Goal: Information Seeking & Learning: Learn about a topic

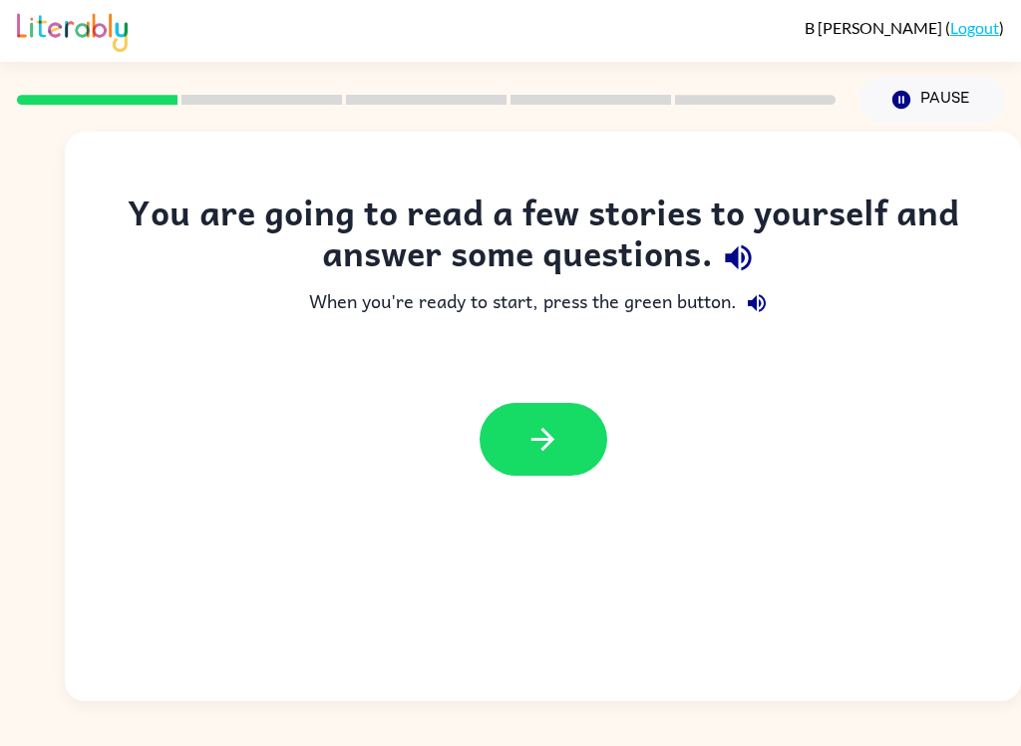
click at [539, 431] on icon "button" at bounding box center [543, 439] width 35 height 35
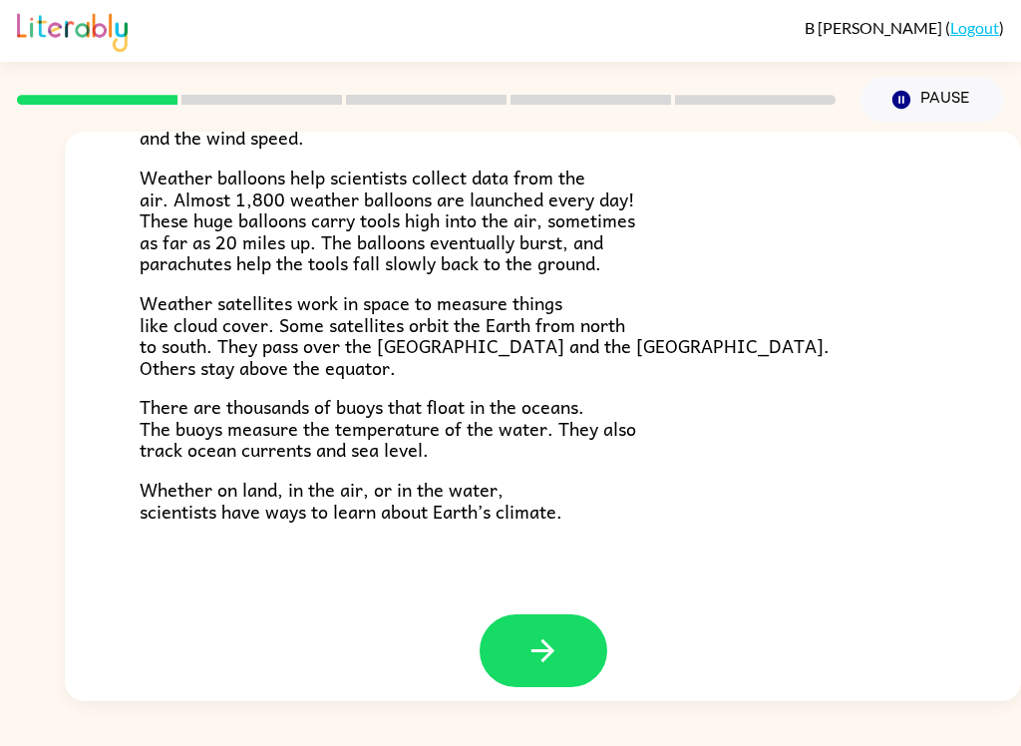
scroll to position [540, 0]
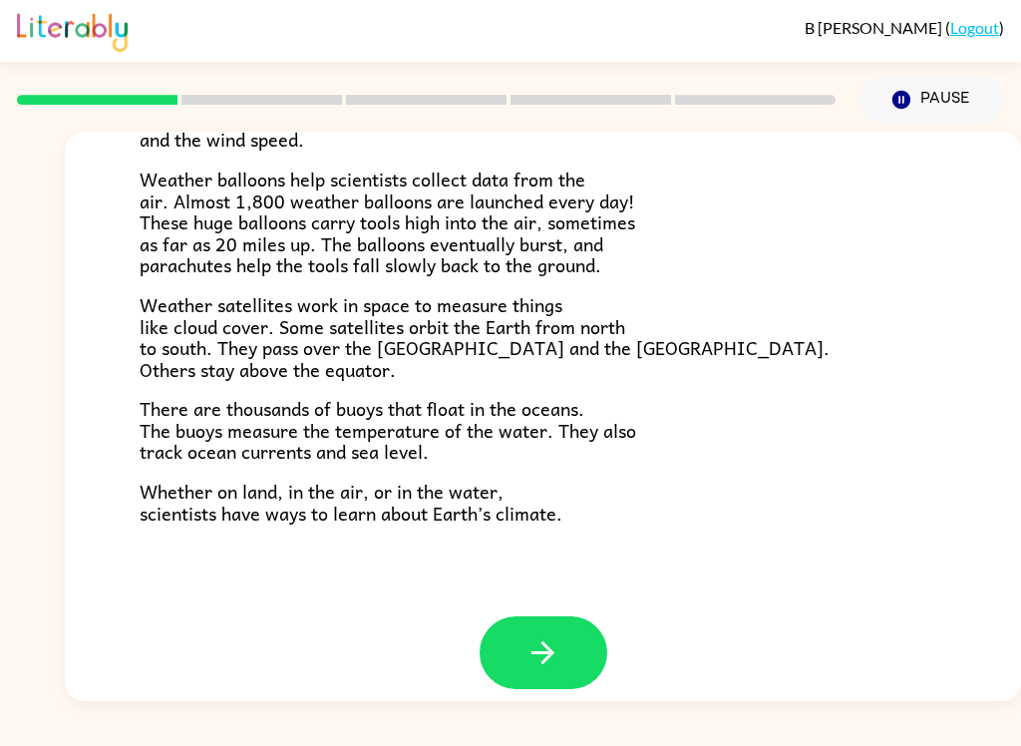
click at [565, 647] on button "button" at bounding box center [544, 652] width 128 height 73
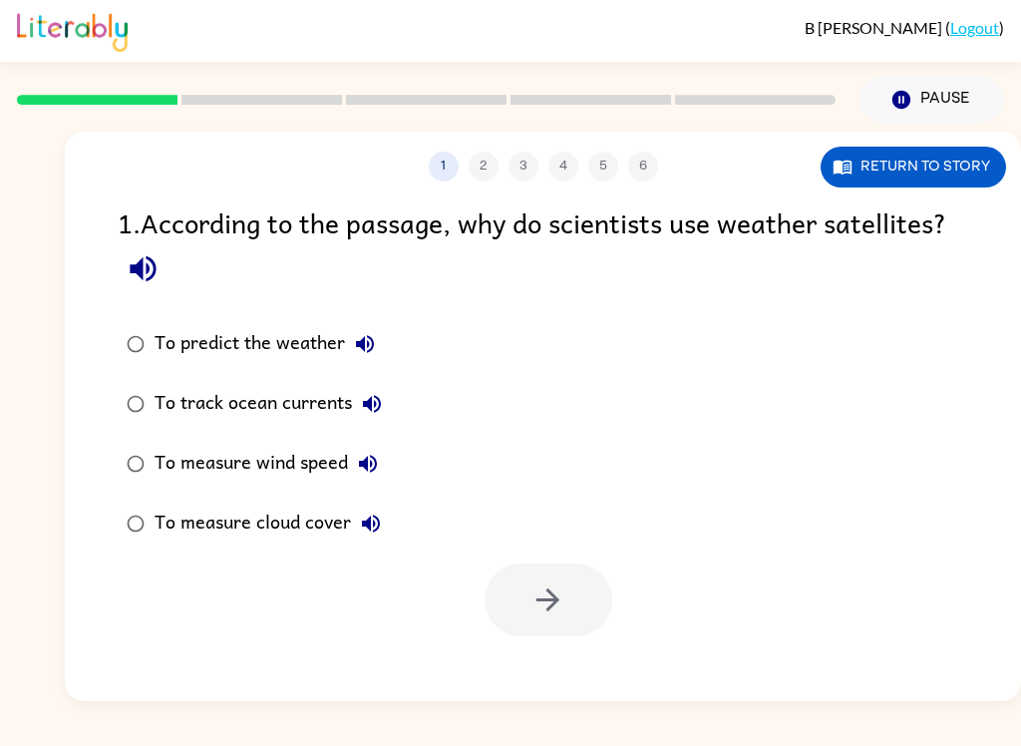
scroll to position [0, 0]
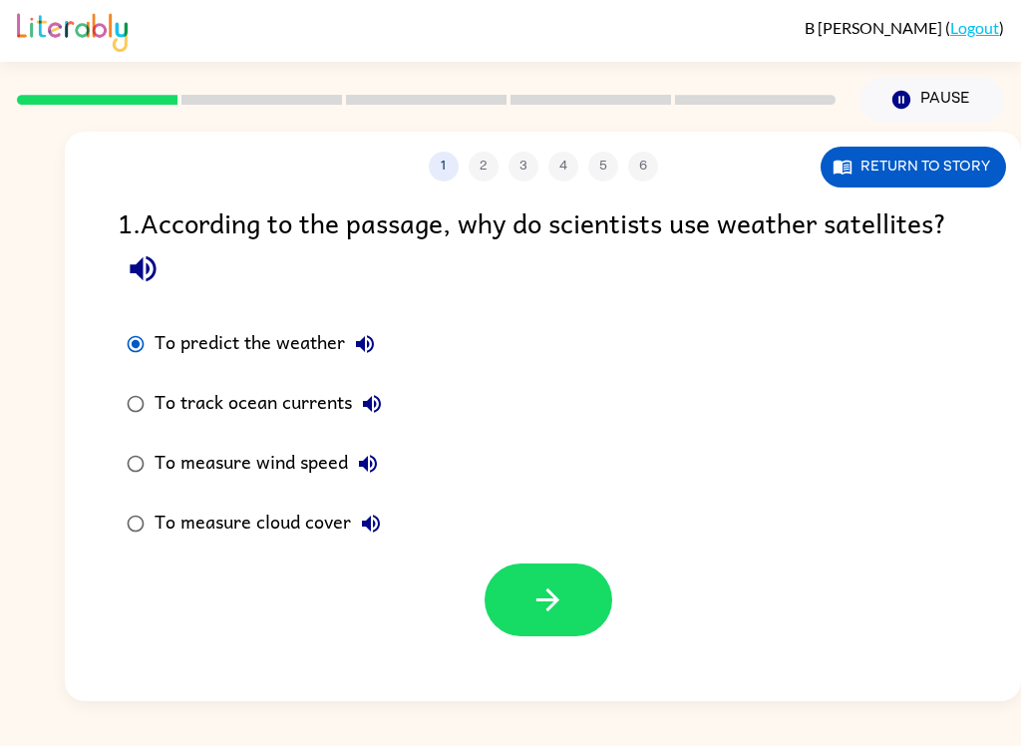
click at [559, 588] on icon "button" at bounding box center [548, 599] width 35 height 35
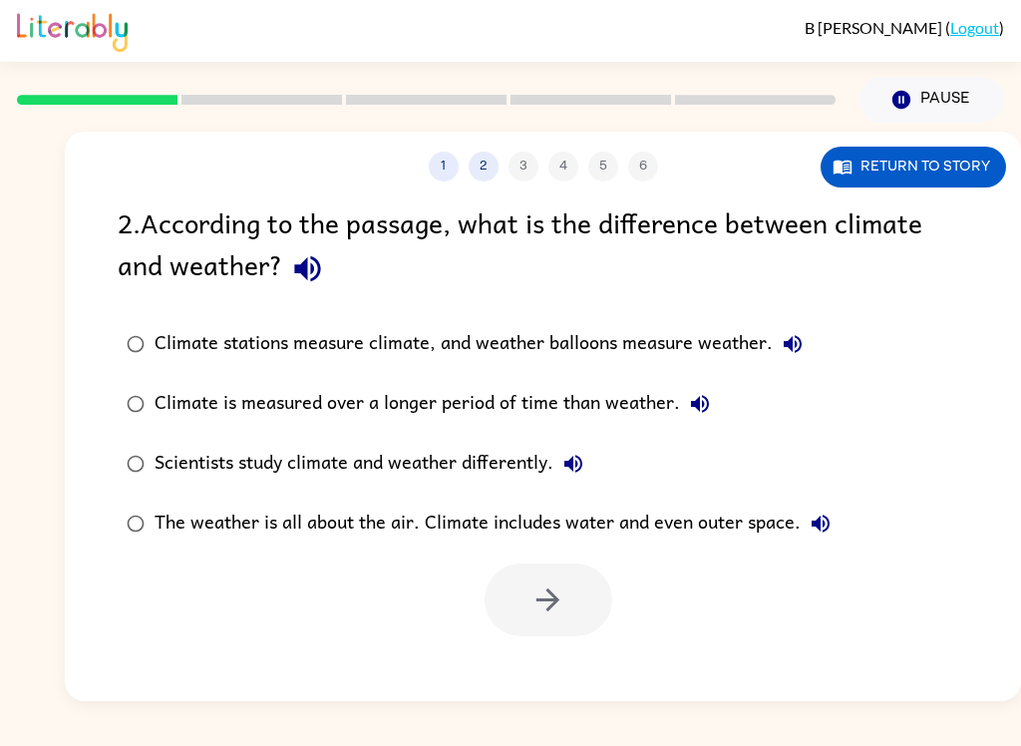
click at [455, 168] on button "1" at bounding box center [444, 167] width 30 height 30
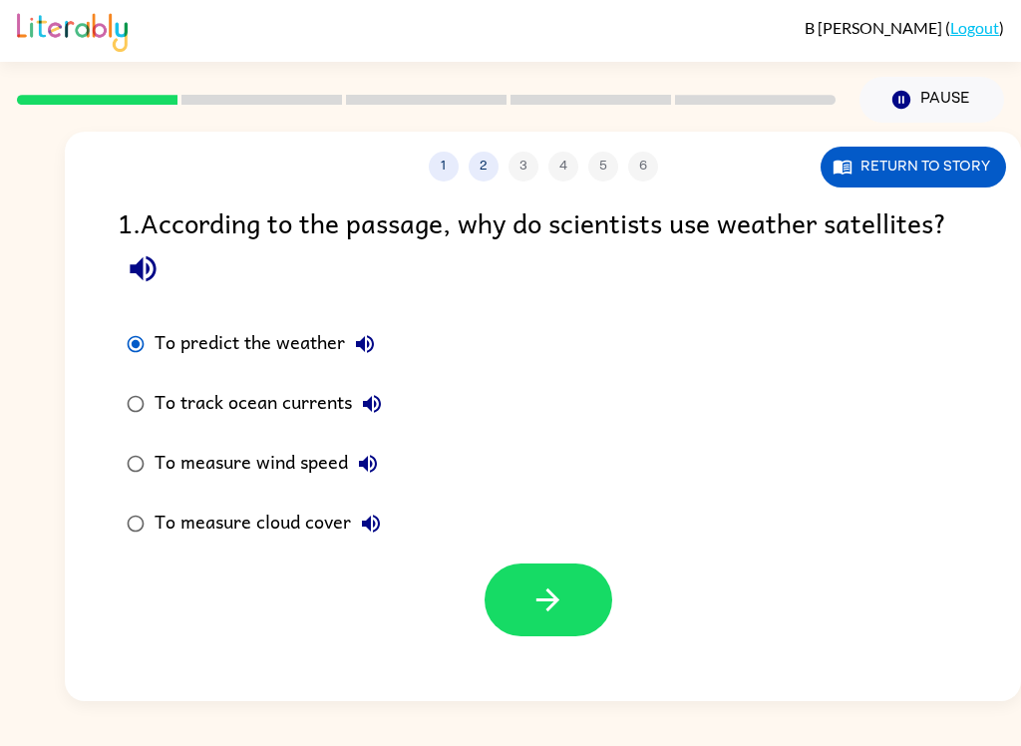
click at [473, 174] on button "2" at bounding box center [484, 167] width 30 height 30
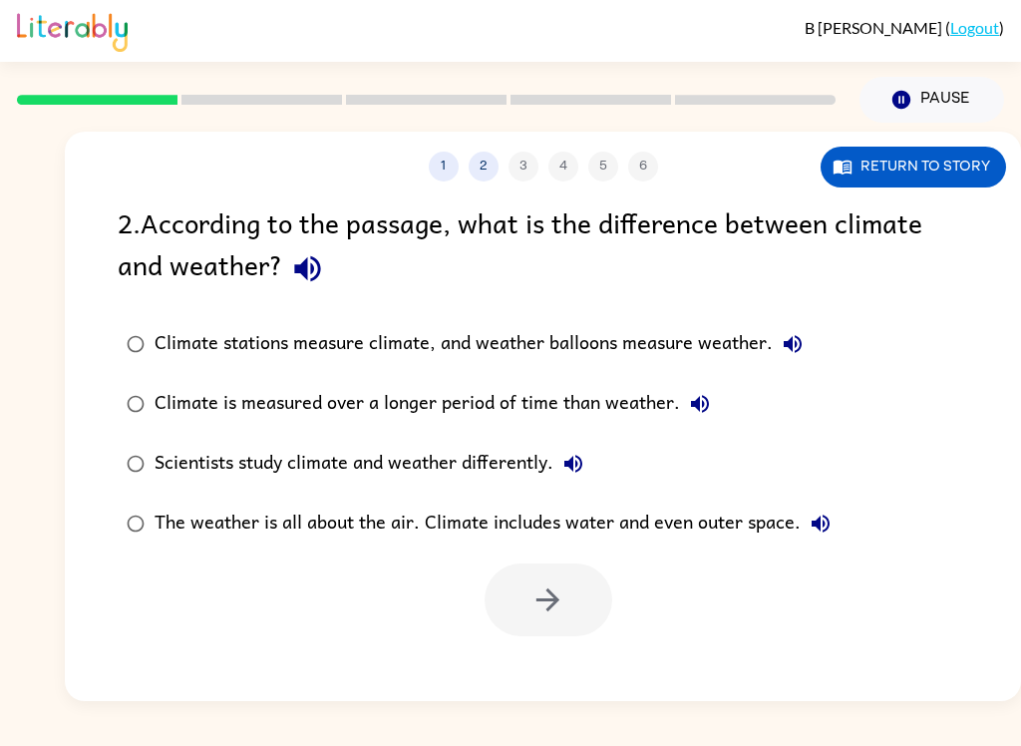
click at [321, 273] on icon "button" at bounding box center [307, 268] width 35 height 35
click at [805, 340] on icon "button" at bounding box center [793, 344] width 24 height 24
click at [833, 541] on button "The weather is all about the air. Climate includes water and even outer space." at bounding box center [821, 524] width 40 height 40
click at [565, 471] on icon "button" at bounding box center [574, 464] width 24 height 24
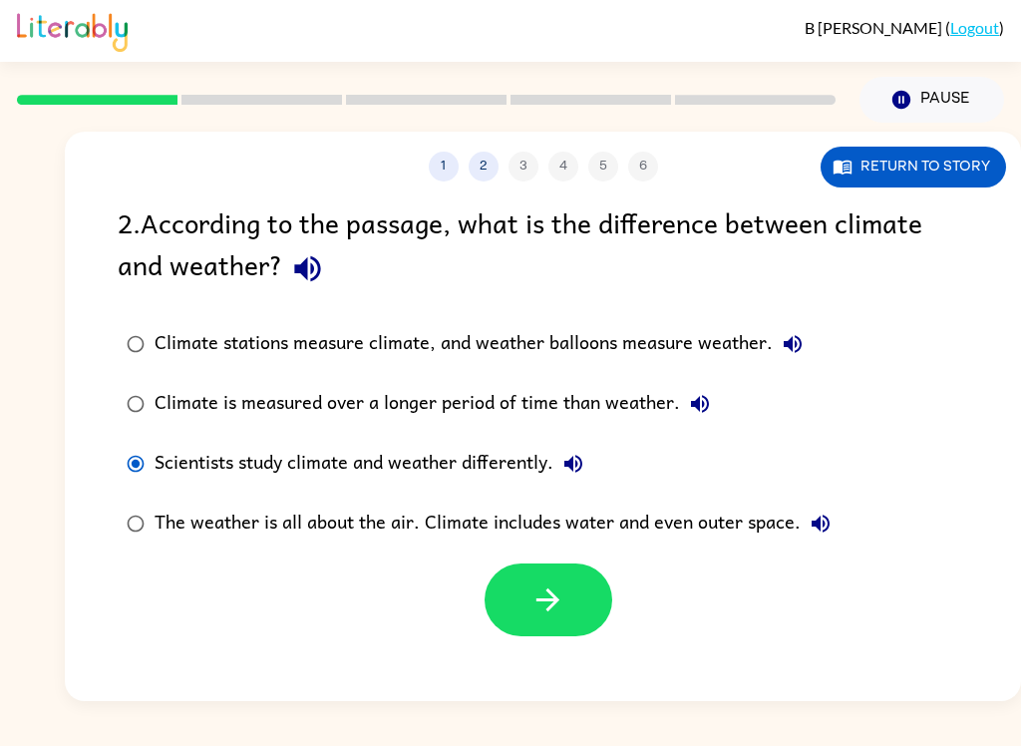
click at [560, 615] on icon "button" at bounding box center [548, 599] width 35 height 35
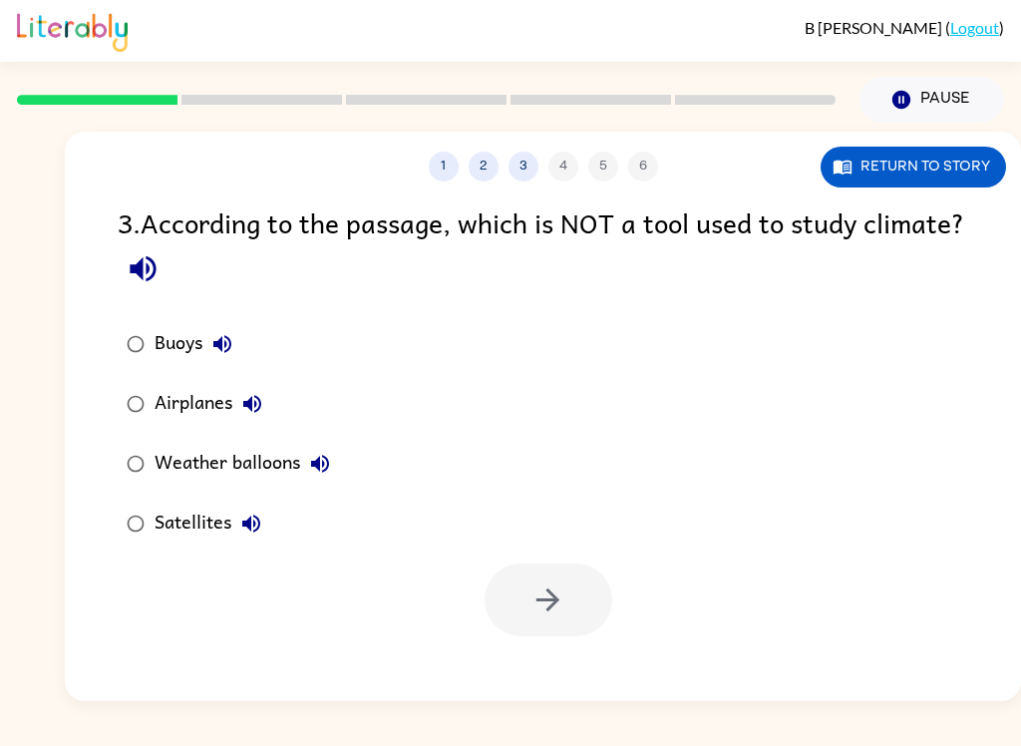
click at [165, 347] on div "Buoys" at bounding box center [199, 344] width 88 height 40
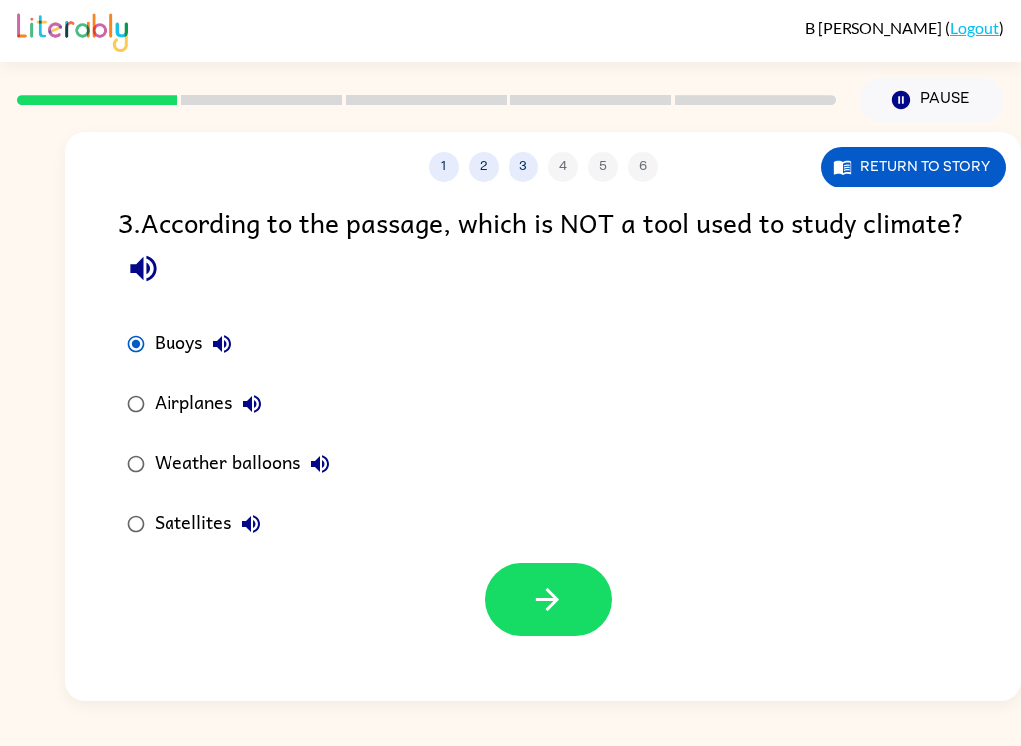
click at [934, 179] on button "Return to story" at bounding box center [914, 167] width 186 height 41
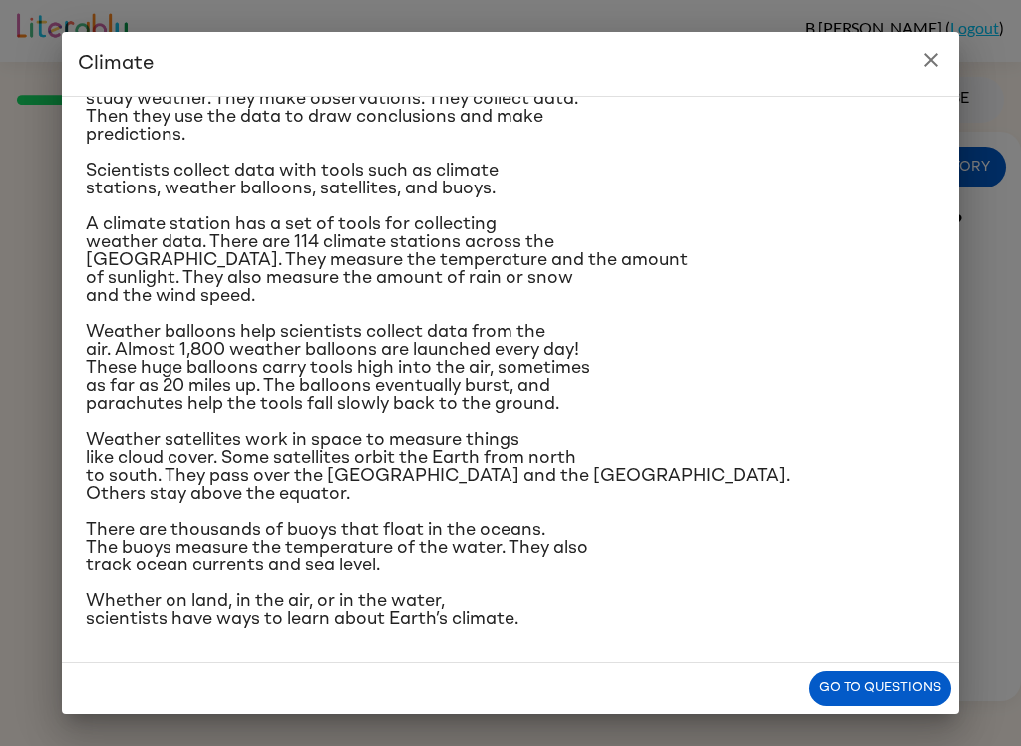
scroll to position [214, 0]
click at [932, 77] on button "close" at bounding box center [932, 60] width 40 height 40
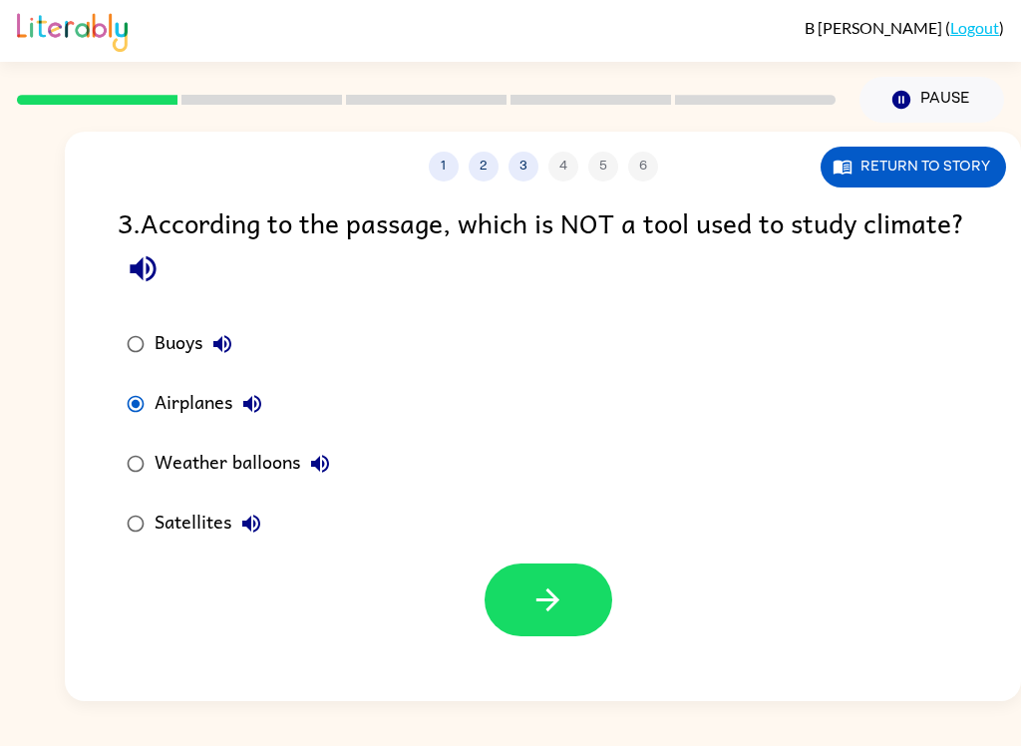
click at [597, 590] on button "button" at bounding box center [549, 600] width 128 height 73
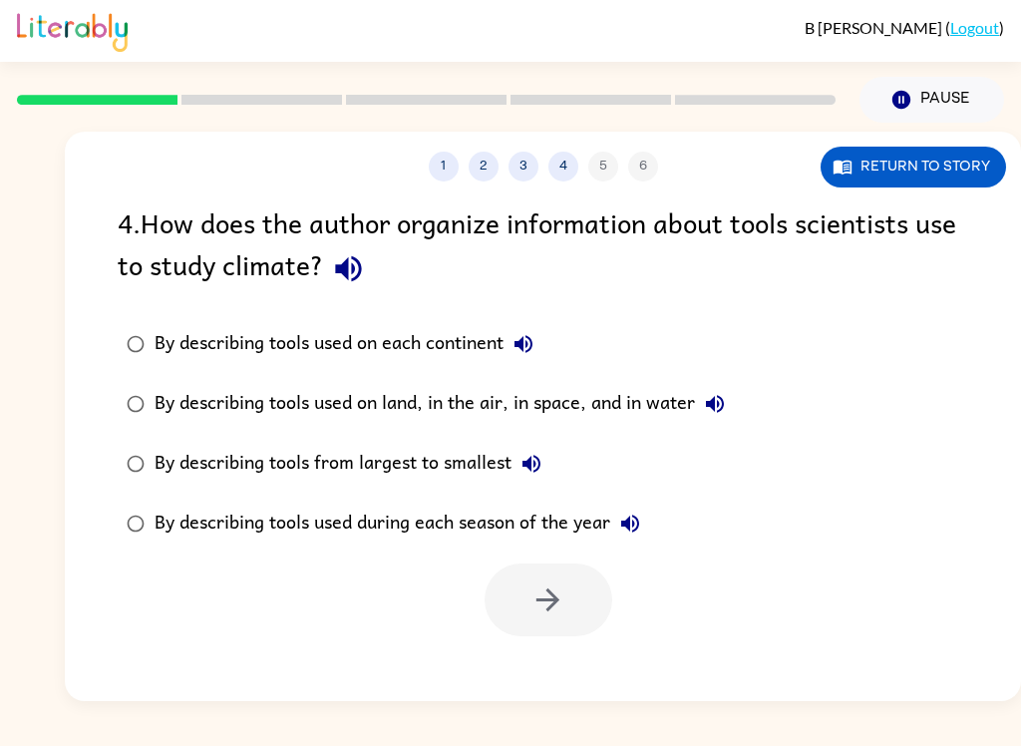
click at [938, 166] on button "Return to story" at bounding box center [914, 167] width 186 height 41
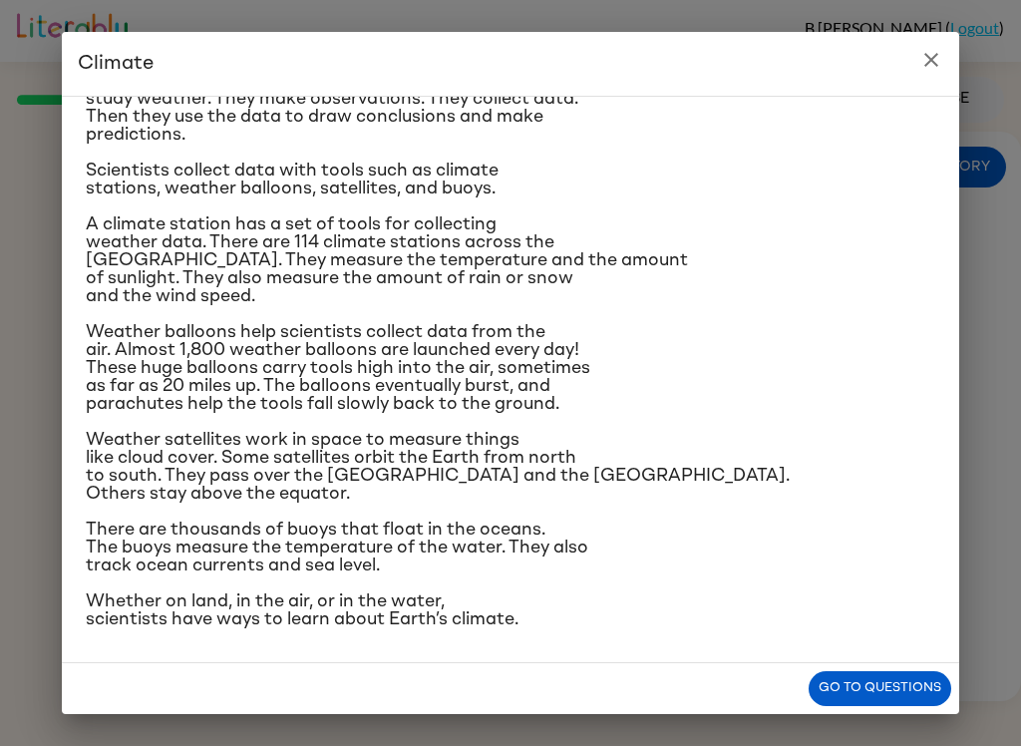
scroll to position [220, 0]
click at [947, 47] on button "close" at bounding box center [932, 60] width 40 height 40
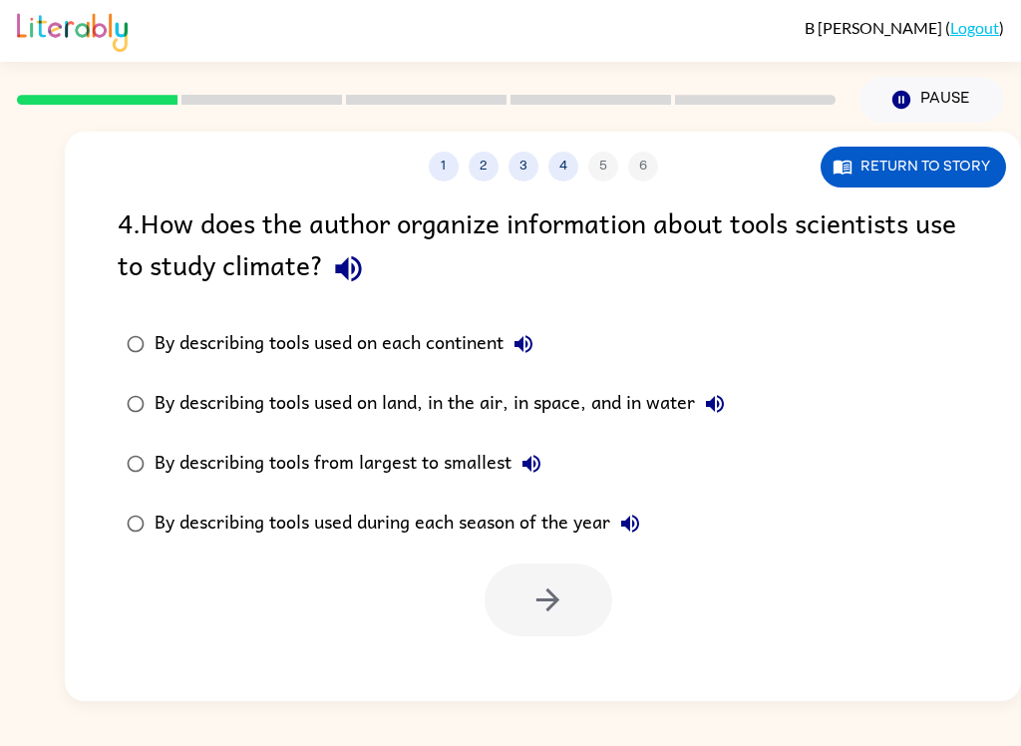
click at [918, 165] on button "Return to story" at bounding box center [914, 167] width 186 height 41
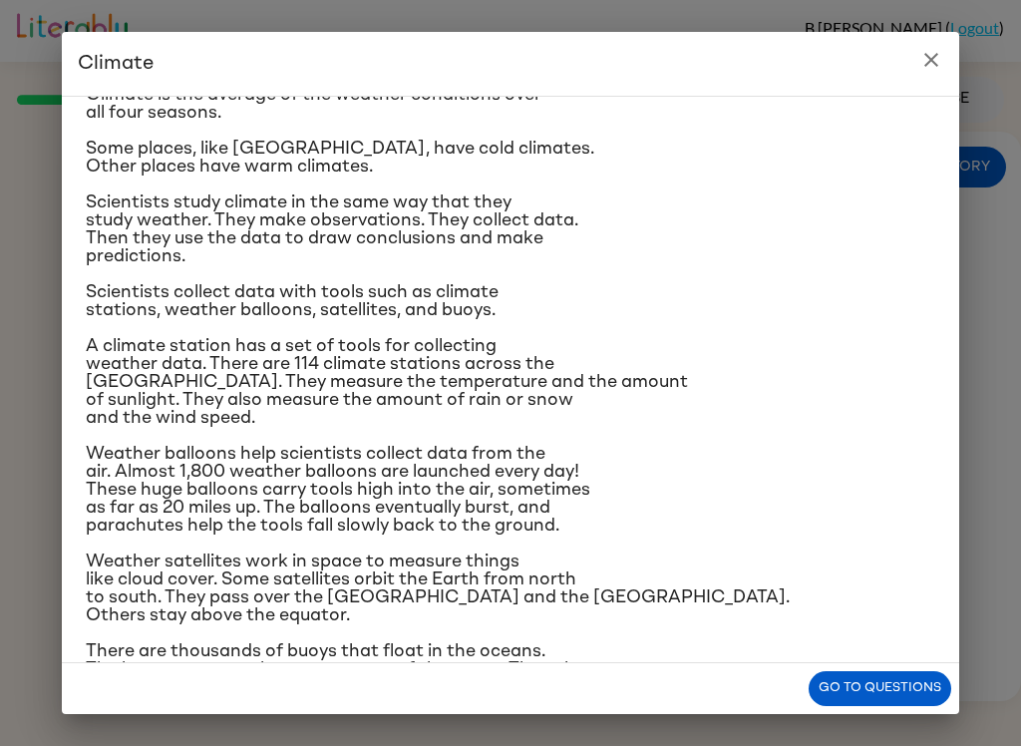
scroll to position [114, 0]
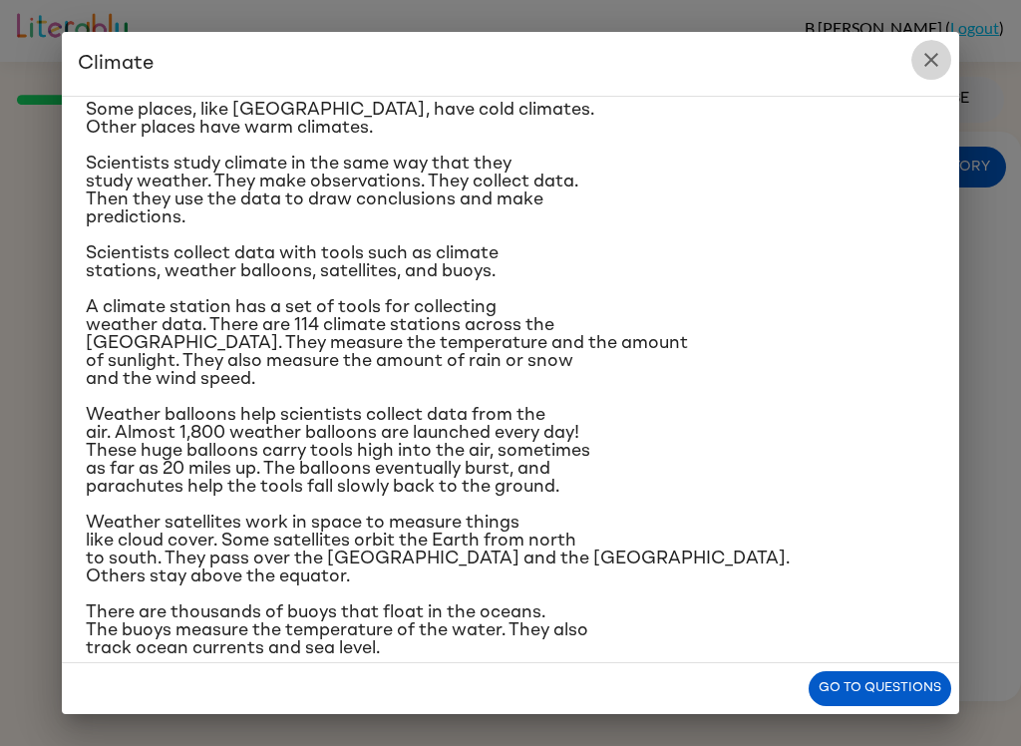
click at [930, 44] on button "close" at bounding box center [932, 60] width 40 height 40
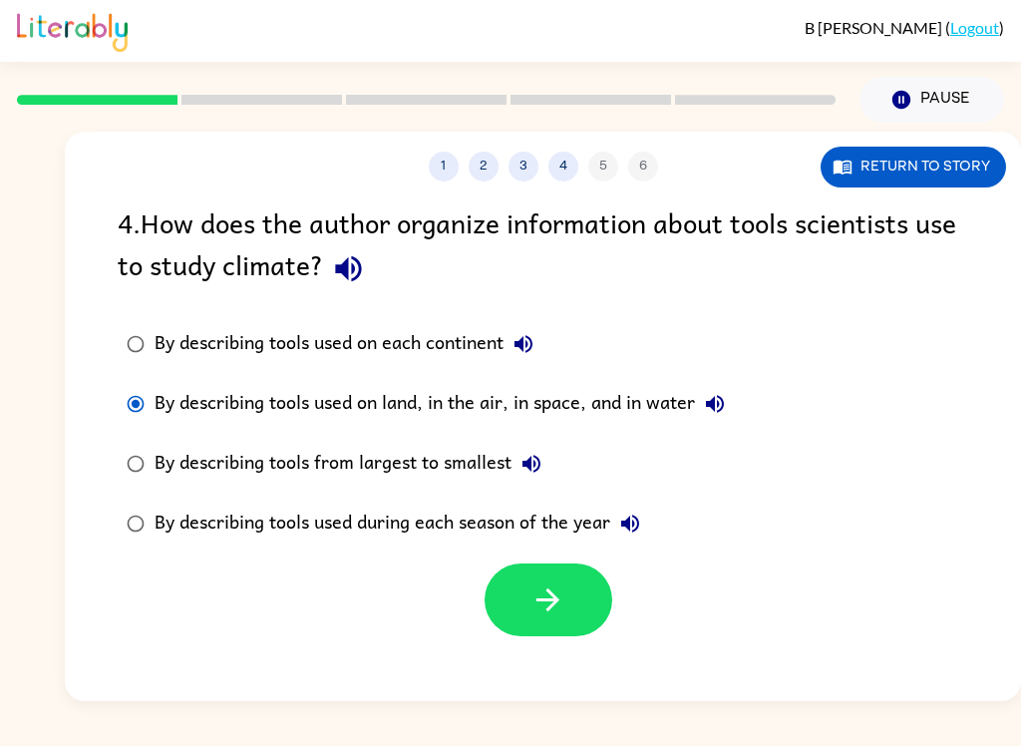
click at [565, 614] on icon "button" at bounding box center [548, 599] width 35 height 35
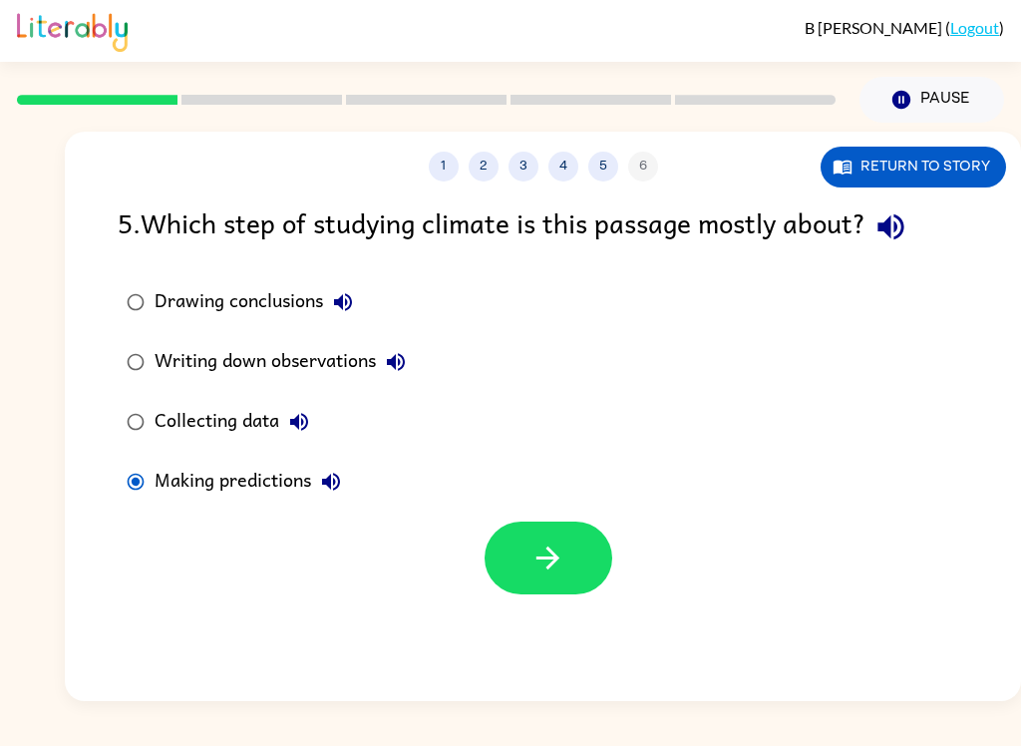
click at [206, 415] on div "Collecting data" at bounding box center [237, 422] width 165 height 40
click at [253, 476] on div "Making predictions" at bounding box center [253, 482] width 196 height 40
click at [258, 415] on div "Collecting data" at bounding box center [237, 422] width 165 height 40
click at [640, 185] on div "1 2 3 4 5 6 Return to story 5 . Which step of studying climate is this passage …" at bounding box center [543, 417] width 957 height 570
click at [606, 180] on button "5" at bounding box center [603, 167] width 30 height 30
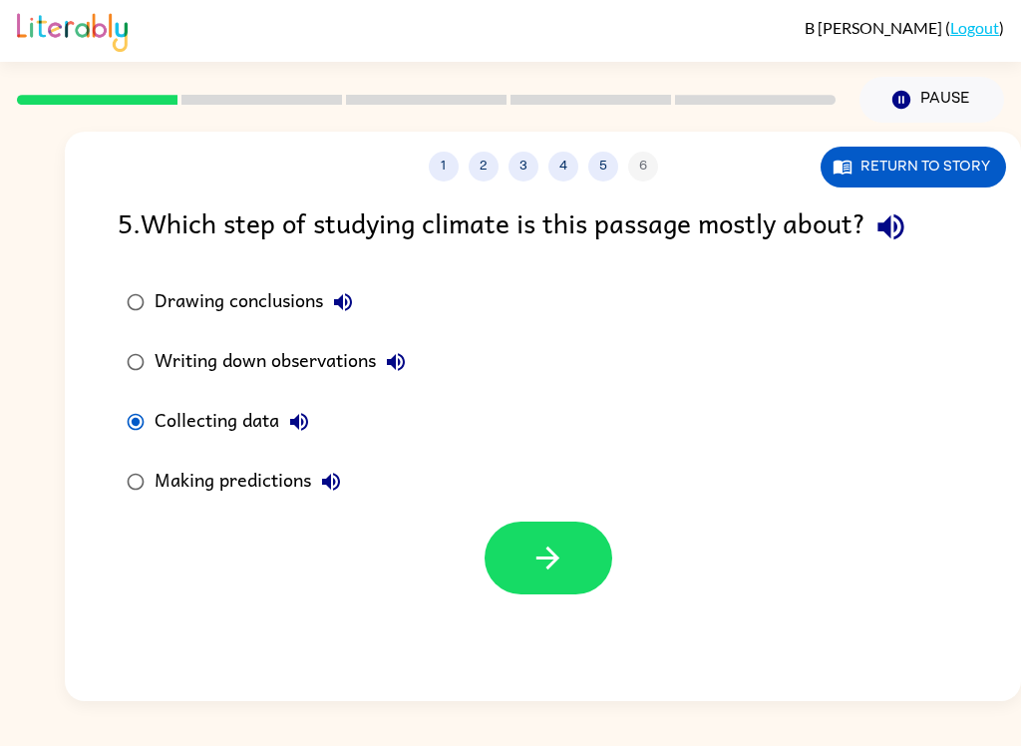
click at [660, 168] on div "1 2 3 4 5 6" at bounding box center [543, 167] width 957 height 30
click at [593, 170] on button "5" at bounding box center [603, 167] width 30 height 30
click at [641, 171] on div "1 2 3 4 5 6" at bounding box center [543, 167] width 957 height 30
click at [540, 547] on icon "button" at bounding box center [548, 558] width 35 height 35
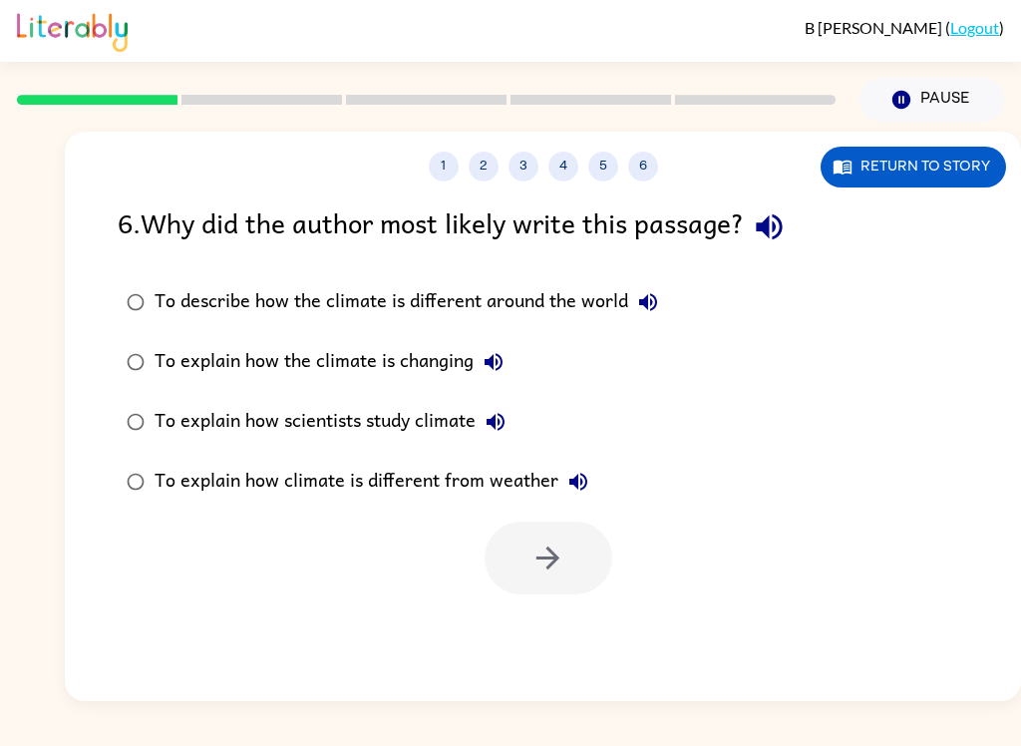
click at [784, 232] on icon "button" at bounding box center [769, 226] width 35 height 35
click at [653, 301] on icon "button" at bounding box center [648, 302] width 24 height 24
click at [496, 373] on icon "button" at bounding box center [494, 362] width 24 height 24
click at [587, 482] on icon "button" at bounding box center [579, 482] width 24 height 24
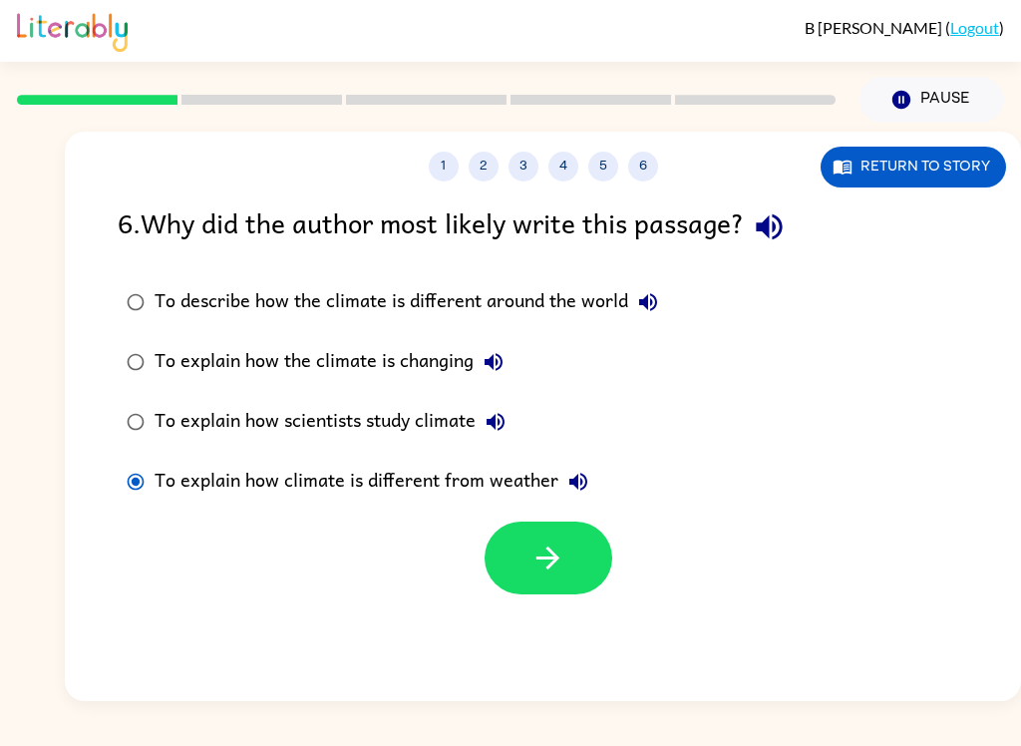
click at [543, 573] on icon "button" at bounding box center [548, 558] width 35 height 35
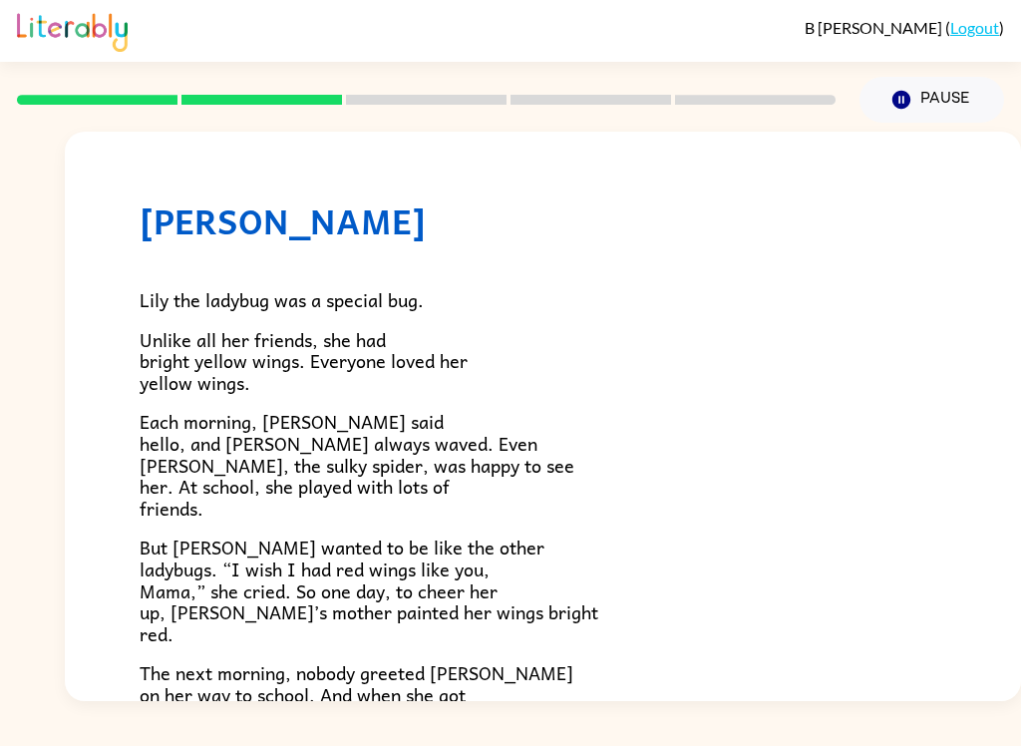
scroll to position [4, 0]
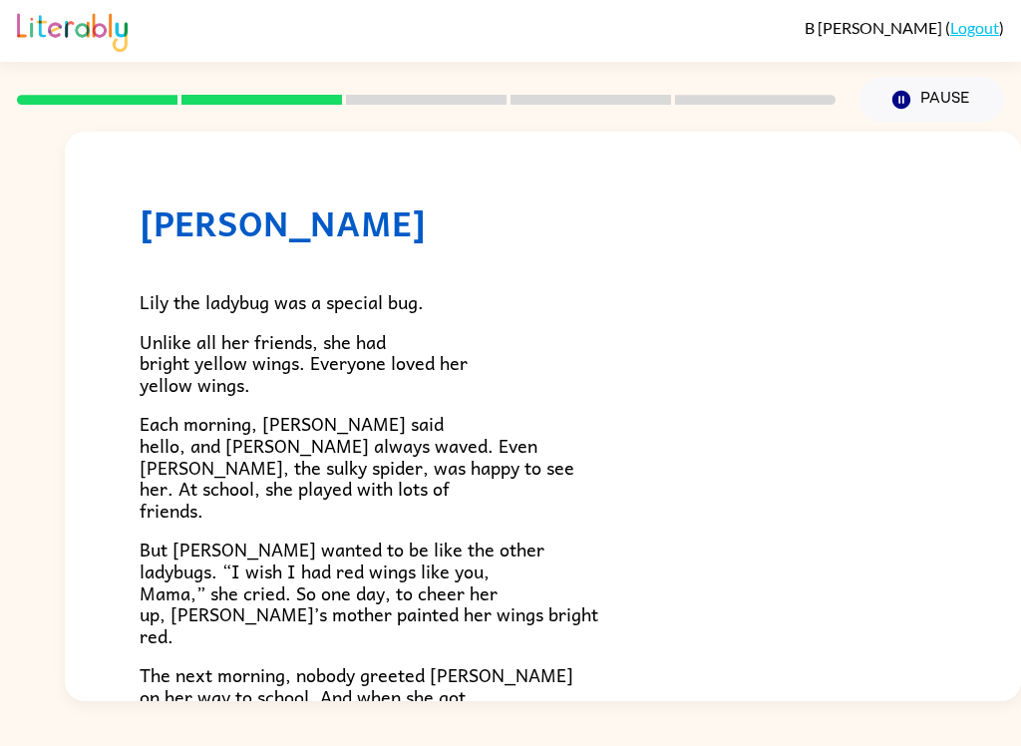
click at [123, 100] on rect at bounding box center [97, 100] width 161 height 10
click at [257, 79] on div at bounding box center [426, 100] width 843 height 70
click at [919, 105] on button "Pause Pause" at bounding box center [932, 100] width 145 height 46
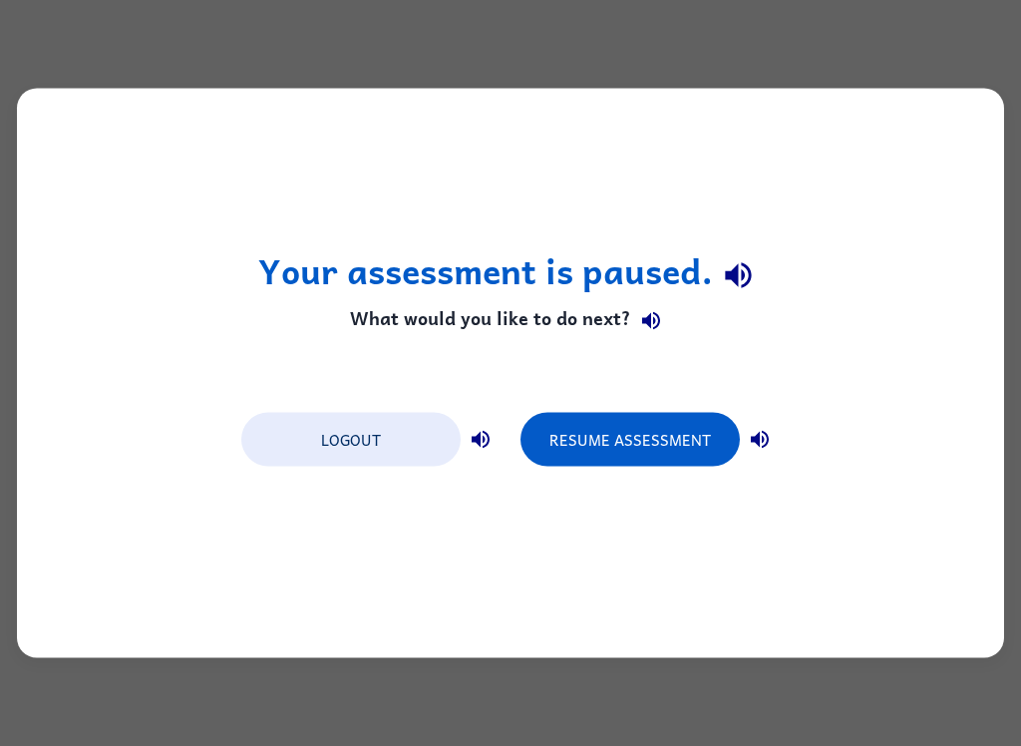
click at [674, 436] on button "Resume Assessment" at bounding box center [630, 440] width 219 height 54
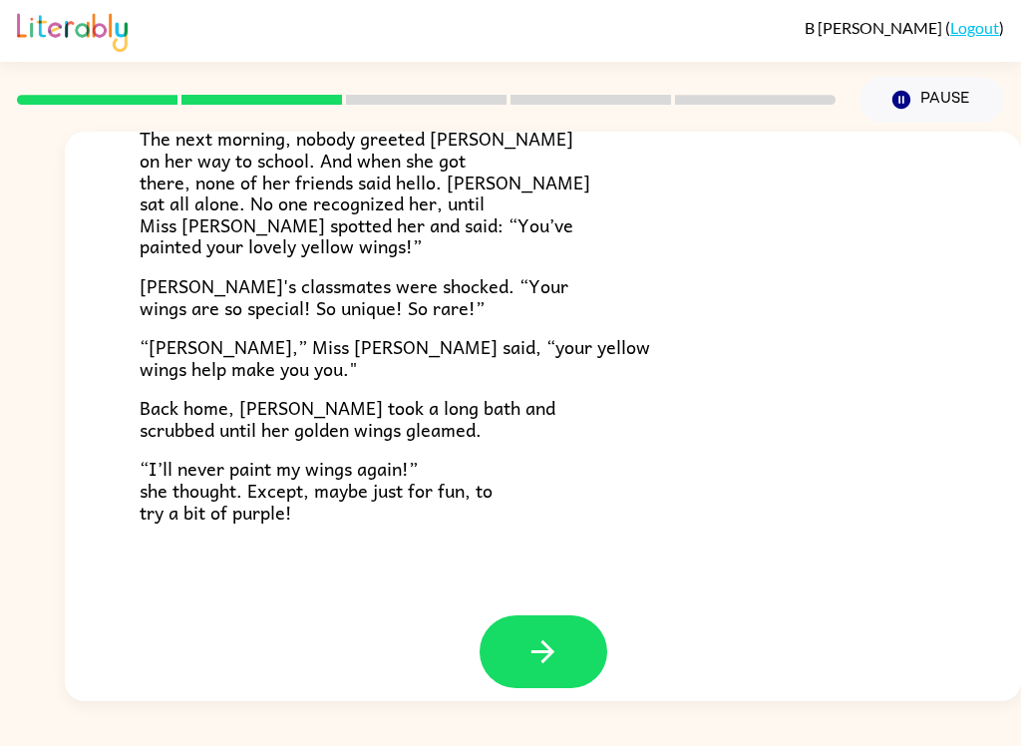
scroll to position [540, 0]
click at [542, 650] on icon "button" at bounding box center [543, 652] width 35 height 35
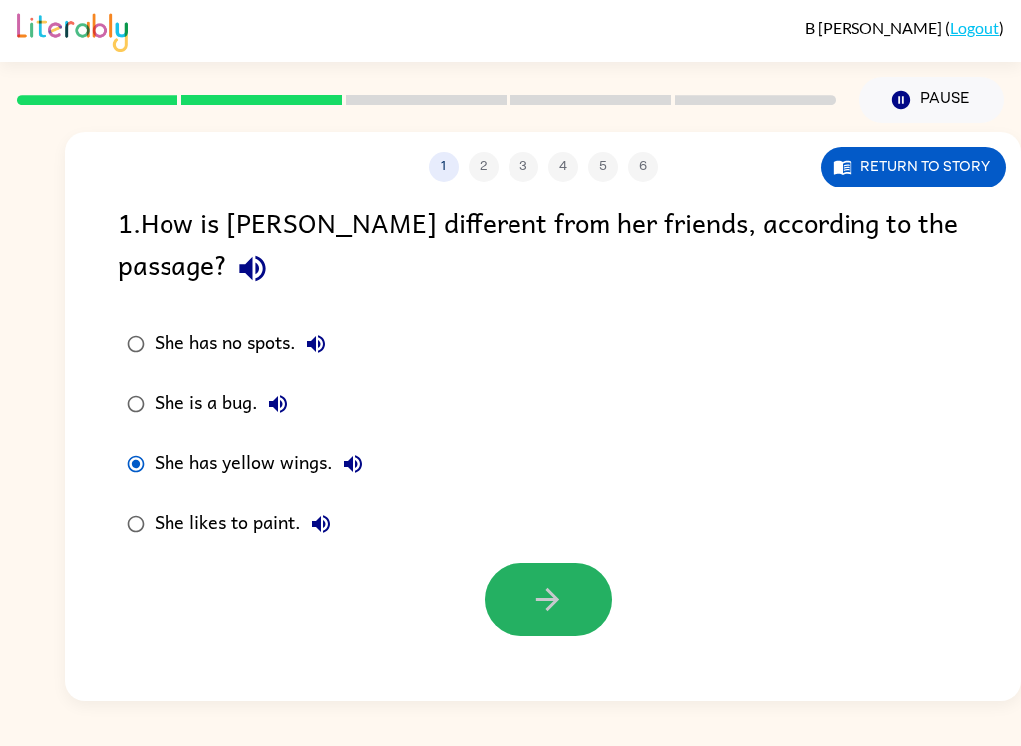
click at [553, 578] on button "button" at bounding box center [549, 600] width 128 height 73
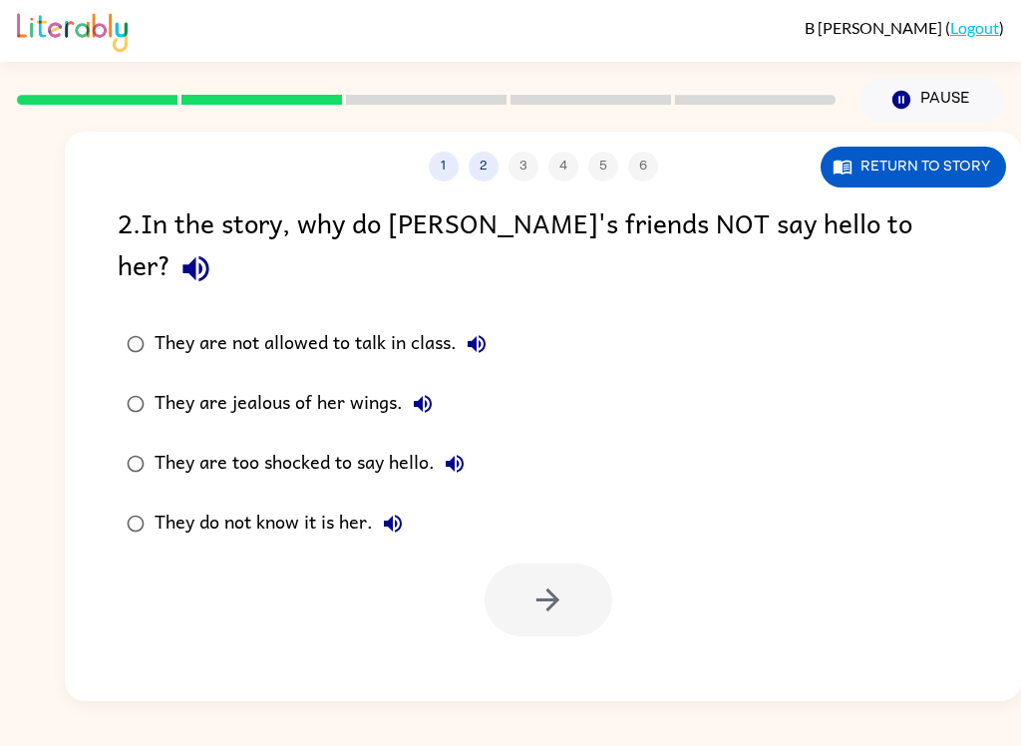
click at [232, 504] on div "They do not know it is her." at bounding box center [284, 524] width 258 height 40
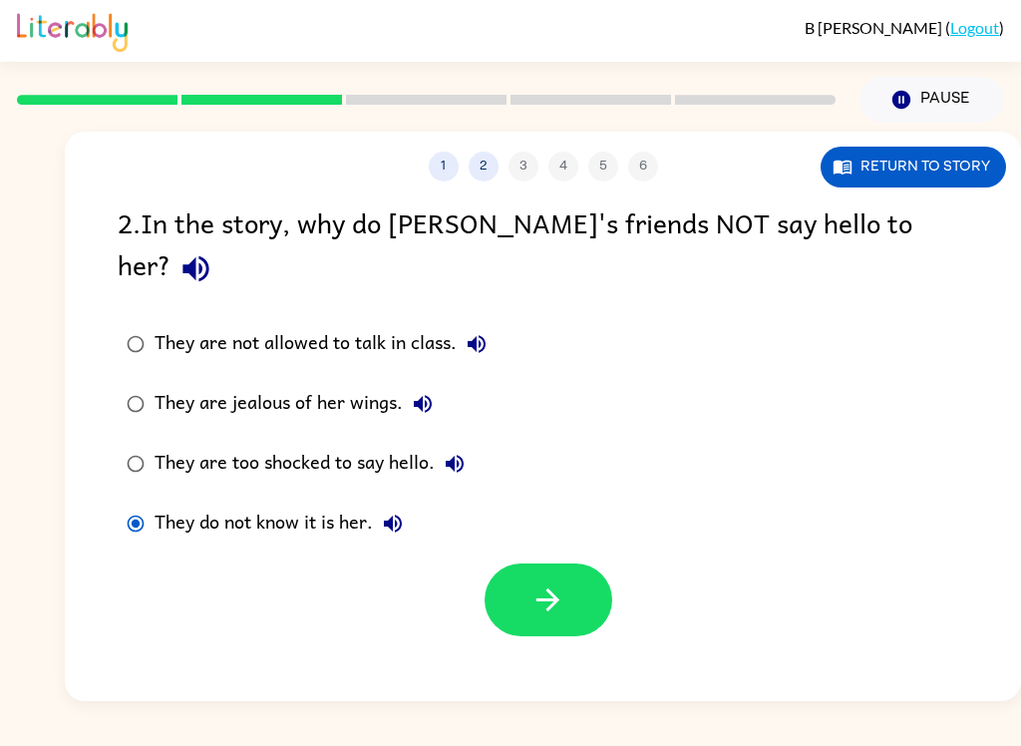
click at [545, 588] on icon "button" at bounding box center [548, 599] width 23 height 23
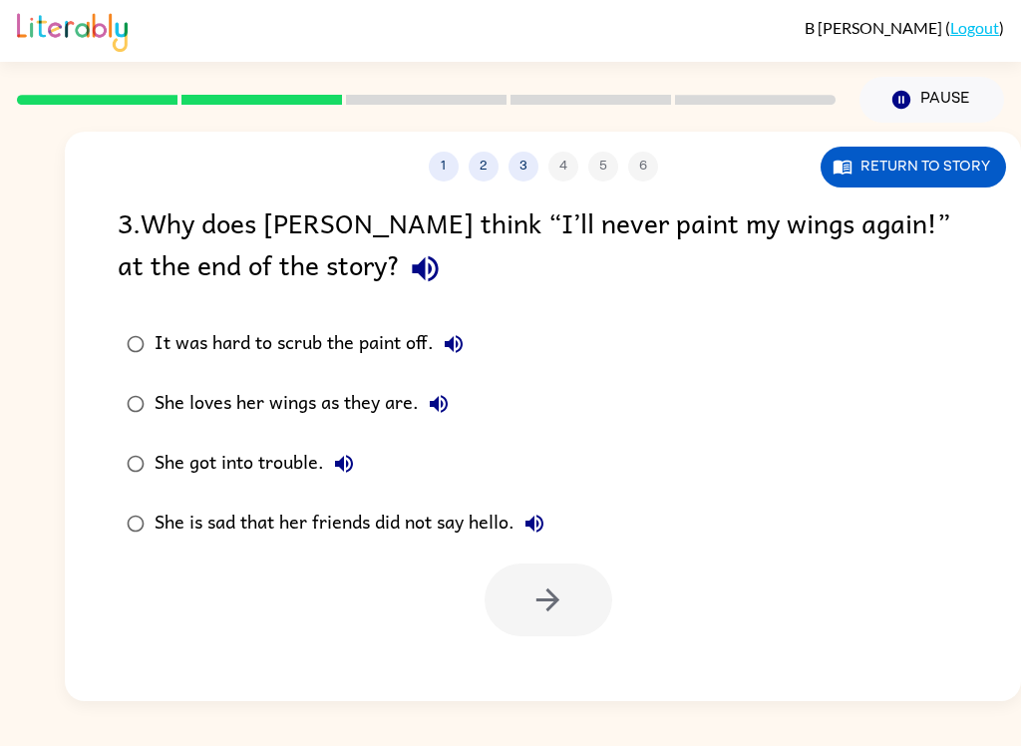
click at [271, 388] on div "She loves her wings as they are." at bounding box center [307, 404] width 304 height 40
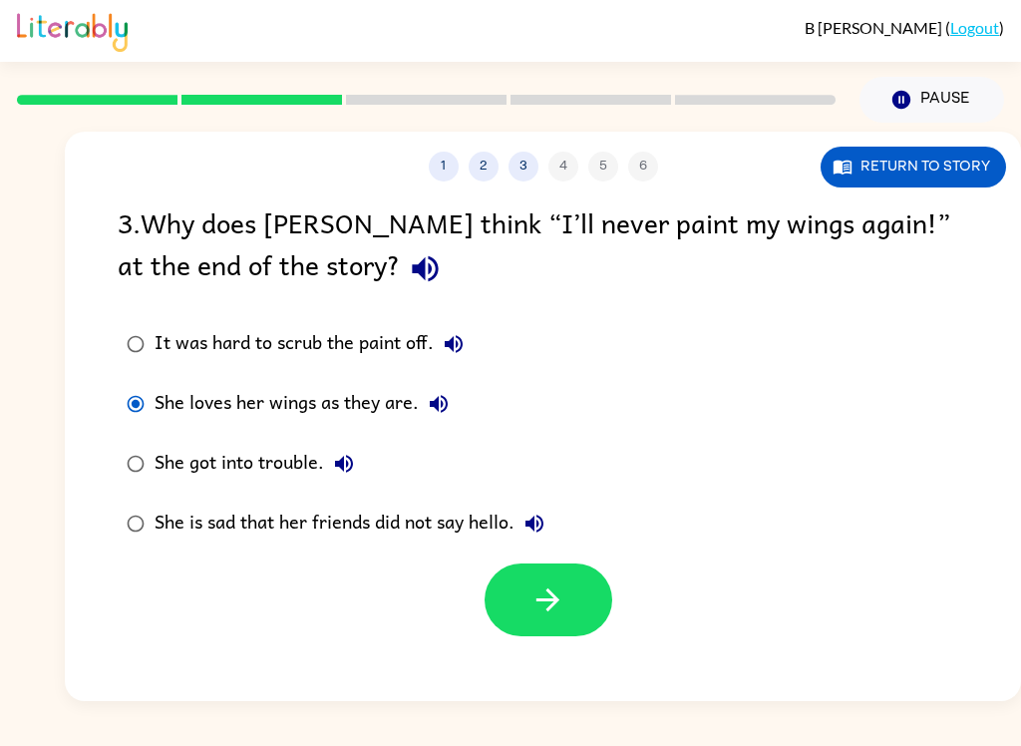
click at [542, 620] on button "button" at bounding box center [549, 600] width 128 height 73
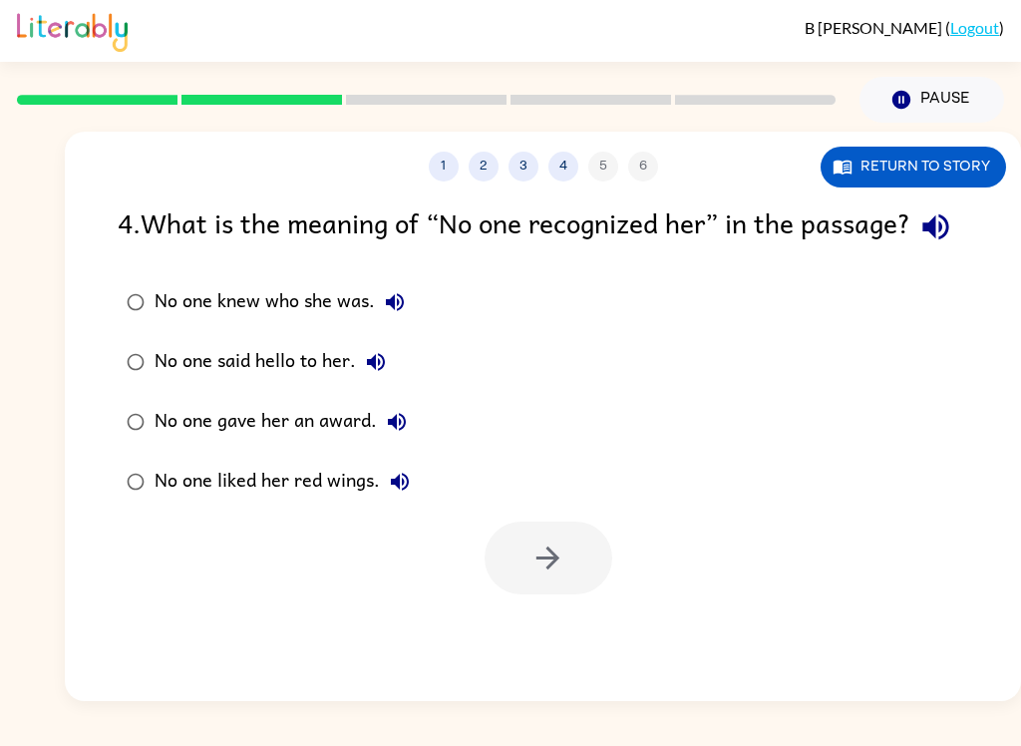
click at [179, 322] on div "No one knew who she was." at bounding box center [285, 302] width 260 height 40
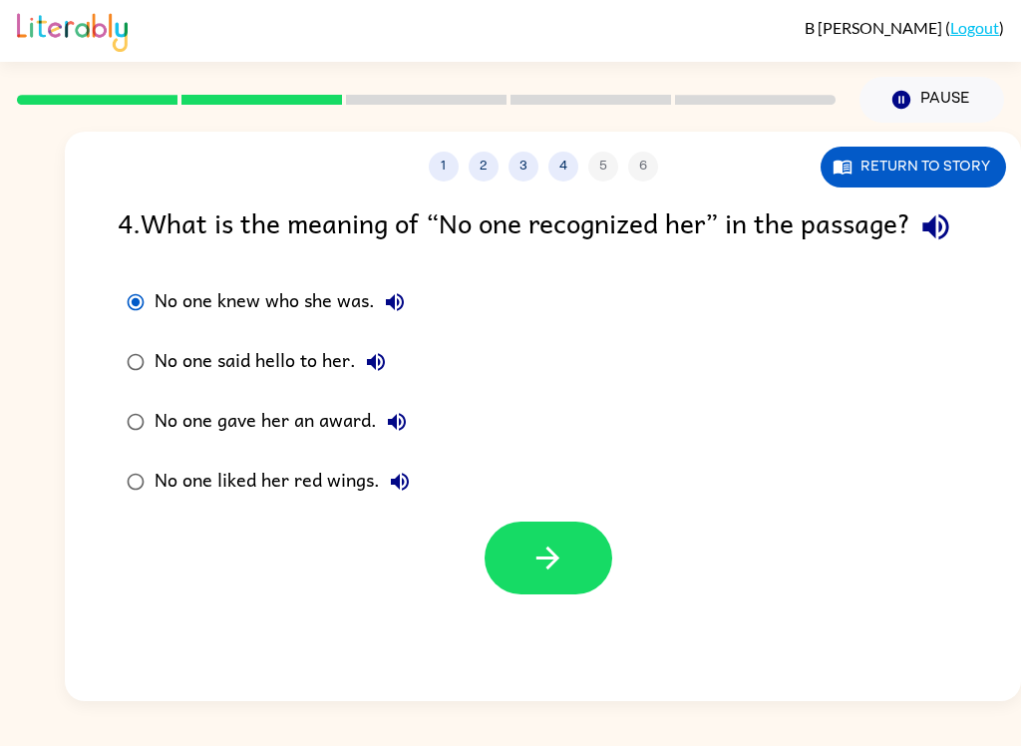
click at [550, 594] on button "button" at bounding box center [549, 558] width 128 height 73
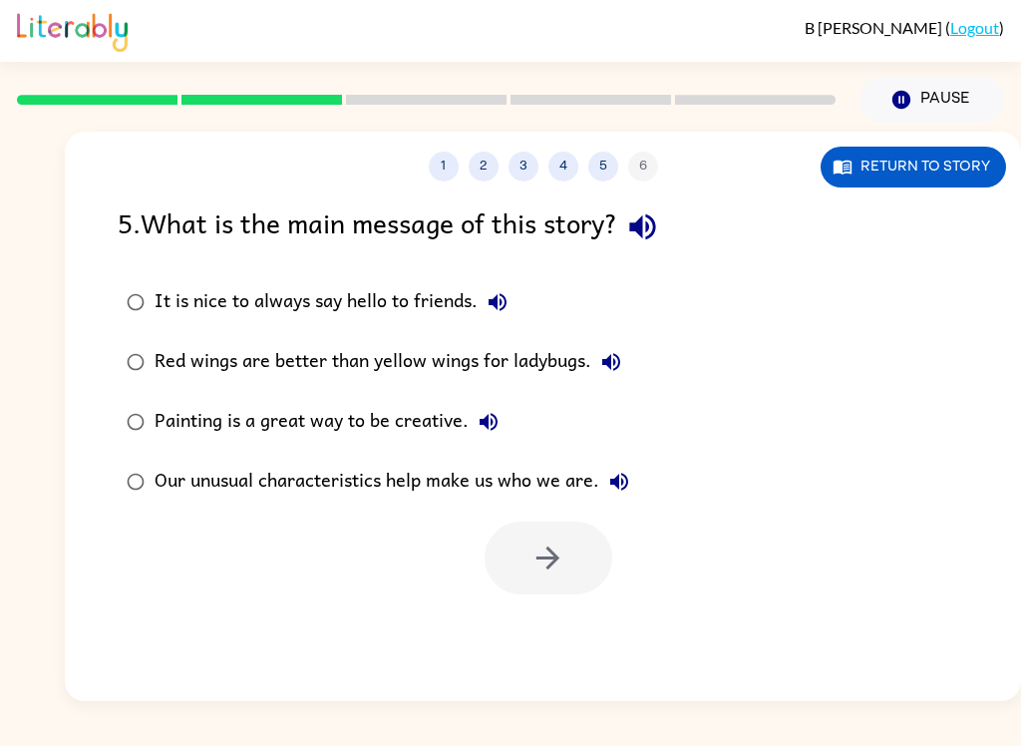
click at [230, 484] on div "Our unusual characteristics help make us who we are." at bounding box center [397, 482] width 485 height 40
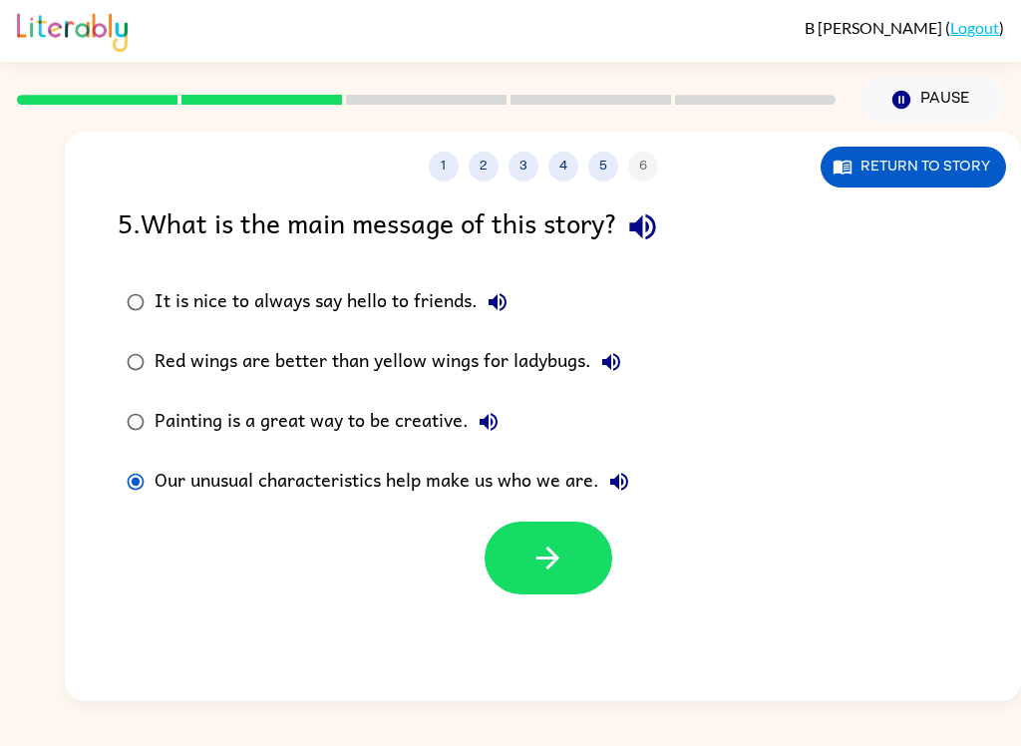
click at [584, 574] on button "button" at bounding box center [549, 558] width 128 height 73
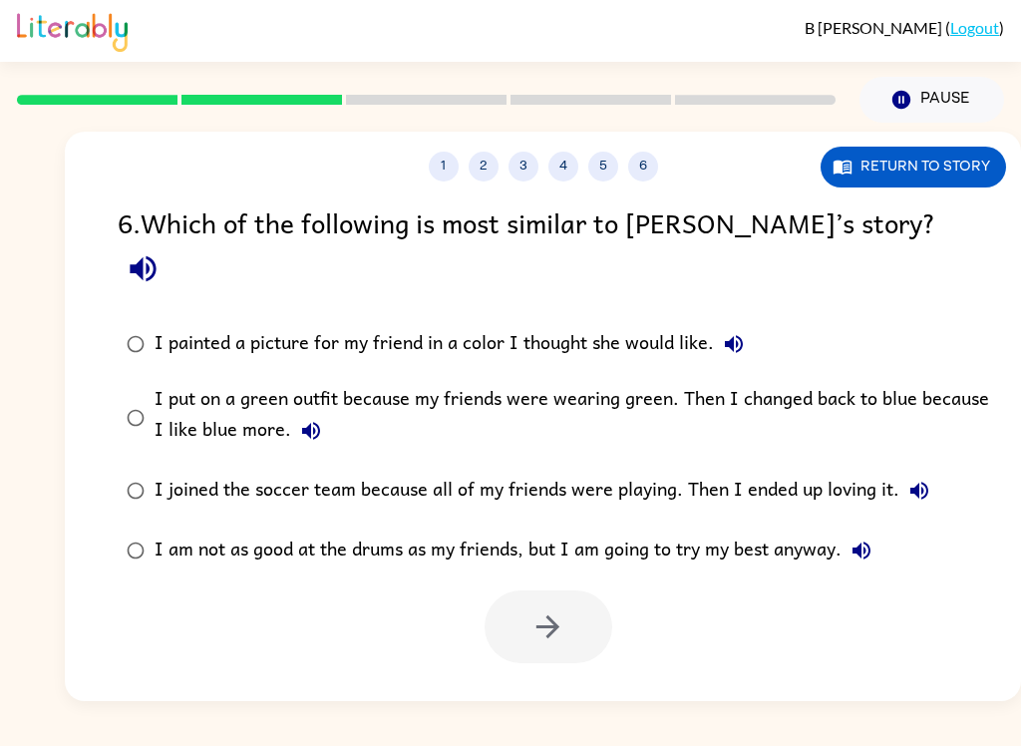
click at [725, 384] on div "I put on a green outfit because my friends were wearing green. Then I changed b…" at bounding box center [575, 417] width 841 height 67
click at [575, 619] on button "button" at bounding box center [549, 626] width 128 height 73
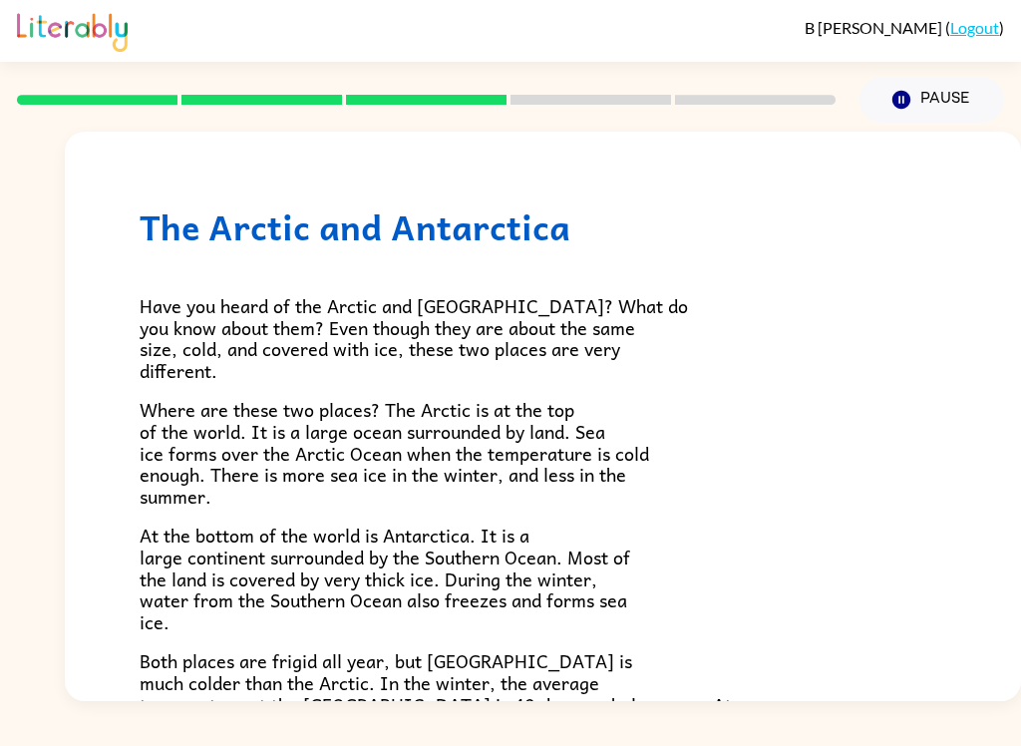
click at [364, 97] on rect at bounding box center [426, 100] width 161 height 10
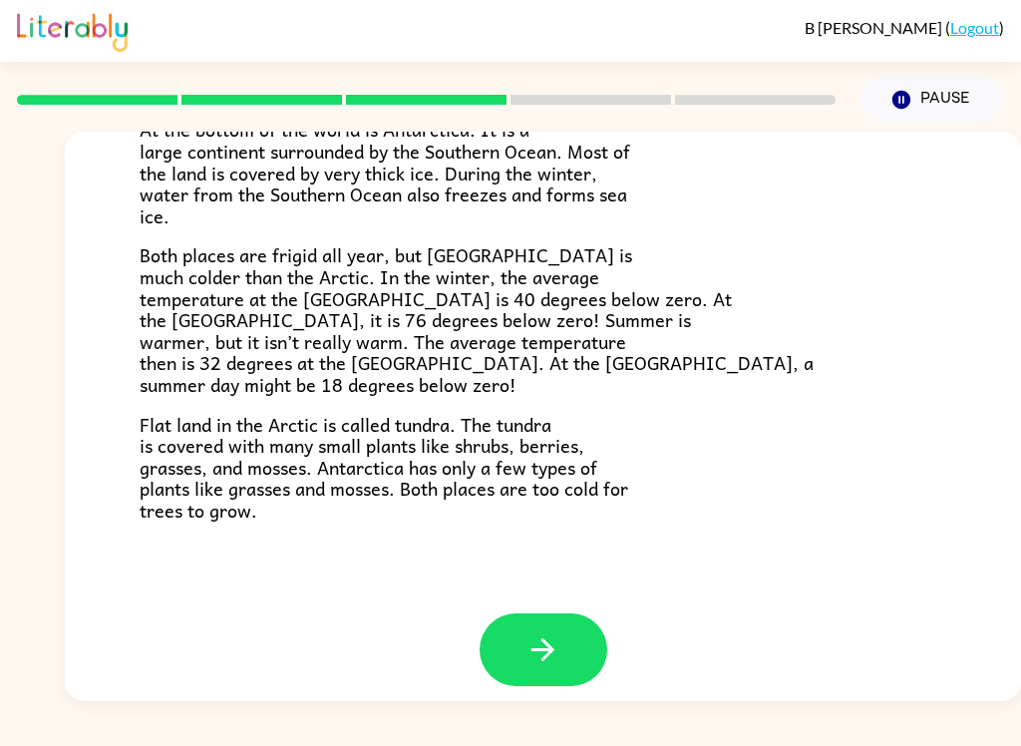
scroll to position [405, 0]
click at [538, 633] on icon "button" at bounding box center [543, 650] width 35 height 35
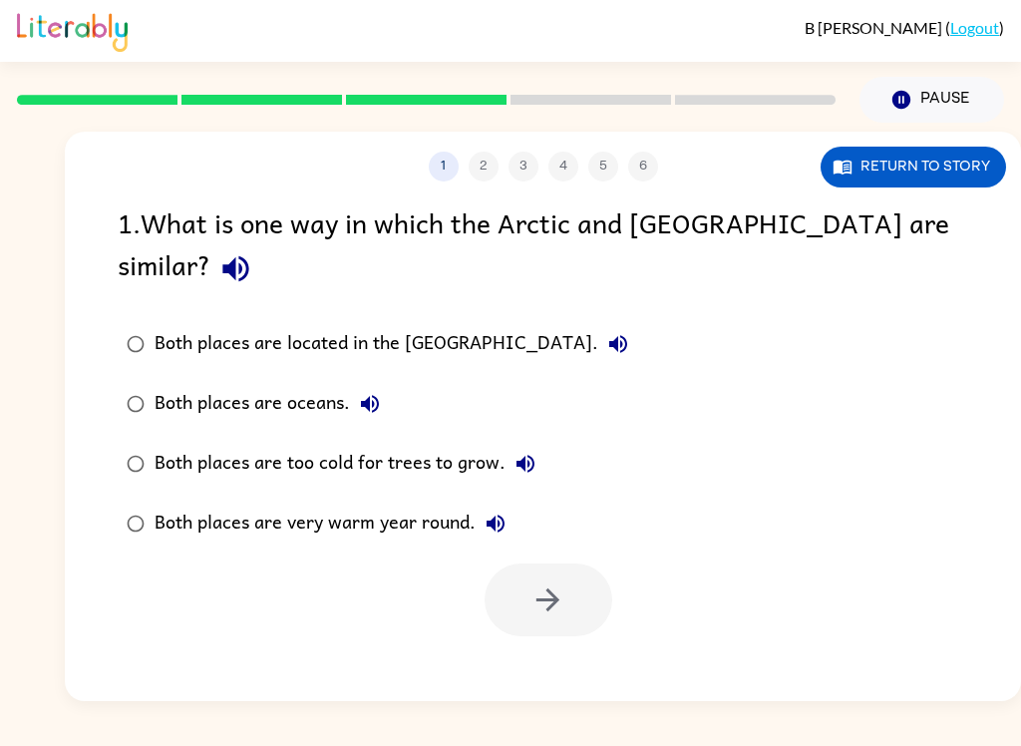
click at [350, 494] on label "Both places are very warm year round." at bounding box center [378, 524] width 542 height 60
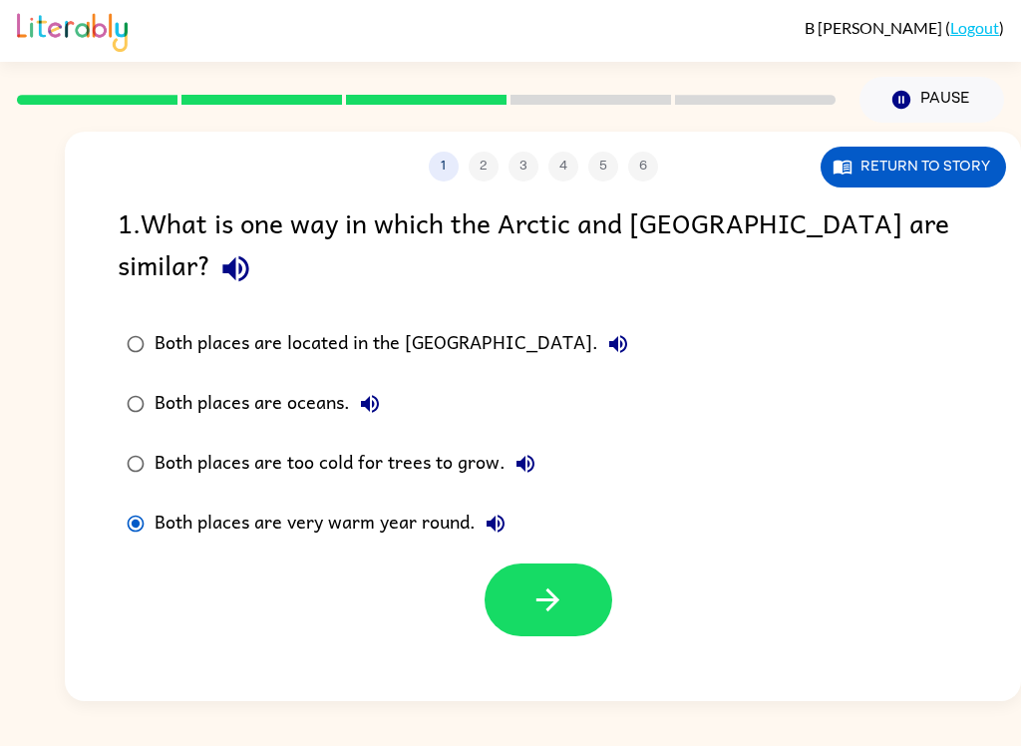
click at [388, 444] on div "Both places are too cold for trees to grow." at bounding box center [350, 464] width 391 height 40
click at [563, 582] on icon "button" at bounding box center [548, 599] width 35 height 35
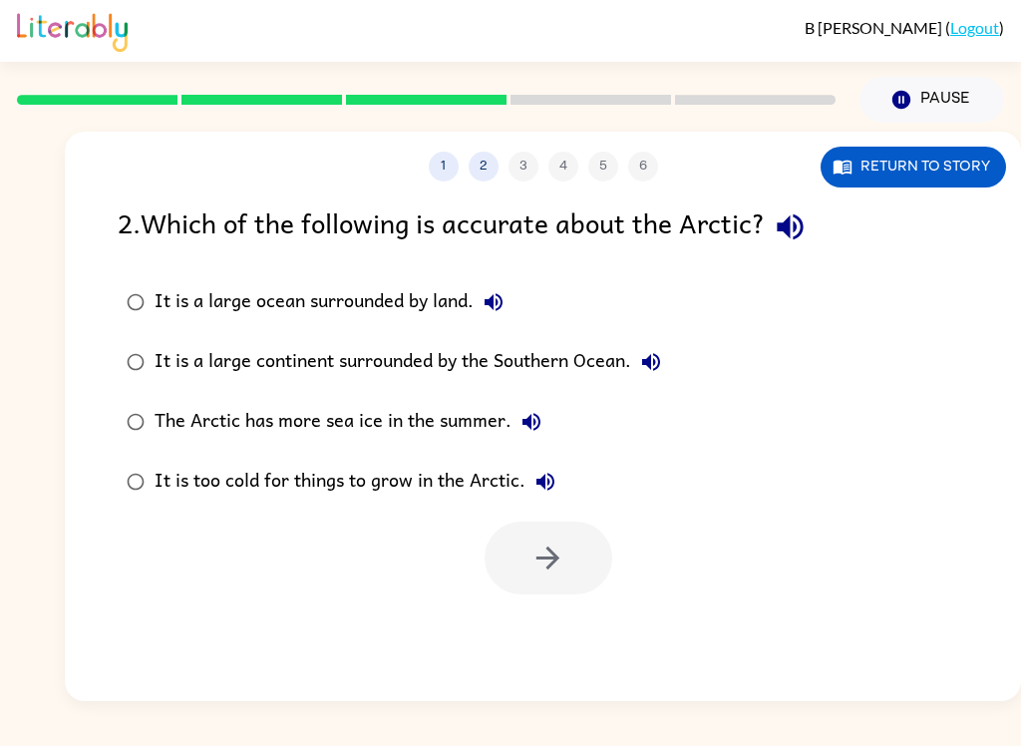
click at [415, 296] on div "It is a large ocean surrounded by land." at bounding box center [334, 302] width 359 height 40
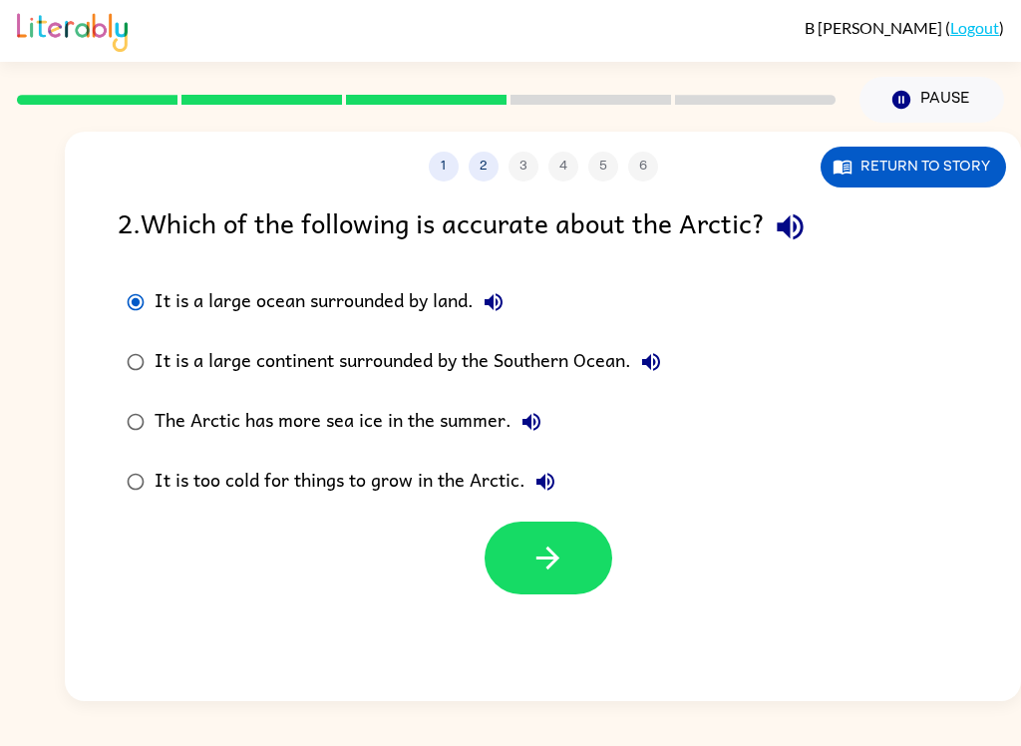
click at [532, 559] on icon "button" at bounding box center [548, 558] width 35 height 35
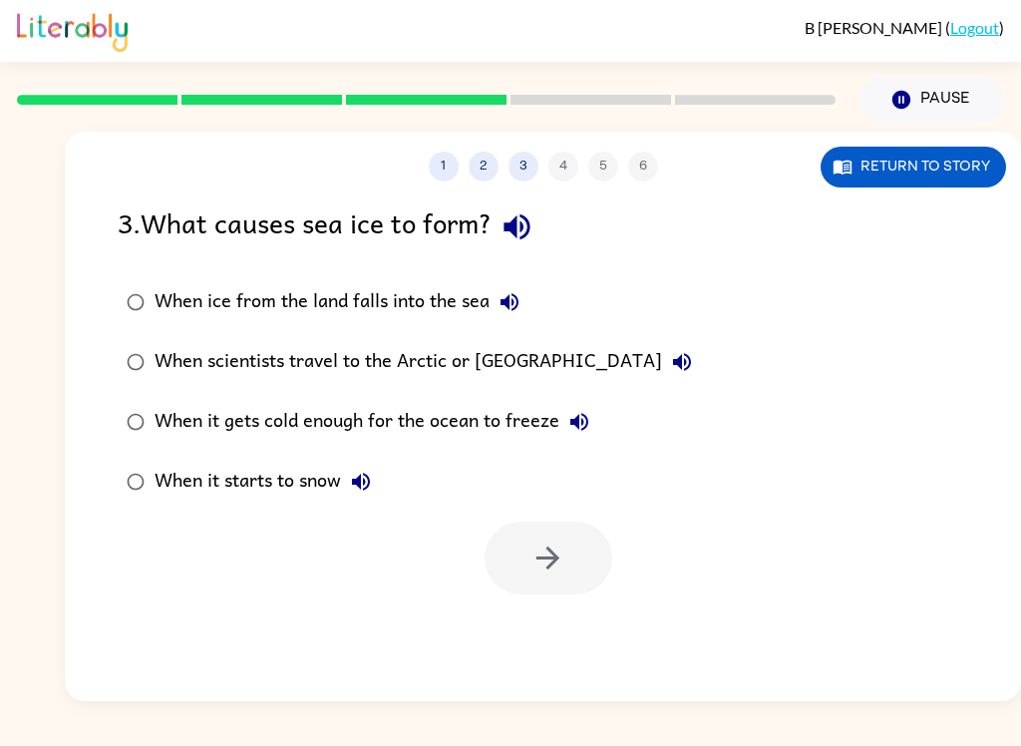
click at [423, 439] on div "When it gets cold enough for the ocean to freeze" at bounding box center [377, 422] width 445 height 40
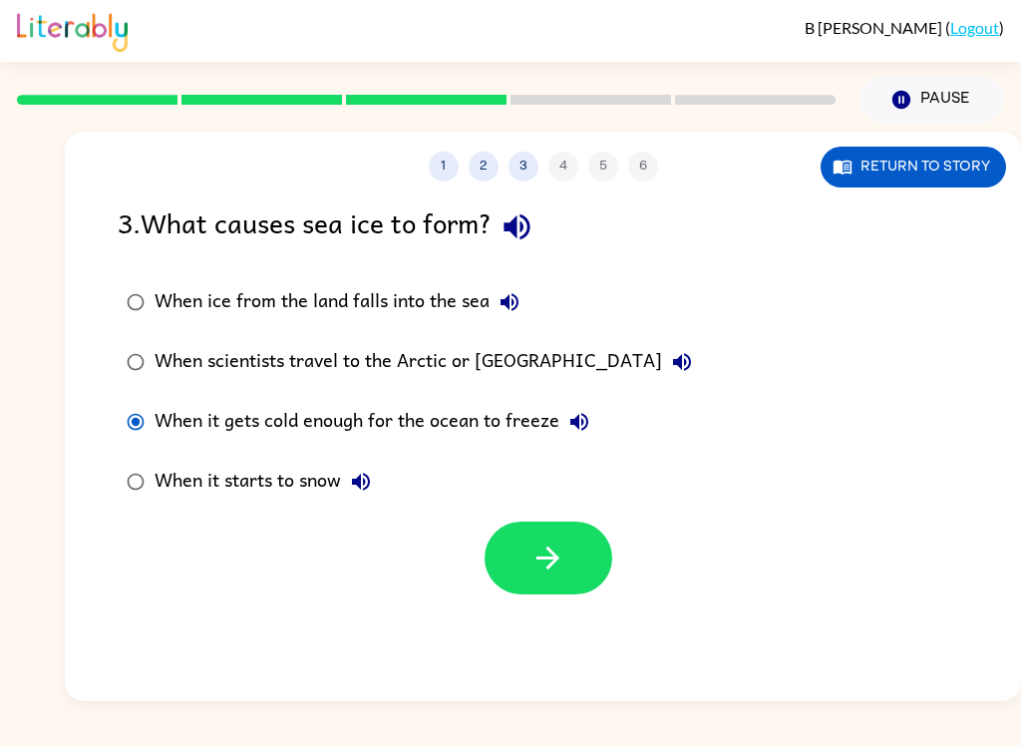
click at [542, 557] on icon "button" at bounding box center [548, 558] width 35 height 35
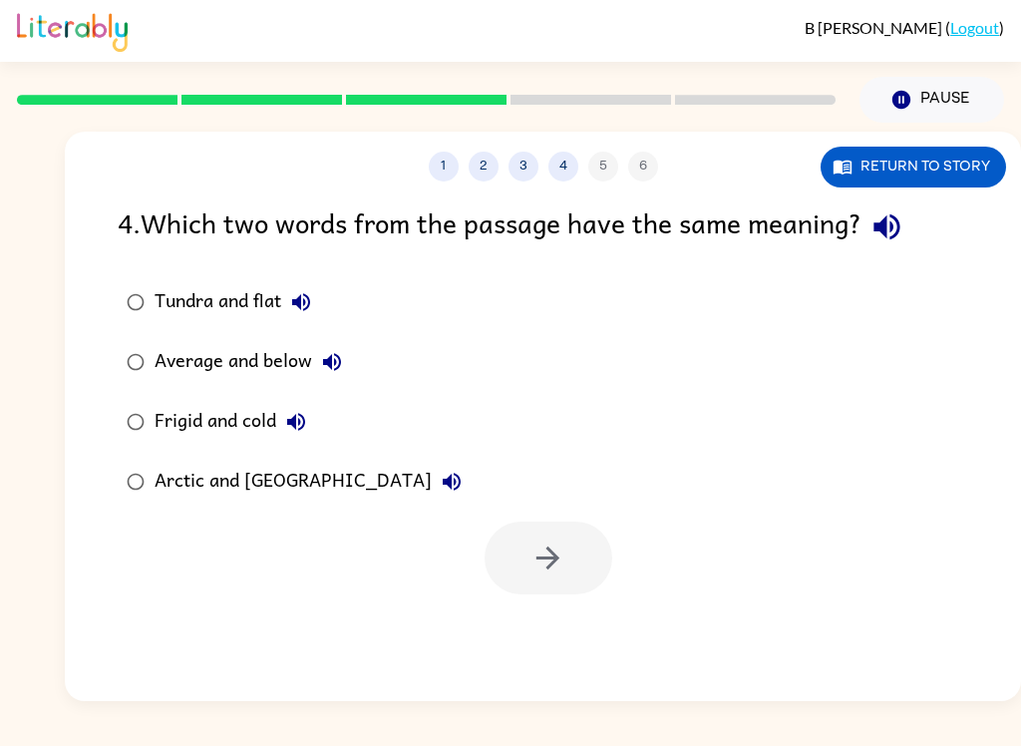
click at [179, 487] on div "Arctic and [GEOGRAPHIC_DATA]" at bounding box center [313, 482] width 317 height 40
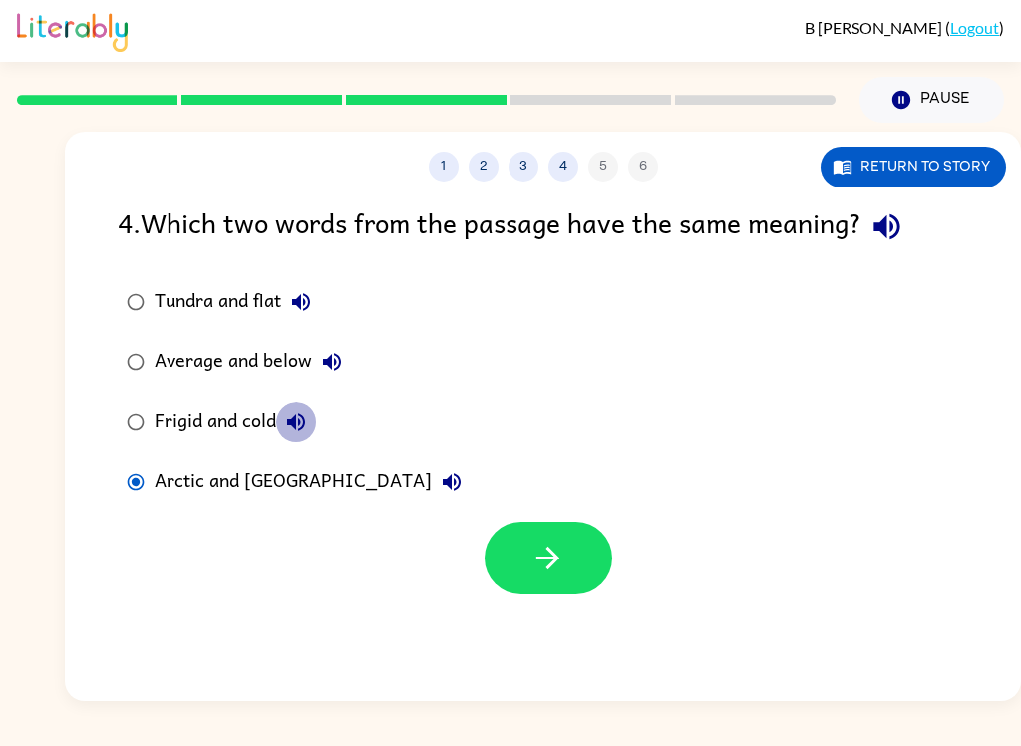
click at [298, 425] on icon "button" at bounding box center [296, 422] width 24 height 24
click at [440, 490] on icon "button" at bounding box center [452, 482] width 24 height 24
click at [575, 564] on button "button" at bounding box center [549, 558] width 128 height 73
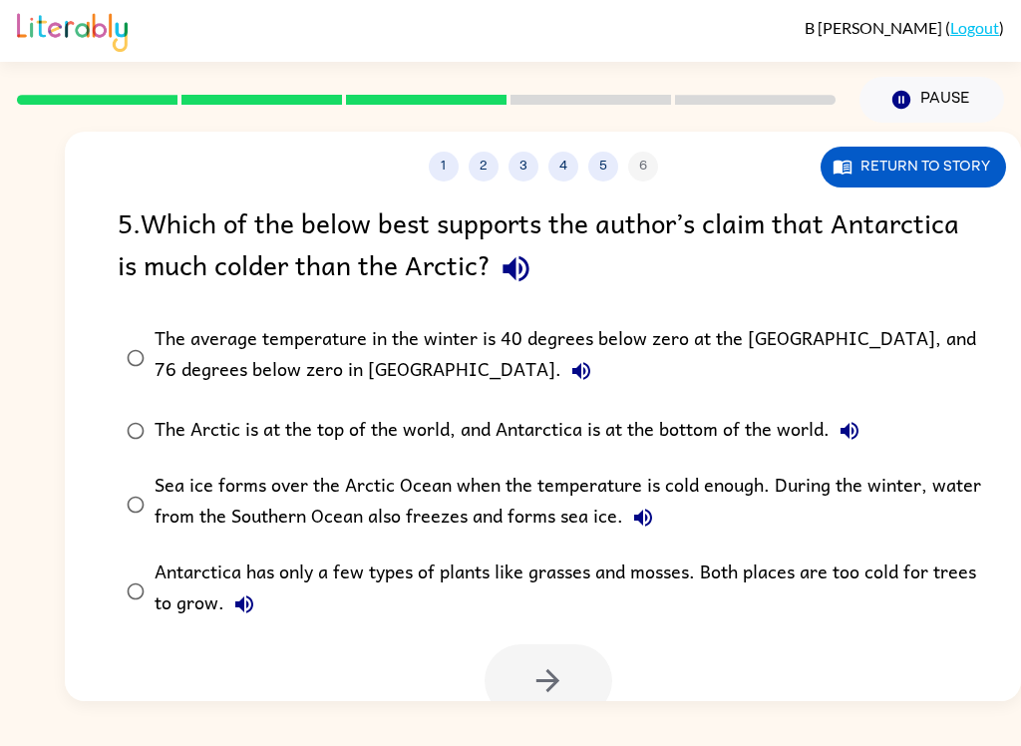
click at [176, 385] on div "The average temperature in the winter is 40 degrees below zero at the [GEOGRAPH…" at bounding box center [575, 357] width 841 height 67
click at [149, 343] on label "The average temperature in the winter is 40 degrees below zero at the [GEOGRAPH…" at bounding box center [556, 357] width 899 height 87
click at [572, 662] on button "button" at bounding box center [549, 680] width 128 height 73
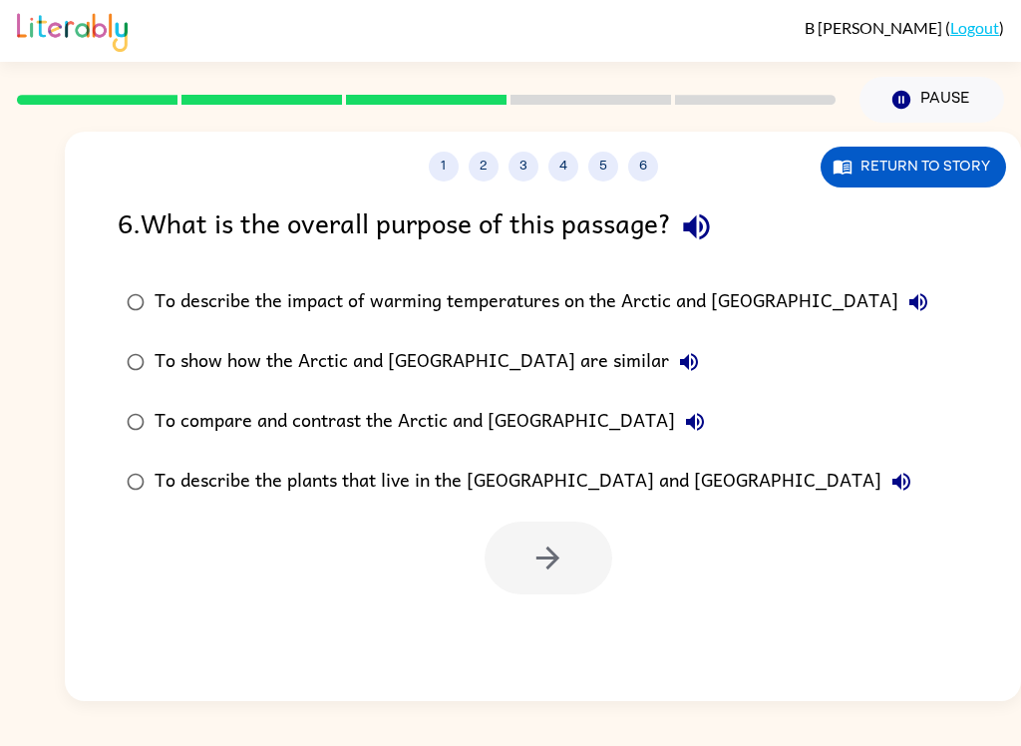
click at [464, 338] on label "To show how the Arctic and [GEOGRAPHIC_DATA] are similar" at bounding box center [528, 362] width 842 height 60
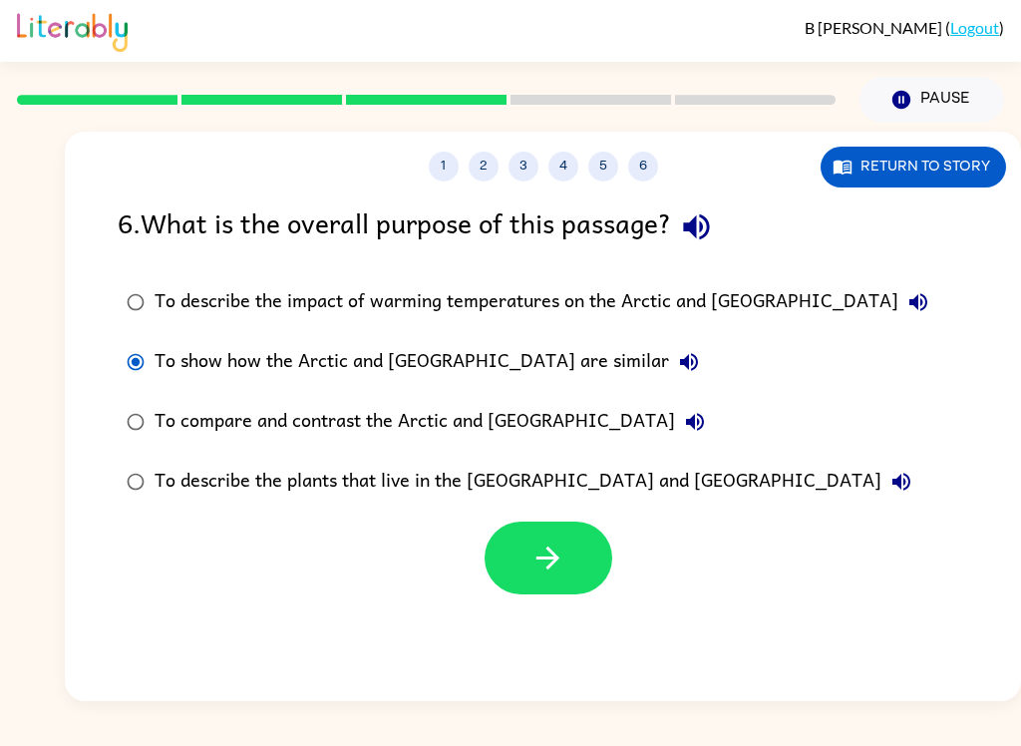
click at [555, 564] on icon "button" at bounding box center [548, 558] width 23 height 23
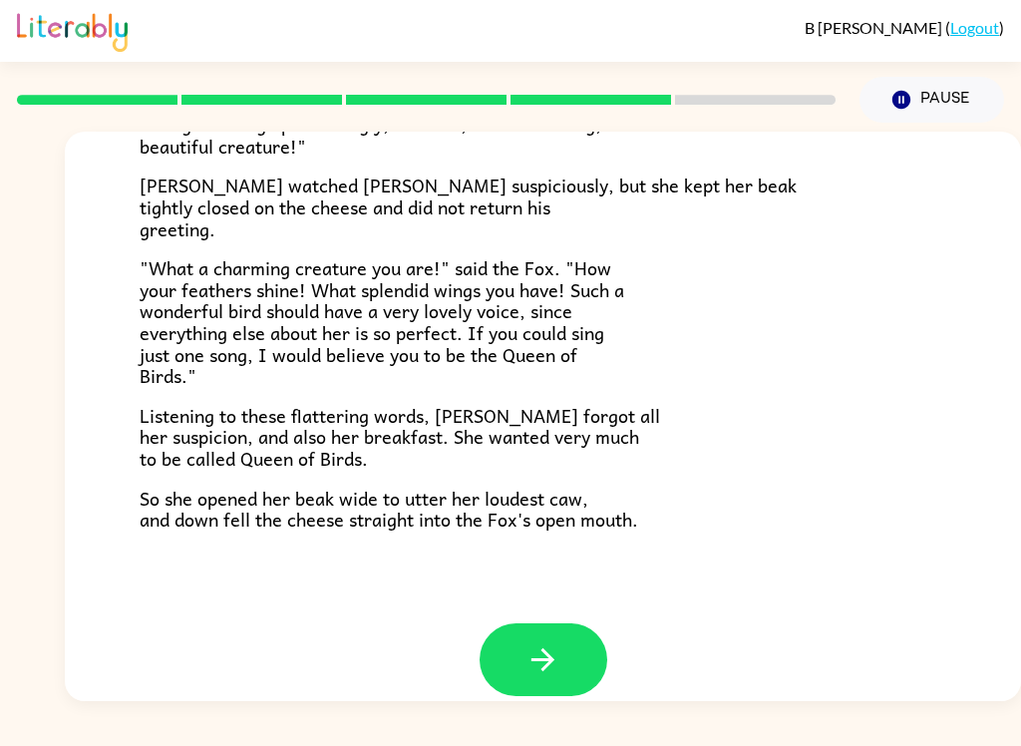
scroll to position [370, 0]
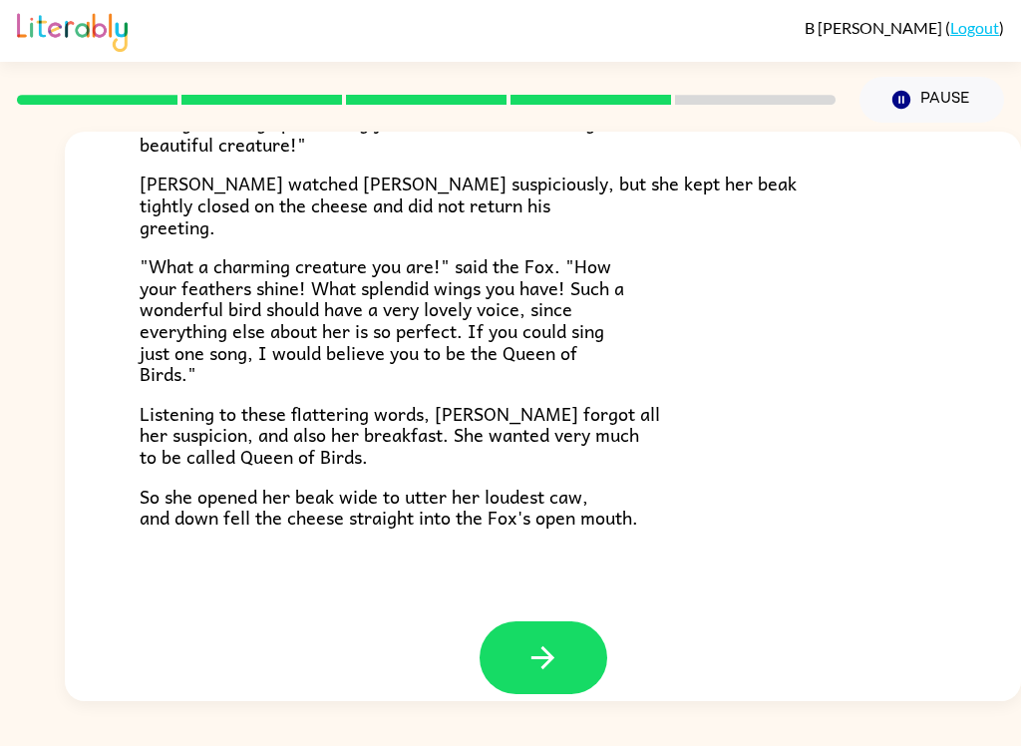
click at [562, 627] on button "button" at bounding box center [544, 657] width 128 height 73
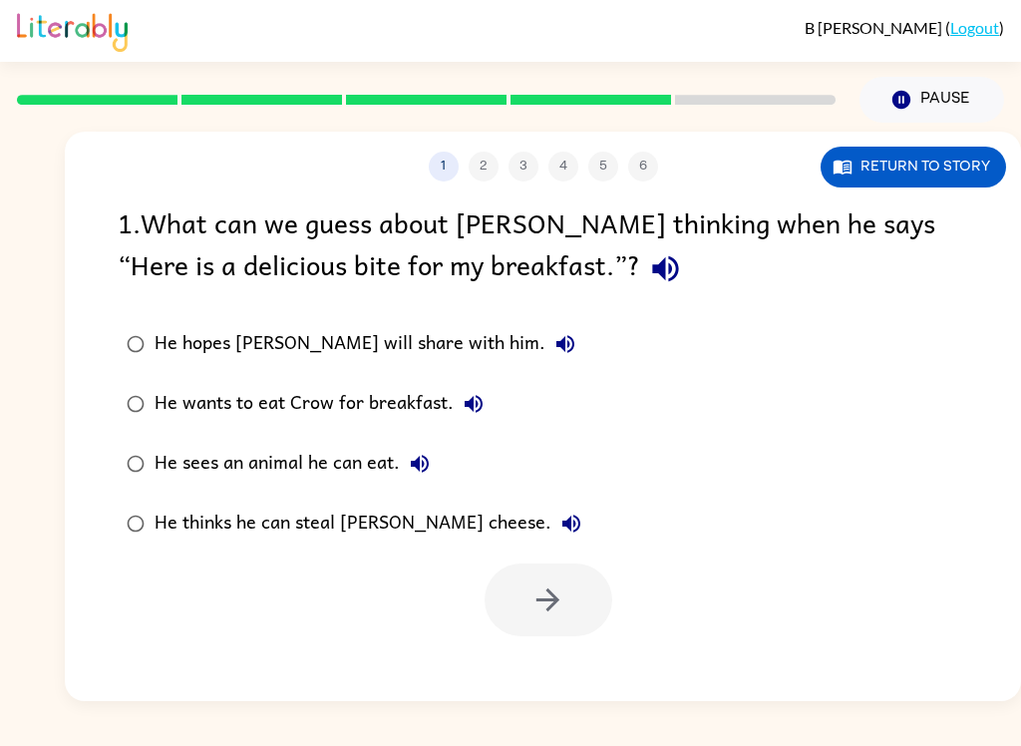
click at [388, 536] on div "He thinks he can steal [PERSON_NAME] cheese." at bounding box center [373, 524] width 437 height 40
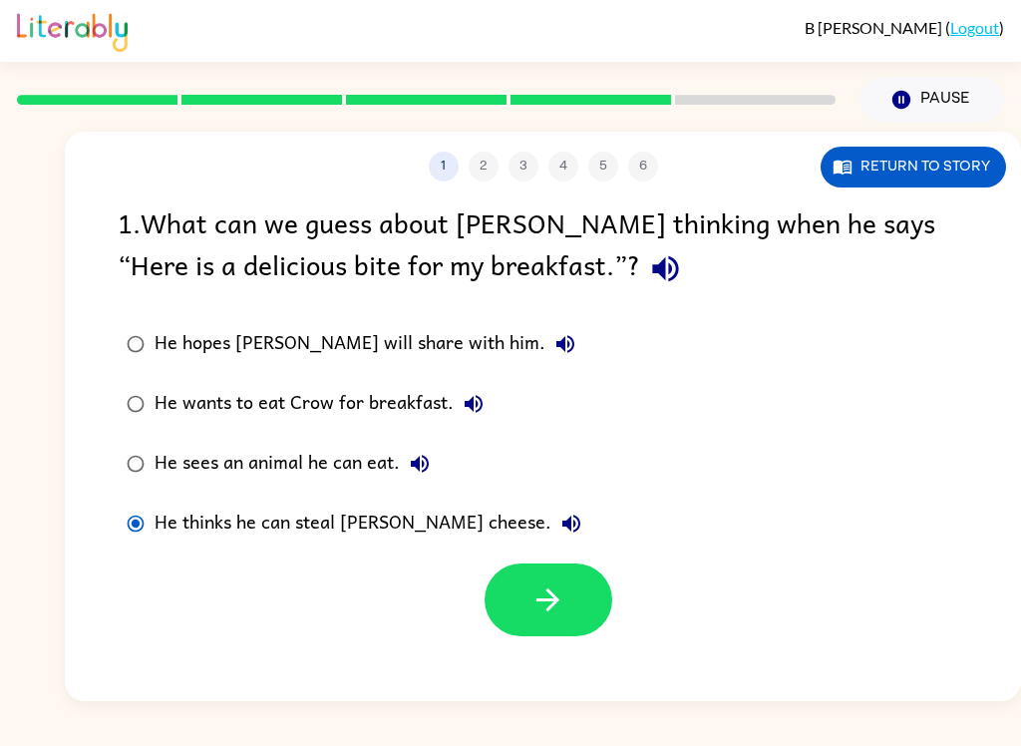
click at [413, 400] on div "He wants to eat Crow for breakfast." at bounding box center [324, 404] width 339 height 40
click at [433, 544] on div "He thinks he can steal [PERSON_NAME] cheese." at bounding box center [373, 524] width 437 height 40
click at [640, 292] on button "button" at bounding box center [665, 268] width 51 height 51
click at [578, 611] on button "button" at bounding box center [549, 600] width 128 height 73
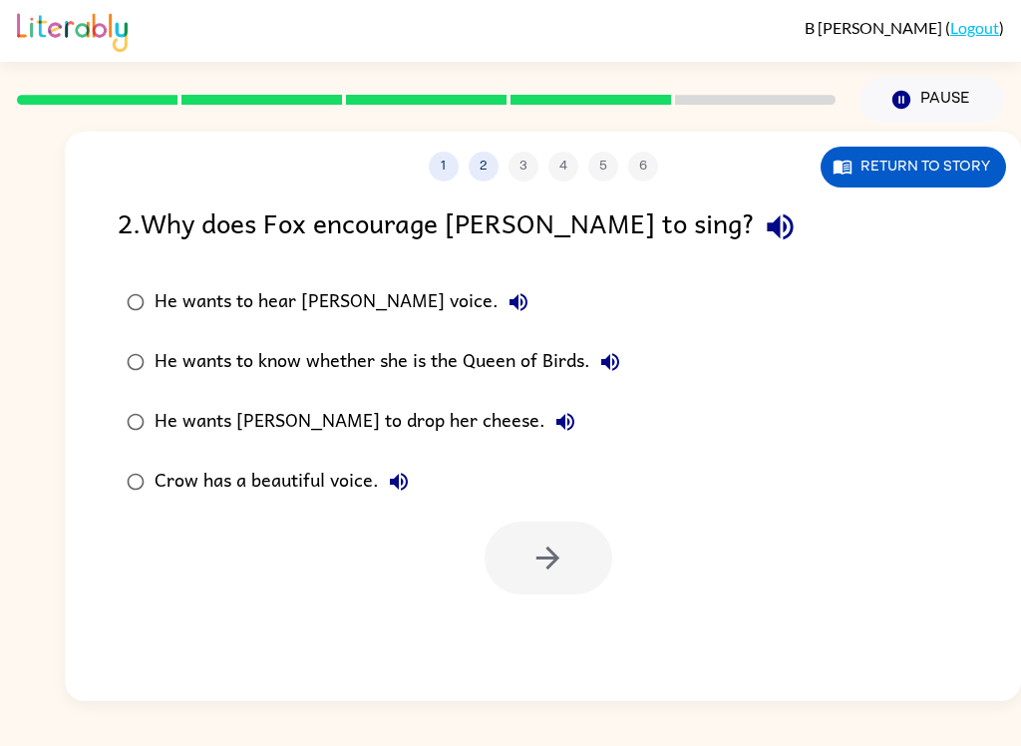
click at [546, 429] on button "He wants [PERSON_NAME] to drop her cheese." at bounding box center [566, 422] width 40 height 40
click at [378, 436] on div "He wants [PERSON_NAME] to drop her cheese." at bounding box center [370, 422] width 431 height 40
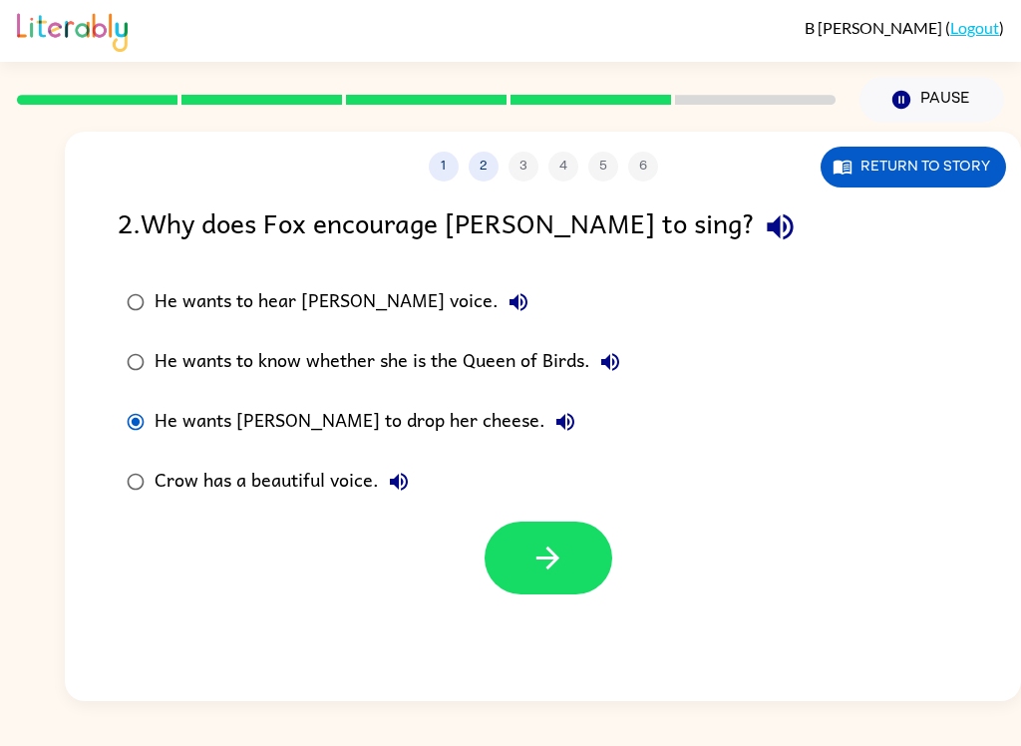
click at [219, 436] on div "He wants [PERSON_NAME] to drop her cheese." at bounding box center [370, 422] width 431 height 40
click at [562, 572] on icon "button" at bounding box center [548, 558] width 35 height 35
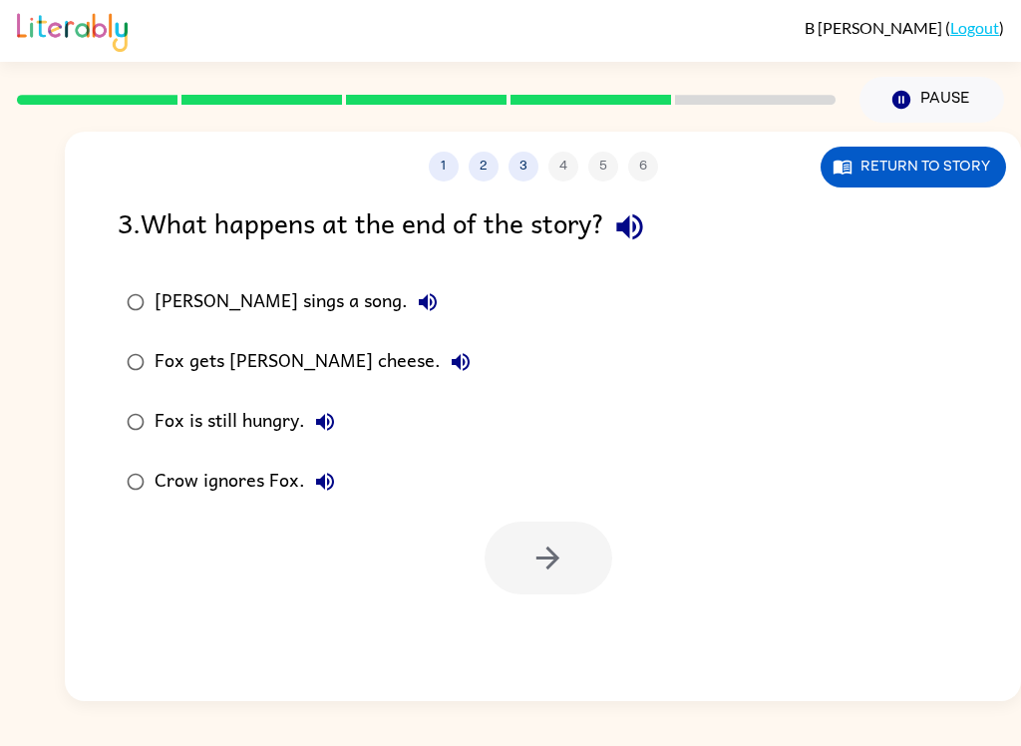
click at [271, 349] on div "Fox gets [PERSON_NAME] cheese." at bounding box center [318, 362] width 326 height 40
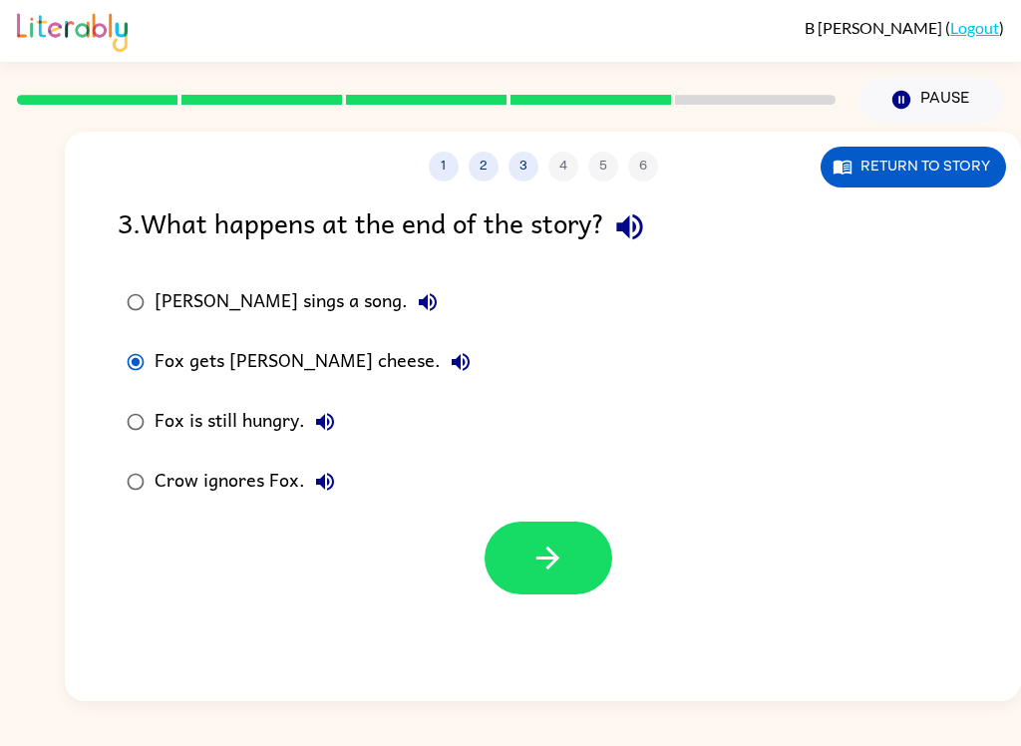
click at [575, 578] on button "button" at bounding box center [549, 558] width 128 height 73
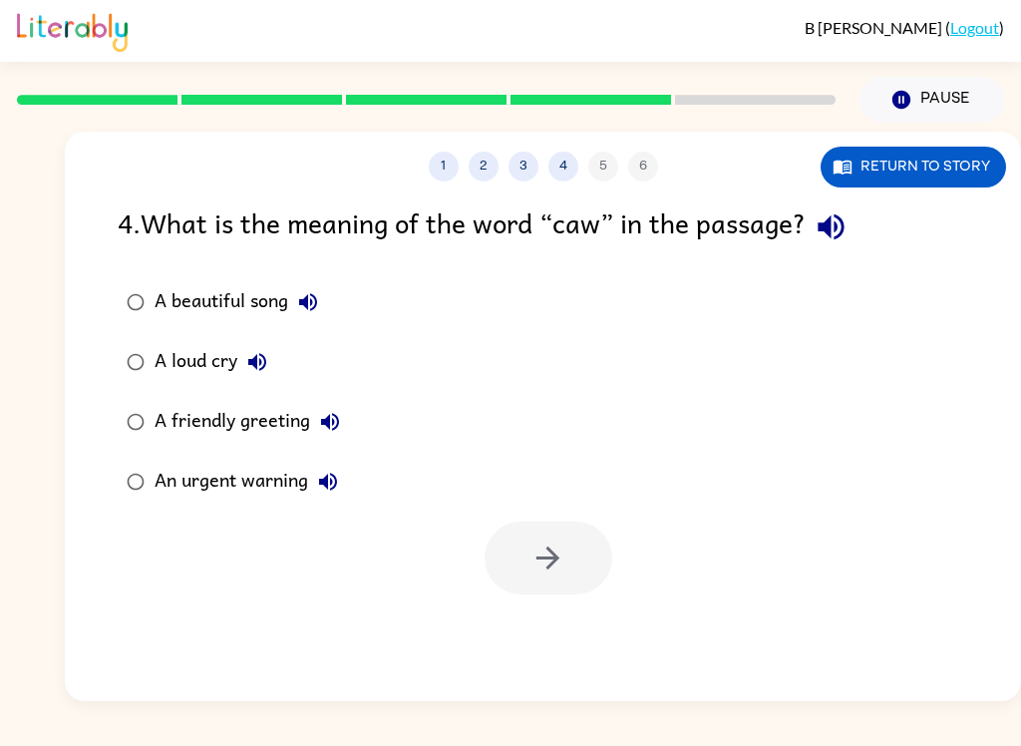
click at [188, 295] on div "A beautiful song" at bounding box center [242, 302] width 174 height 40
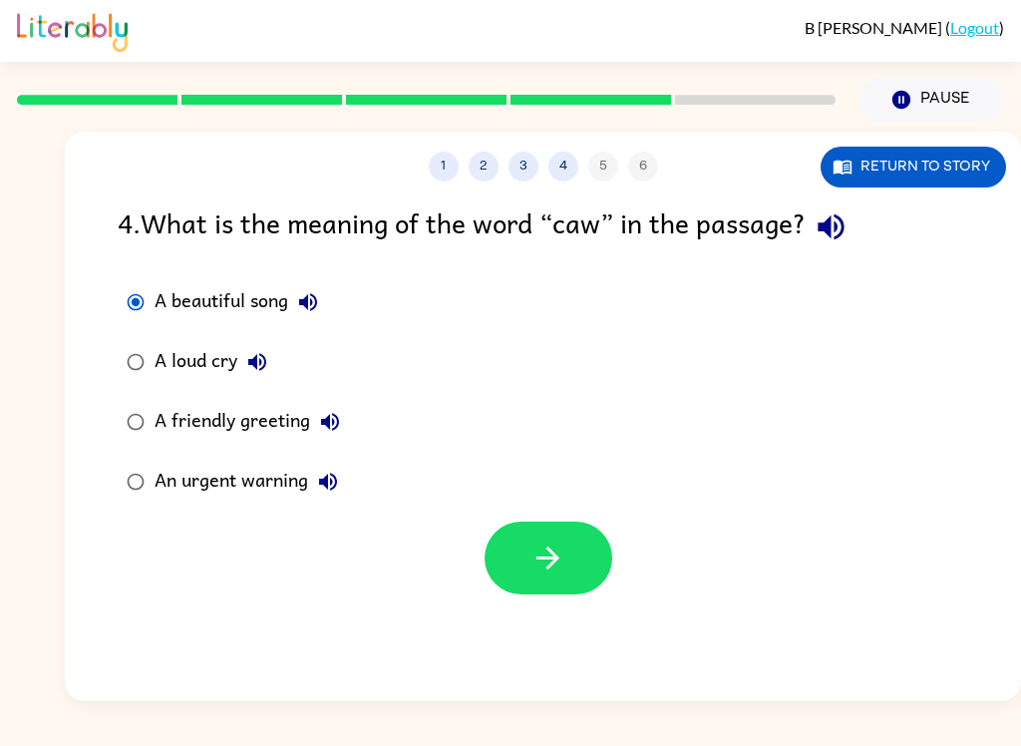
click at [586, 578] on button "button" at bounding box center [549, 558] width 128 height 73
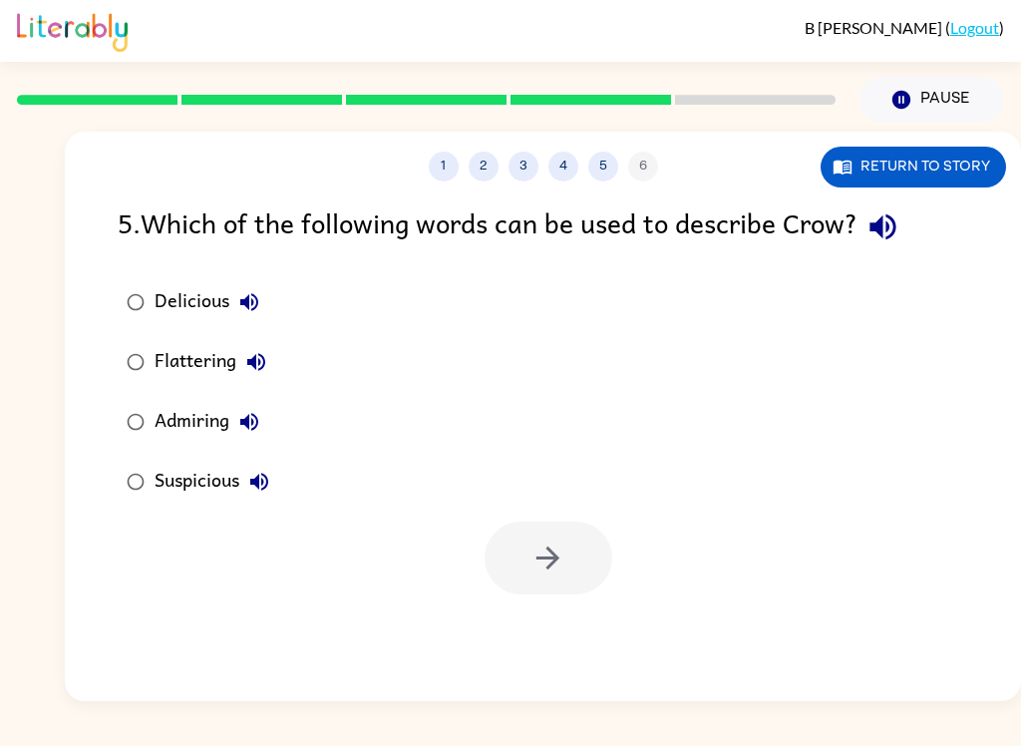
click at [217, 365] on div "Flattering" at bounding box center [216, 362] width 122 height 40
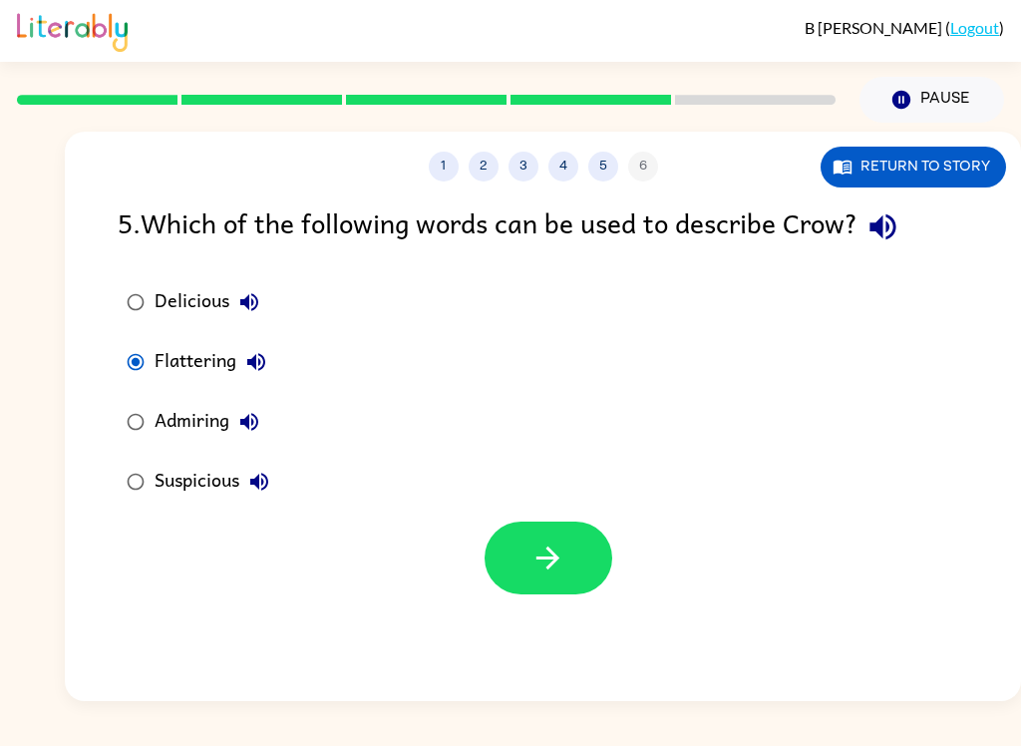
click at [911, 177] on button "Return to story" at bounding box center [914, 167] width 186 height 41
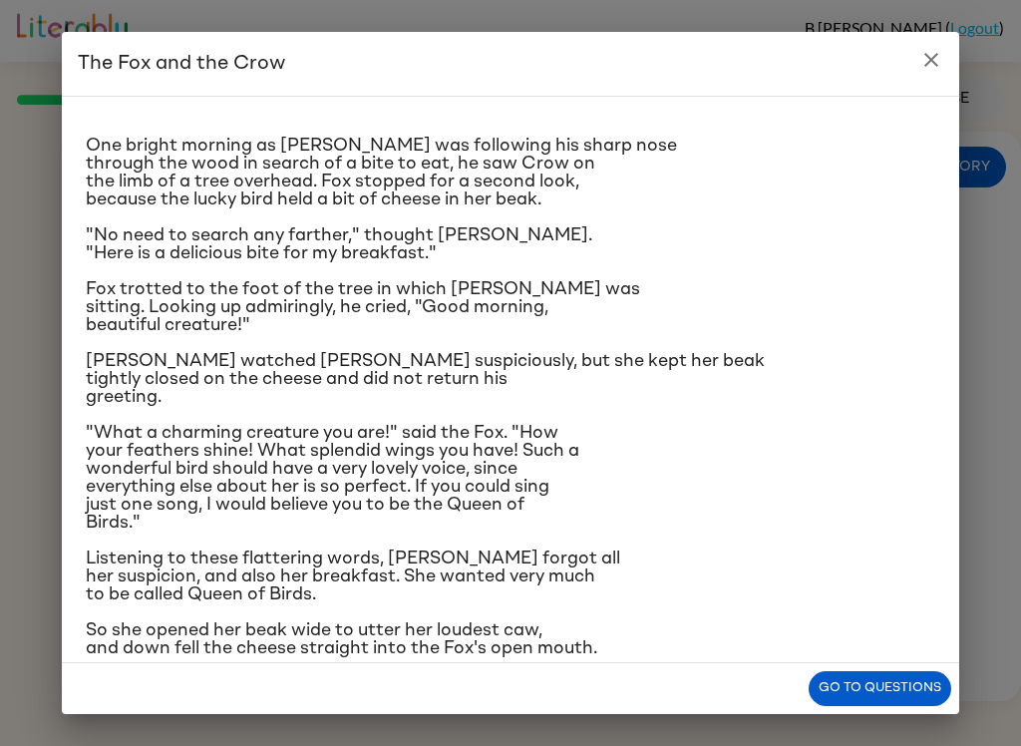
scroll to position [25, 0]
click at [1006, 22] on div "The Fox and the Crow One bright morning as [PERSON_NAME] was following his shar…" at bounding box center [510, 373] width 1021 height 746
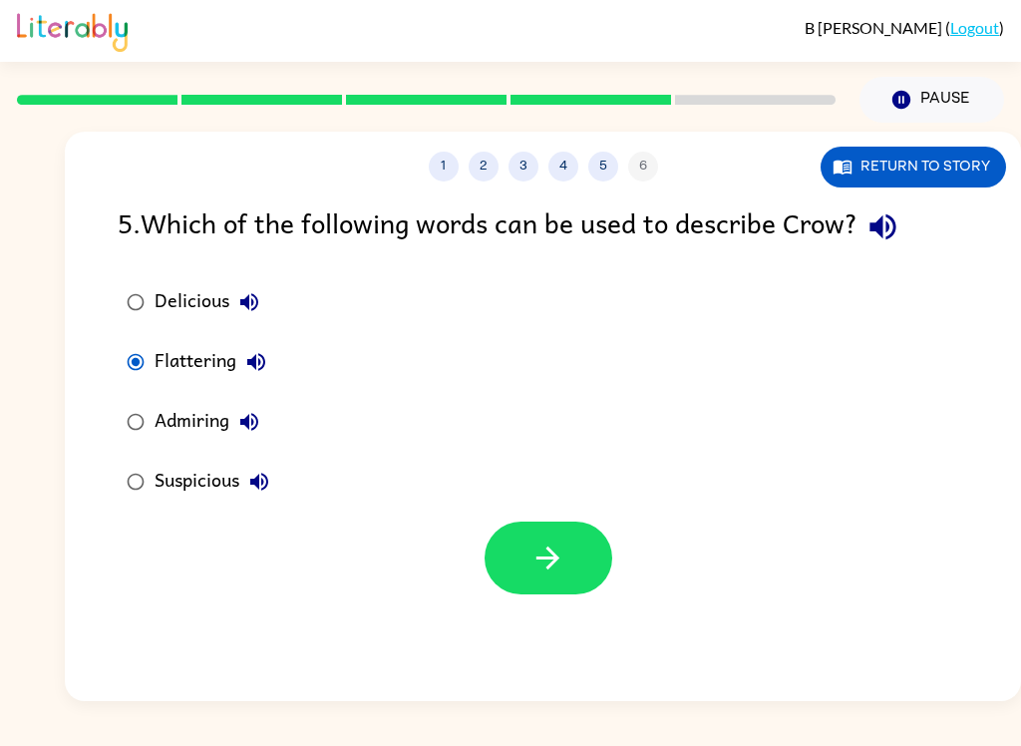
click at [909, 224] on button "button" at bounding box center [883, 226] width 51 height 51
click at [217, 423] on div "Admiring" at bounding box center [212, 422] width 115 height 40
click at [180, 305] on div "Delicious" at bounding box center [212, 302] width 115 height 40
click at [236, 478] on div "Suspicious" at bounding box center [217, 482] width 125 height 40
click at [563, 560] on icon "button" at bounding box center [548, 558] width 35 height 35
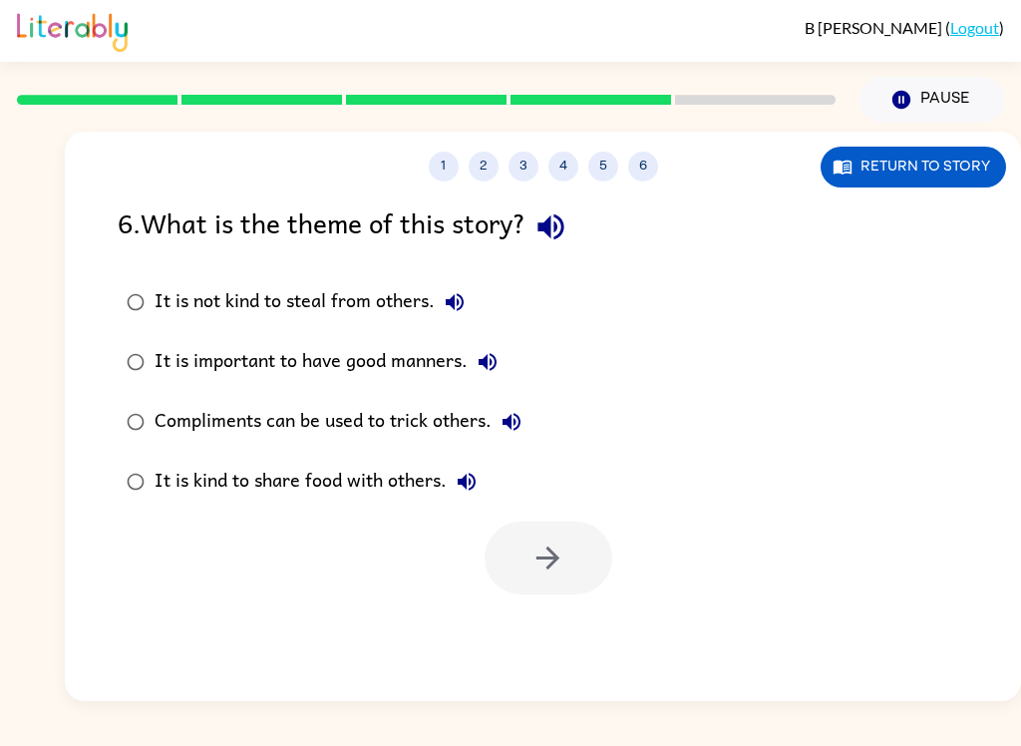
click at [373, 420] on div "Compliments can be used to trick others." at bounding box center [343, 422] width 377 height 40
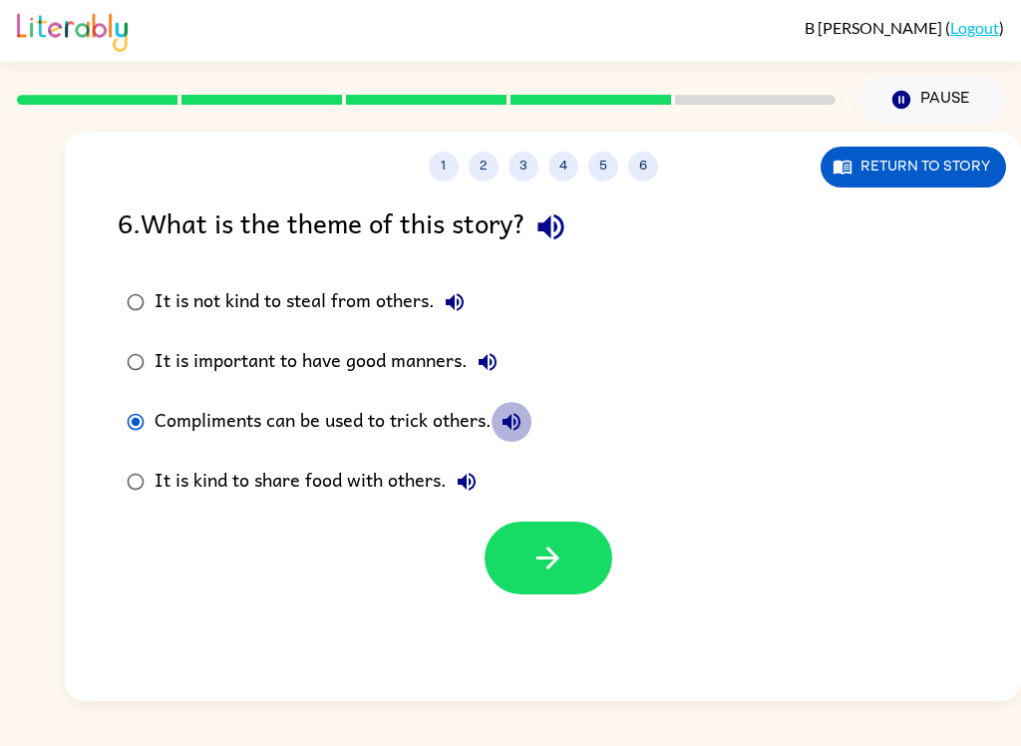
click at [528, 430] on button "Compliments can be used to trick others." at bounding box center [512, 422] width 40 height 40
click at [578, 573] on button "button" at bounding box center [549, 558] width 128 height 73
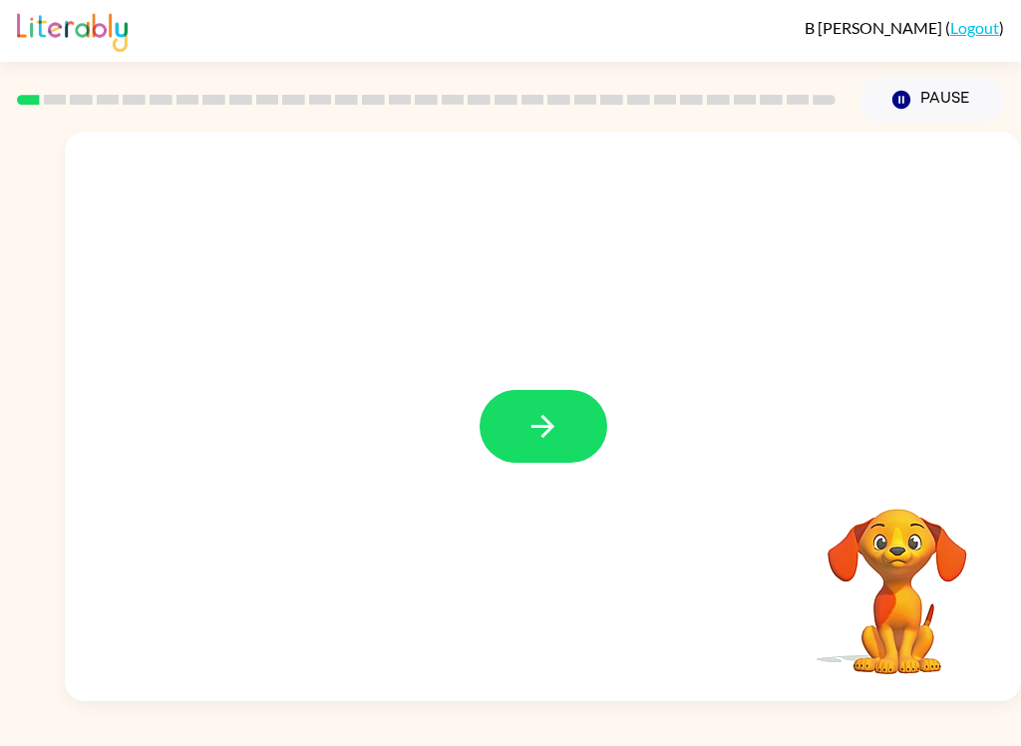
click at [544, 434] on icon "button" at bounding box center [543, 426] width 35 height 35
click at [942, 120] on button "Pause Pause" at bounding box center [932, 100] width 145 height 46
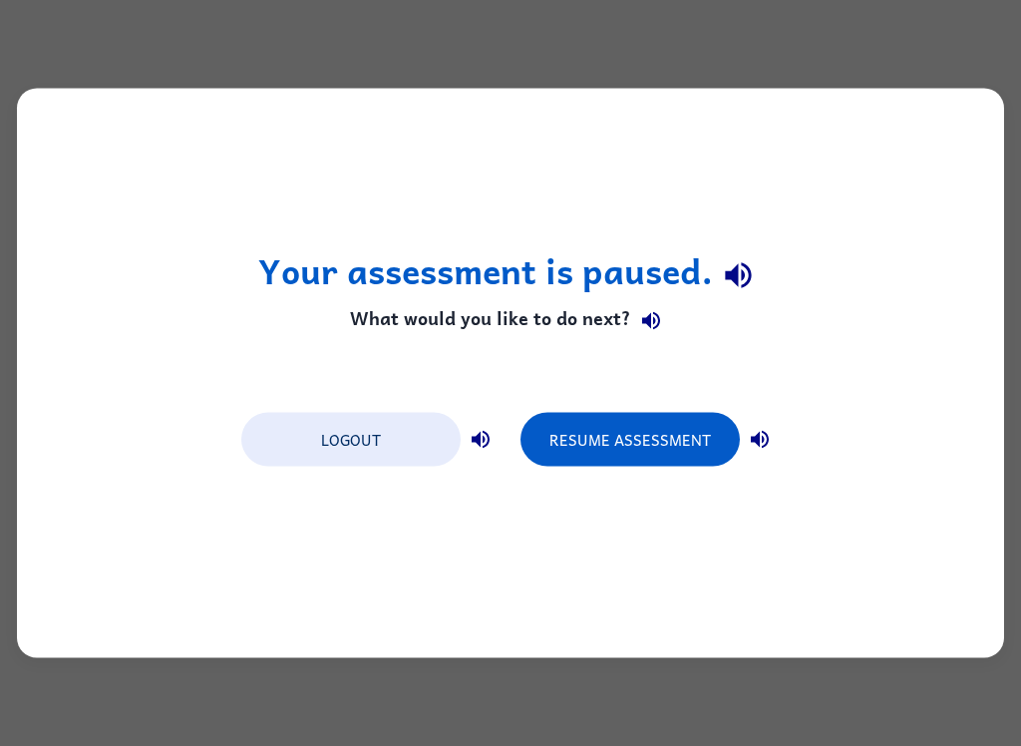
click at [392, 462] on button "Logout" at bounding box center [350, 440] width 219 height 54
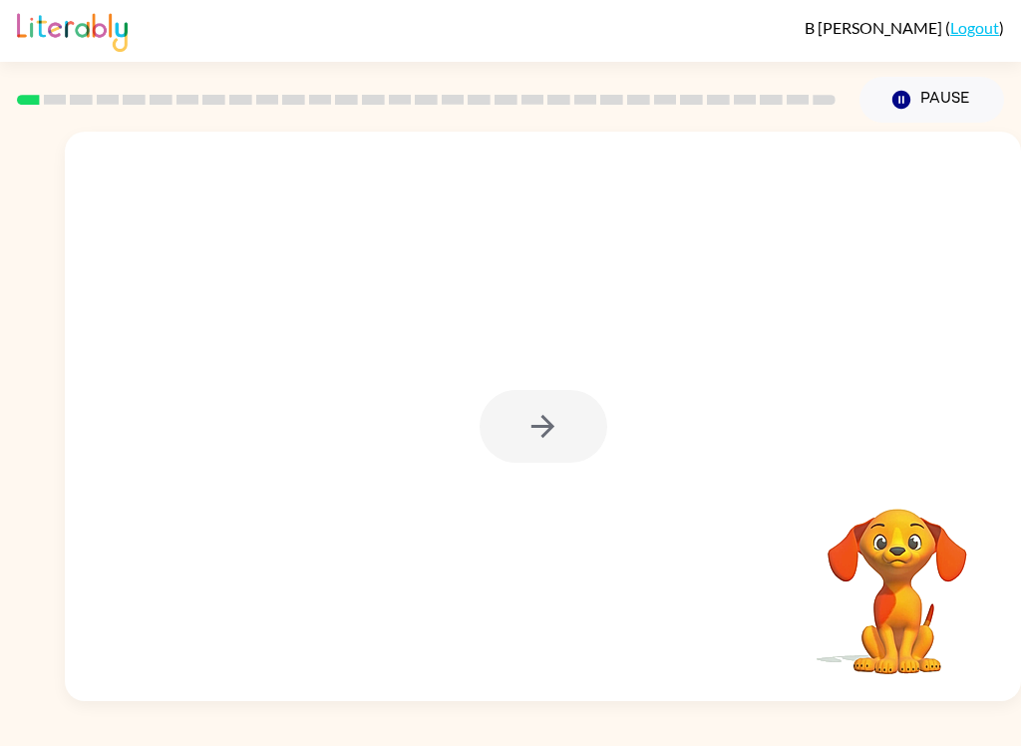
click at [529, 445] on div at bounding box center [544, 426] width 128 height 73
click at [570, 450] on div at bounding box center [544, 426] width 128 height 73
click at [569, 456] on div at bounding box center [544, 426] width 128 height 73
click at [565, 483] on div at bounding box center [543, 417] width 957 height 570
click at [557, 432] on icon "button" at bounding box center [543, 426] width 35 height 35
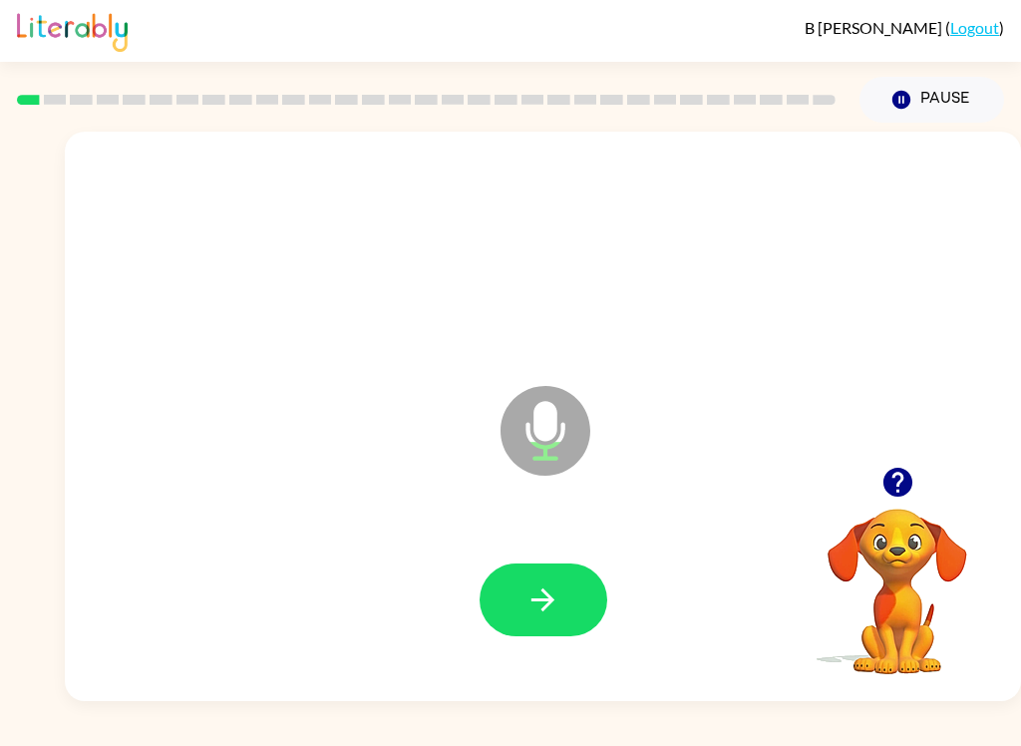
click at [560, 614] on icon "button" at bounding box center [543, 599] width 35 height 35
click at [564, 634] on button "button" at bounding box center [544, 600] width 128 height 73
click at [909, 462] on button "button" at bounding box center [898, 482] width 51 height 51
click at [559, 608] on icon "button" at bounding box center [543, 599] width 35 height 35
click at [540, 615] on icon "button" at bounding box center [543, 599] width 35 height 35
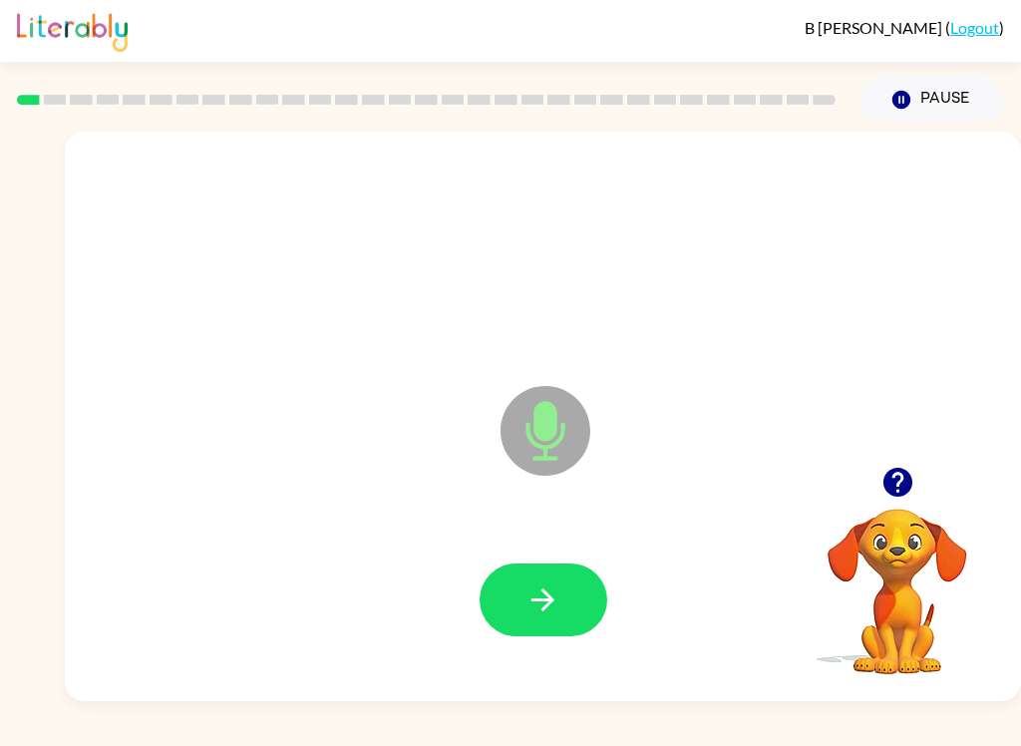
click at [571, 617] on button "button" at bounding box center [544, 600] width 128 height 73
click at [518, 604] on button "button" at bounding box center [544, 600] width 128 height 73
click at [546, 606] on icon "button" at bounding box center [543, 599] width 23 height 23
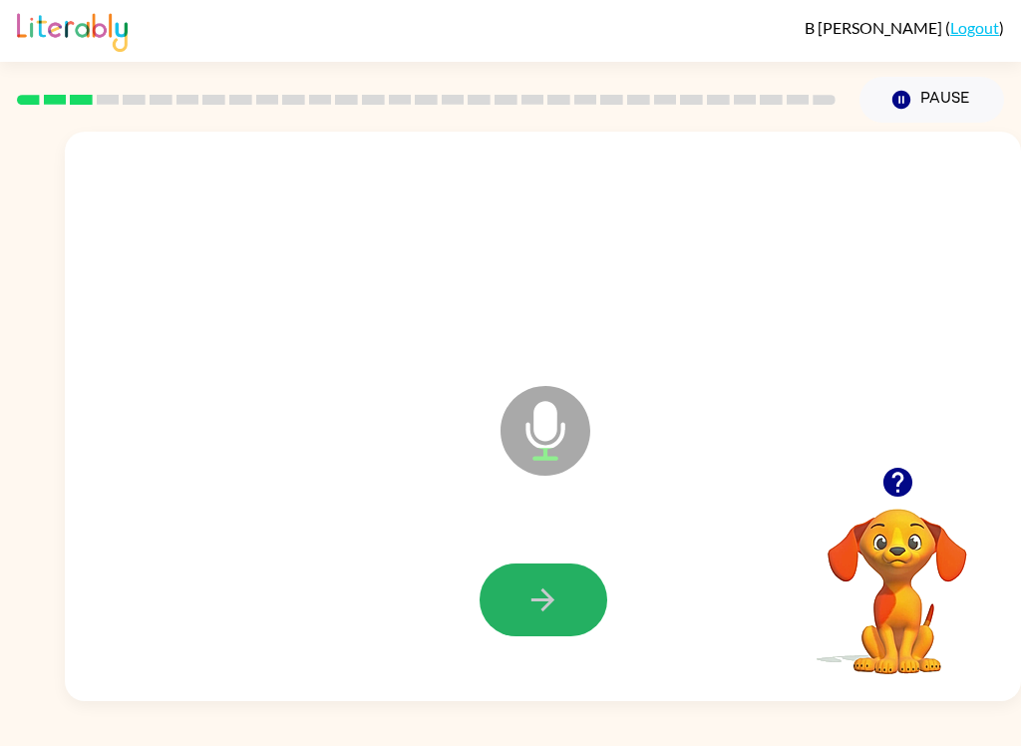
click at [547, 595] on icon "button" at bounding box center [543, 599] width 23 height 23
click at [552, 607] on icon "button" at bounding box center [543, 599] width 35 height 35
click at [546, 588] on icon "button" at bounding box center [543, 599] width 35 height 35
click at [559, 604] on icon "button" at bounding box center [543, 599] width 35 height 35
click at [557, 611] on icon "button" at bounding box center [543, 599] width 35 height 35
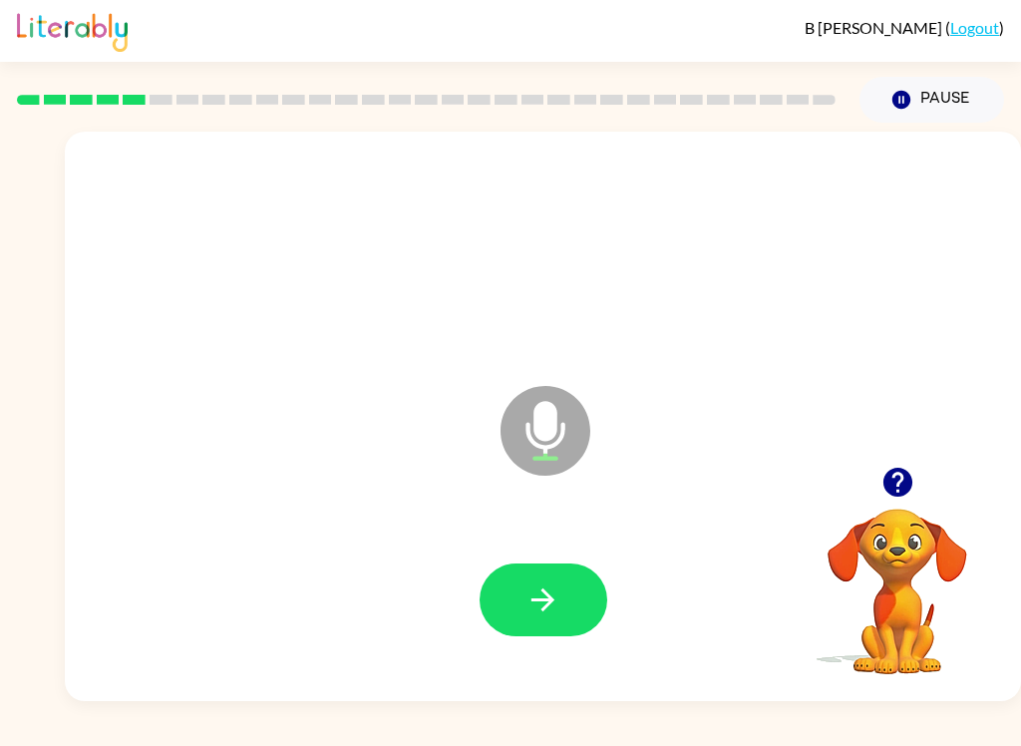
click at [554, 608] on icon "button" at bounding box center [543, 599] width 35 height 35
click at [555, 583] on icon "button" at bounding box center [543, 599] width 35 height 35
click at [540, 611] on icon "button" at bounding box center [543, 599] width 35 height 35
click at [542, 619] on button "button" at bounding box center [544, 600] width 128 height 73
click at [551, 598] on icon "button" at bounding box center [543, 599] width 23 height 23
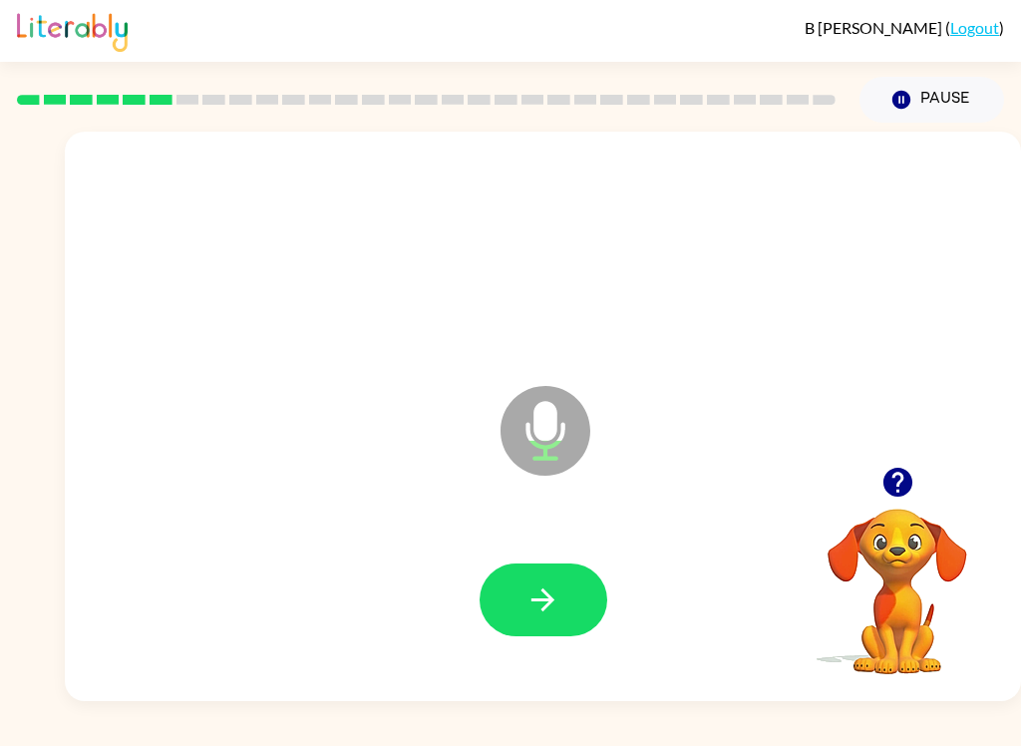
click at [571, 599] on button "button" at bounding box center [544, 600] width 128 height 73
click at [528, 611] on icon "button" at bounding box center [543, 599] width 35 height 35
click at [540, 610] on icon "button" at bounding box center [543, 599] width 35 height 35
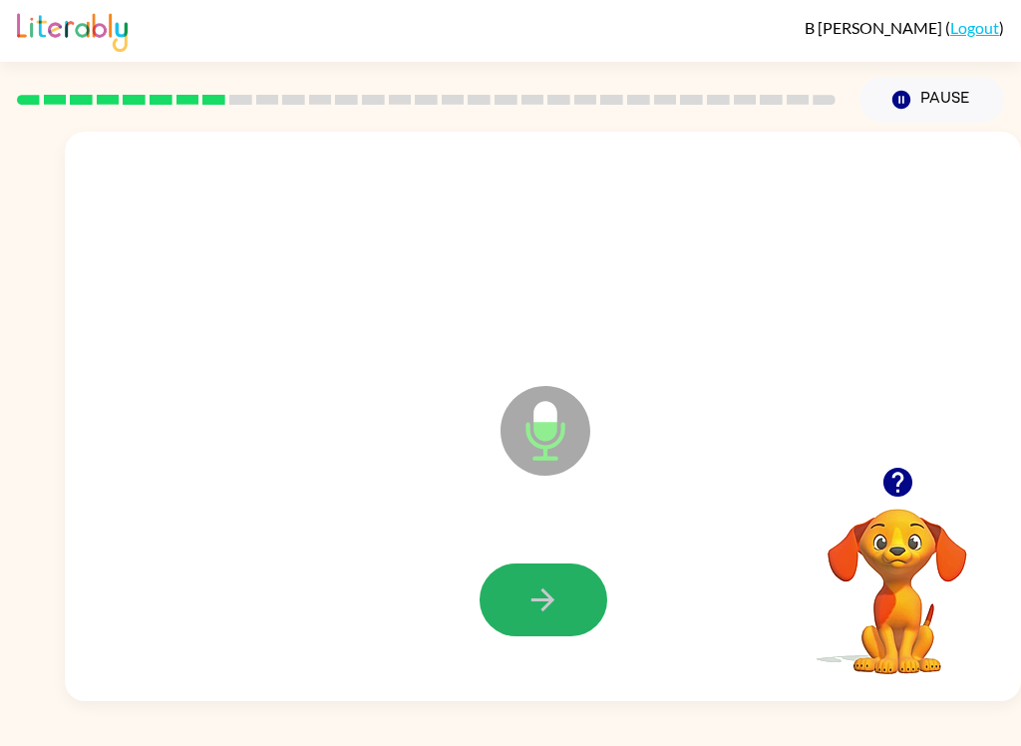
click at [553, 595] on icon "button" at bounding box center [543, 599] width 35 height 35
click at [565, 626] on button "button" at bounding box center [544, 600] width 128 height 73
click at [563, 616] on button "button" at bounding box center [544, 600] width 128 height 73
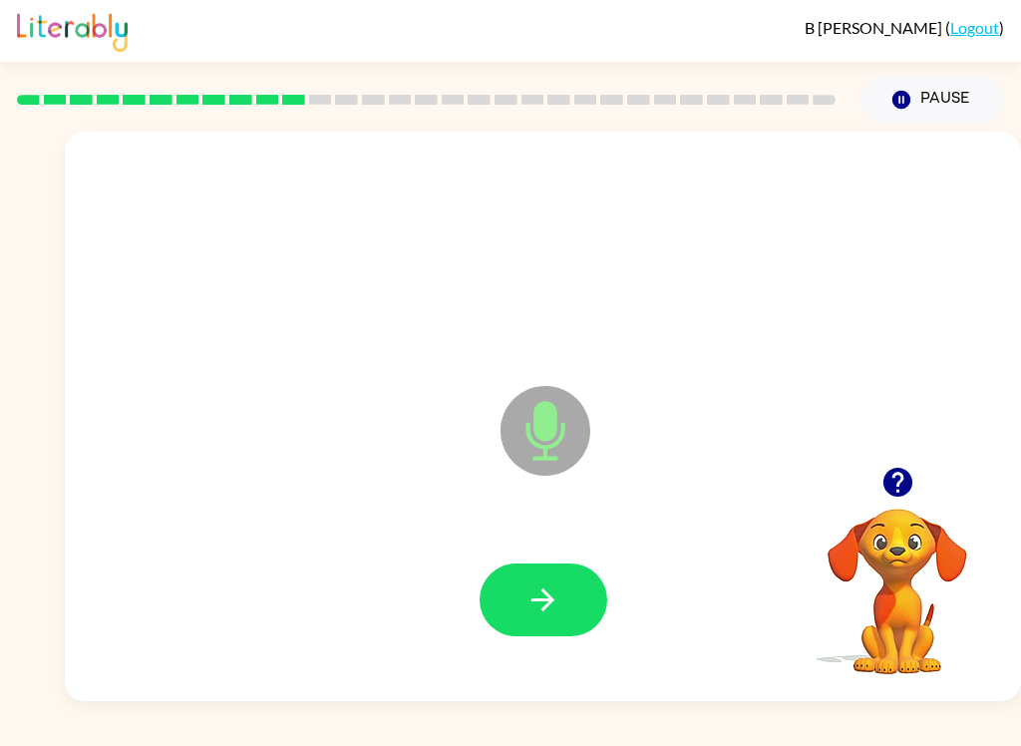
click at [891, 487] on icon "button" at bounding box center [897, 482] width 29 height 29
click at [562, 614] on button "button" at bounding box center [544, 600] width 128 height 73
click at [560, 618] on button "button" at bounding box center [544, 600] width 128 height 73
click at [544, 591] on icon "button" at bounding box center [543, 599] width 23 height 23
click at [550, 595] on icon "button" at bounding box center [543, 599] width 23 height 23
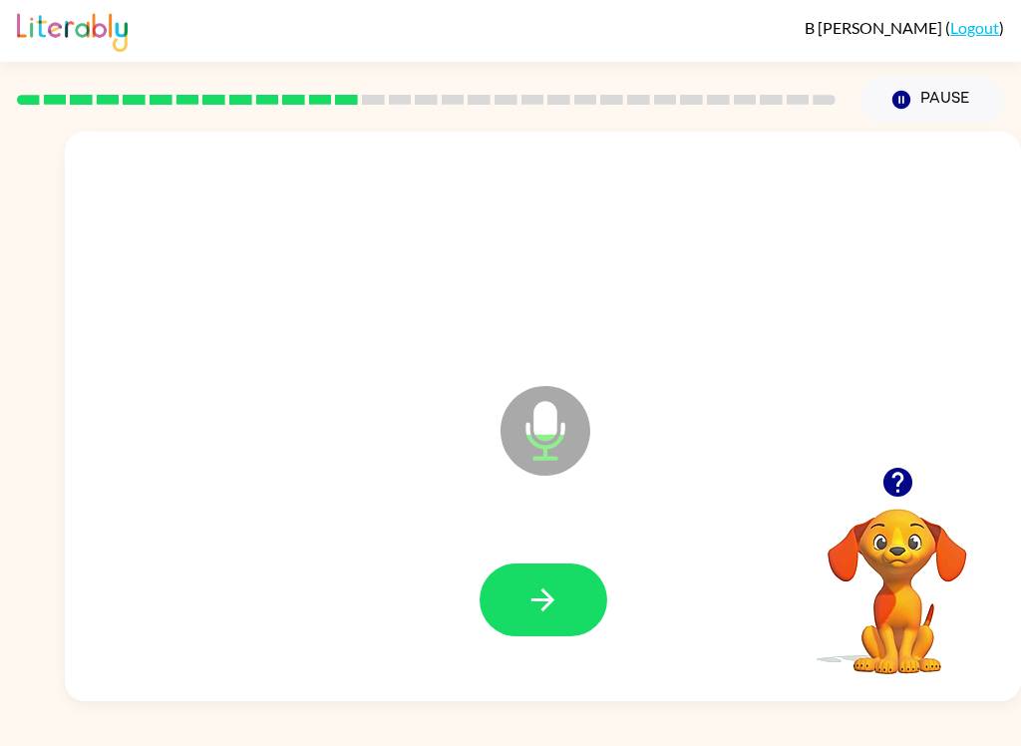
click at [560, 619] on button "button" at bounding box center [544, 600] width 128 height 73
click at [545, 588] on icon "button" at bounding box center [543, 599] width 35 height 35
click at [885, 470] on icon "button" at bounding box center [898, 482] width 35 height 35
click at [883, 464] on button "button" at bounding box center [898, 482] width 51 height 51
click at [533, 606] on icon "button" at bounding box center [543, 599] width 35 height 35
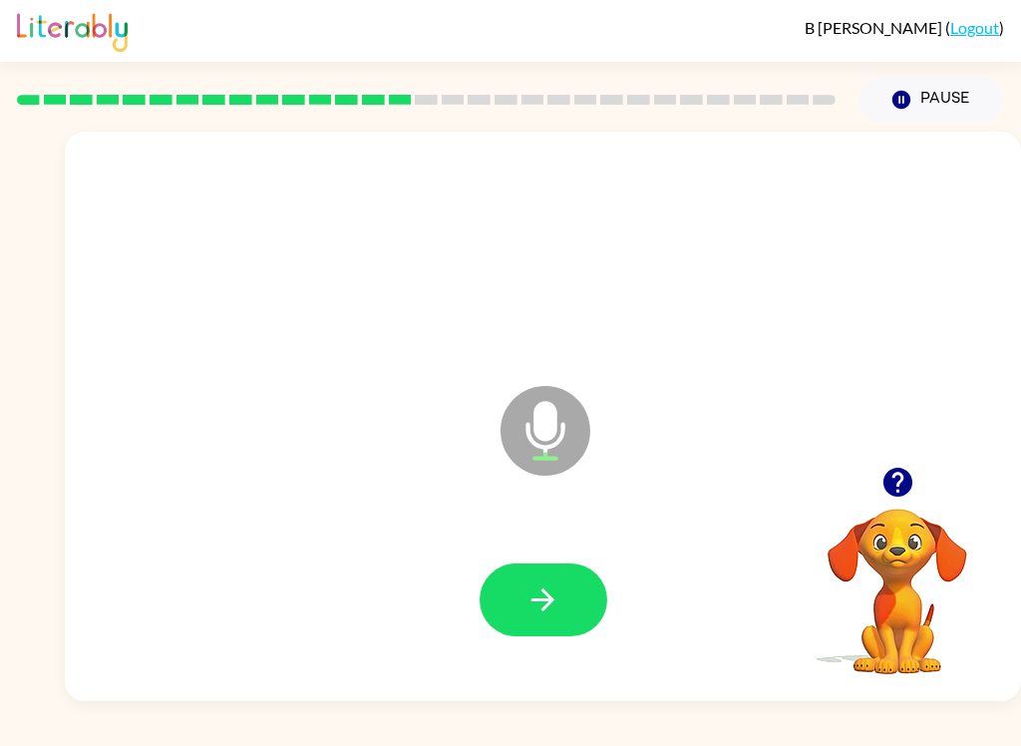
click at [525, 621] on button "button" at bounding box center [544, 600] width 128 height 73
click at [524, 613] on button "button" at bounding box center [544, 600] width 128 height 73
click at [565, 625] on button "button" at bounding box center [544, 600] width 128 height 73
click at [527, 588] on icon "button" at bounding box center [543, 599] width 35 height 35
click at [526, 573] on button "button" at bounding box center [544, 600] width 128 height 73
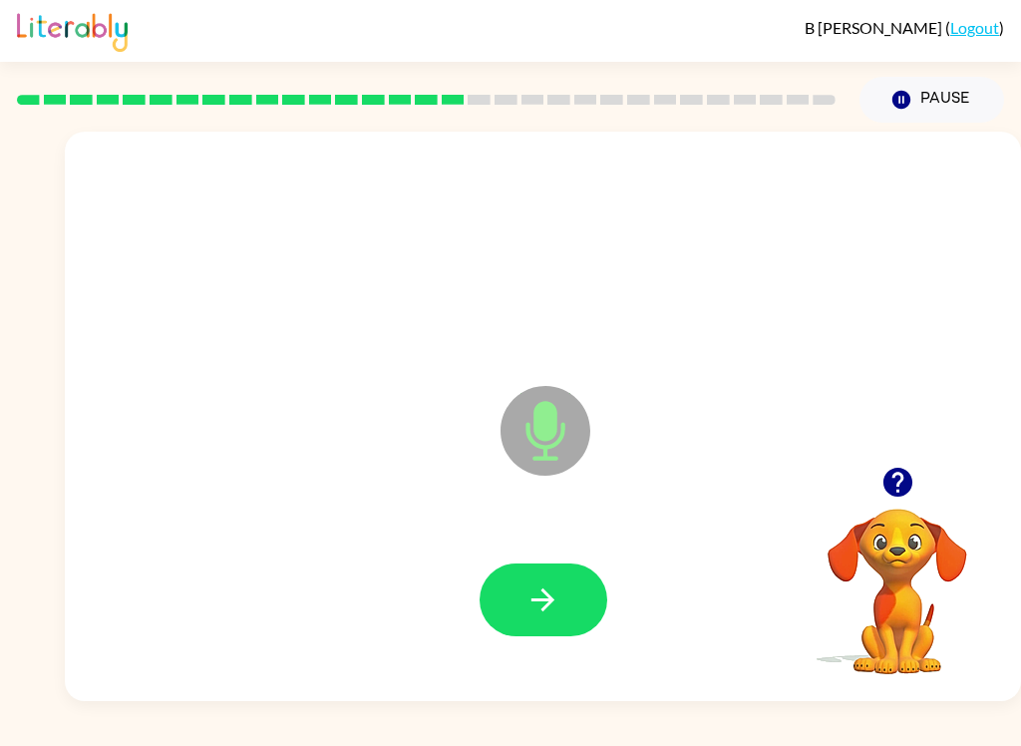
click at [584, 616] on button "button" at bounding box center [544, 600] width 128 height 73
click at [557, 603] on icon "button" at bounding box center [543, 599] width 35 height 35
click at [537, 613] on icon "button" at bounding box center [543, 599] width 35 height 35
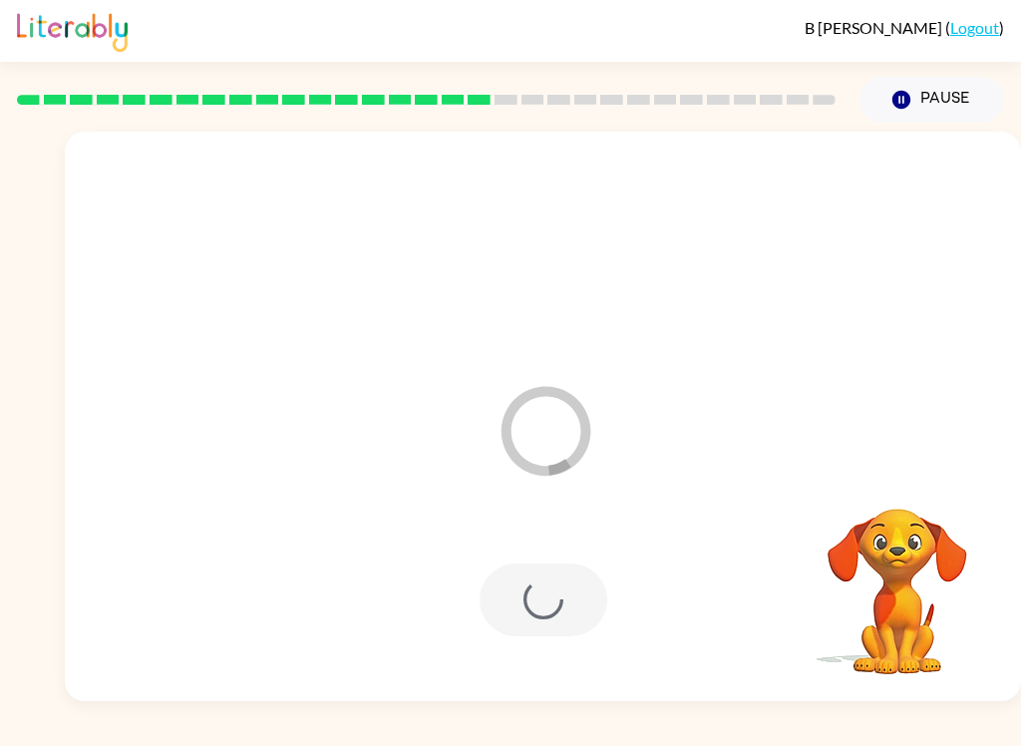
click at [584, 574] on div at bounding box center [544, 600] width 128 height 73
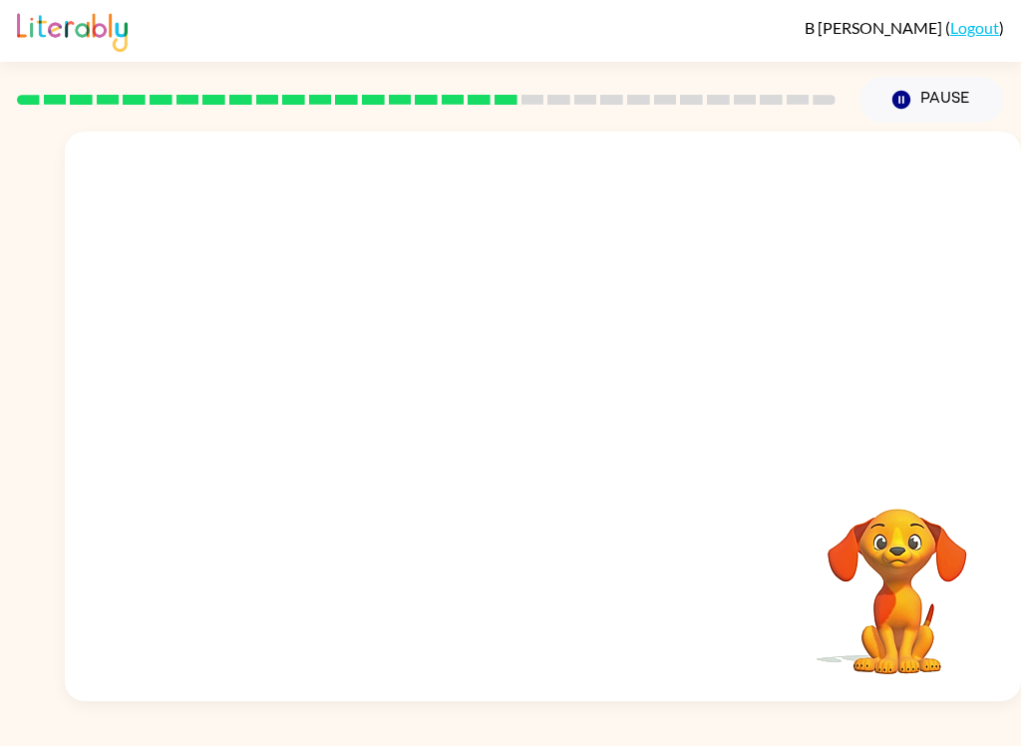
click at [914, 569] on video "Your browser must support playing .mp4 files to use Literably. Please try using…" at bounding box center [897, 577] width 199 height 199
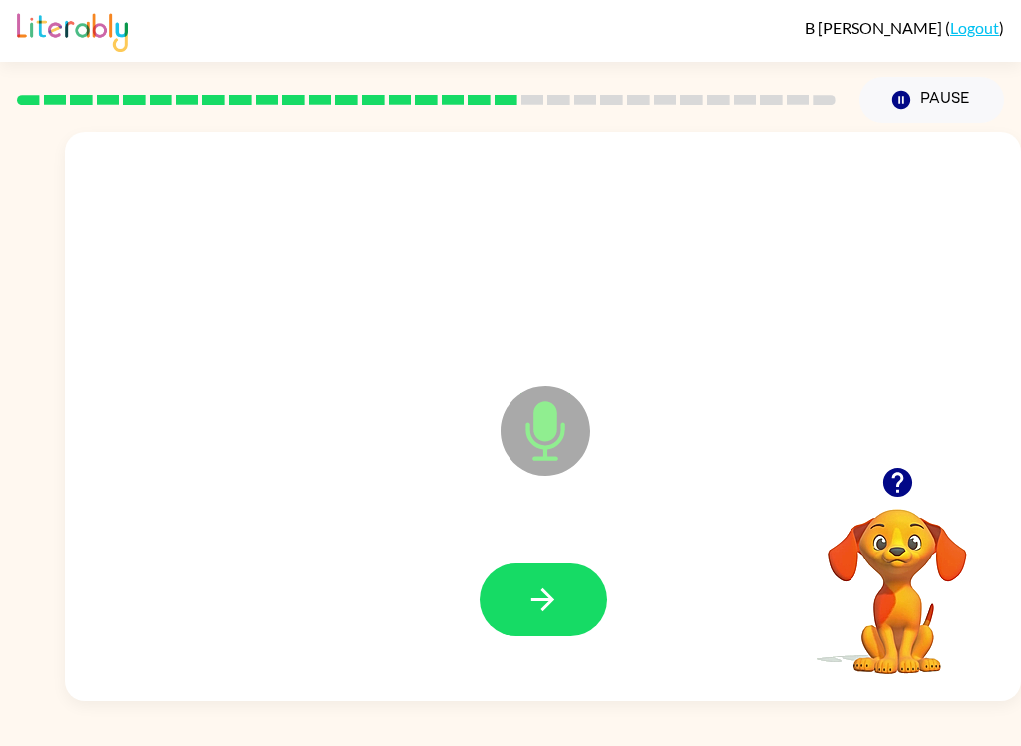
click at [564, 599] on button "button" at bounding box center [544, 600] width 128 height 73
click at [533, 596] on icon "button" at bounding box center [543, 599] width 35 height 35
click at [560, 582] on icon "button" at bounding box center [543, 599] width 35 height 35
click at [592, 594] on button "button" at bounding box center [544, 600] width 128 height 73
click at [550, 568] on button "button" at bounding box center [544, 600] width 128 height 73
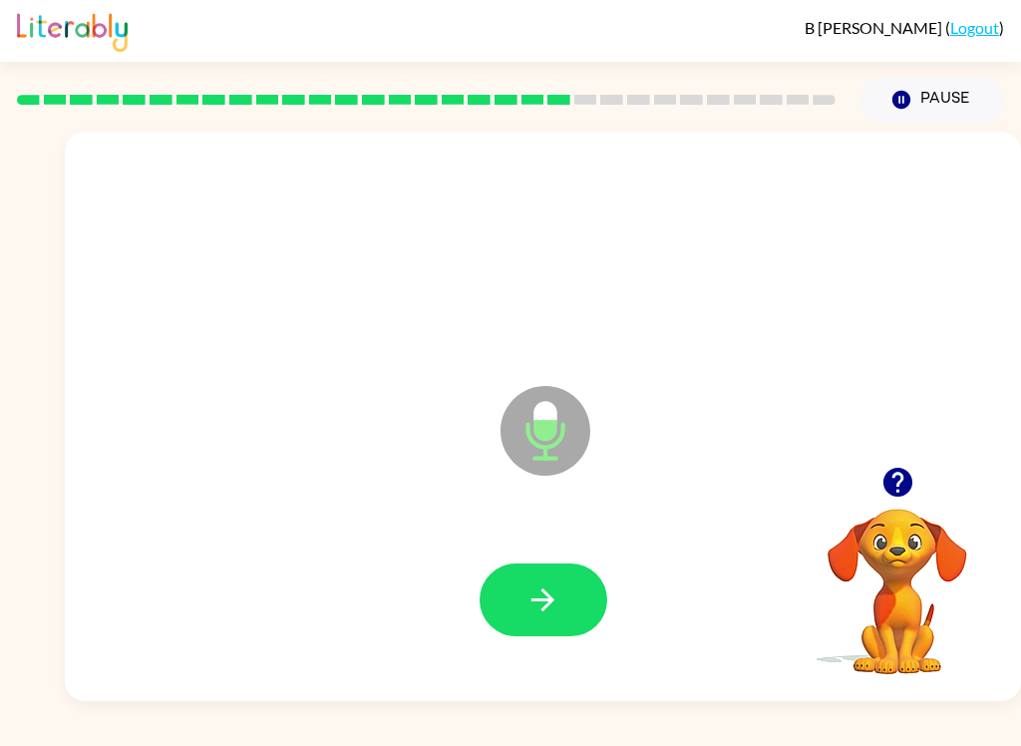
click at [573, 599] on button "button" at bounding box center [544, 600] width 128 height 73
click at [562, 594] on button "button" at bounding box center [544, 600] width 128 height 73
click at [565, 594] on button "button" at bounding box center [544, 600] width 128 height 73
click at [543, 597] on icon "button" at bounding box center [543, 599] width 35 height 35
click at [575, 601] on button "button" at bounding box center [544, 600] width 128 height 73
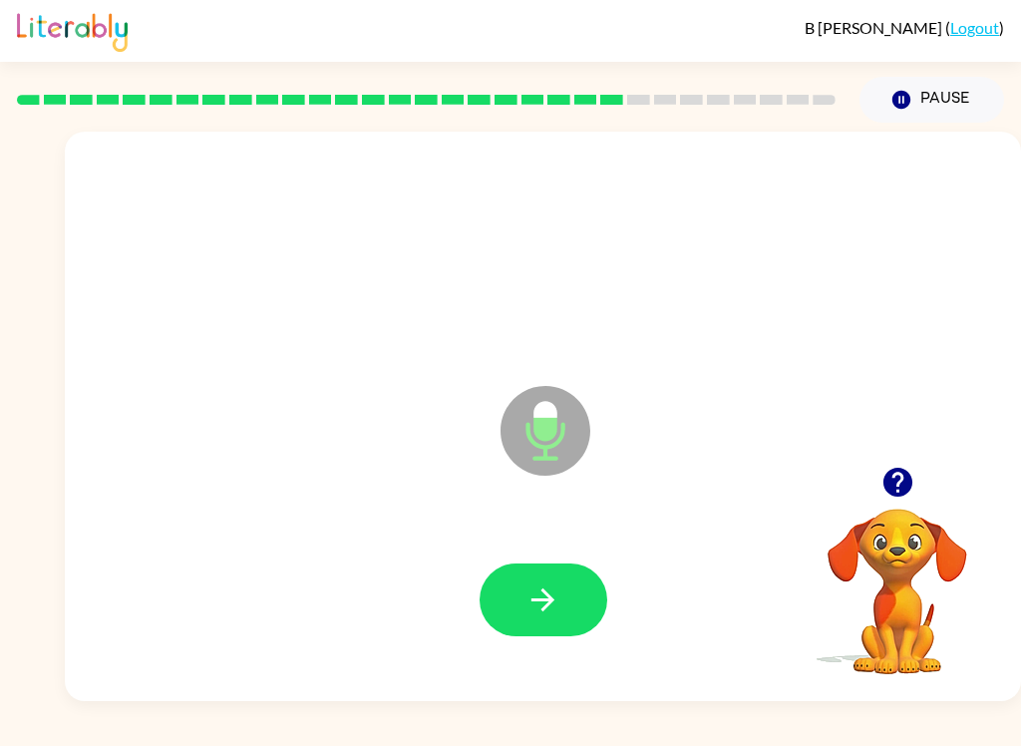
click at [534, 566] on button "button" at bounding box center [544, 600] width 128 height 73
click at [583, 582] on button "button" at bounding box center [544, 600] width 128 height 73
click at [549, 609] on icon "button" at bounding box center [543, 599] width 35 height 35
click at [559, 607] on icon "button" at bounding box center [543, 599] width 35 height 35
click at [566, 620] on button "button" at bounding box center [544, 600] width 128 height 73
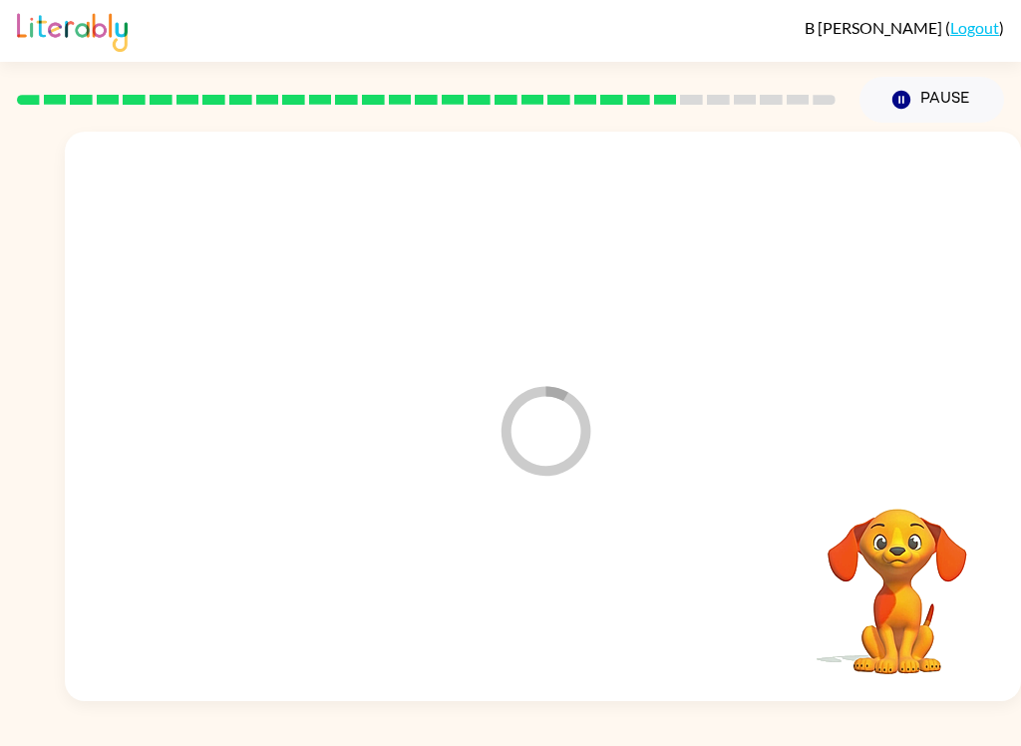
click at [710, 579] on div at bounding box center [543, 601] width 917 height 164
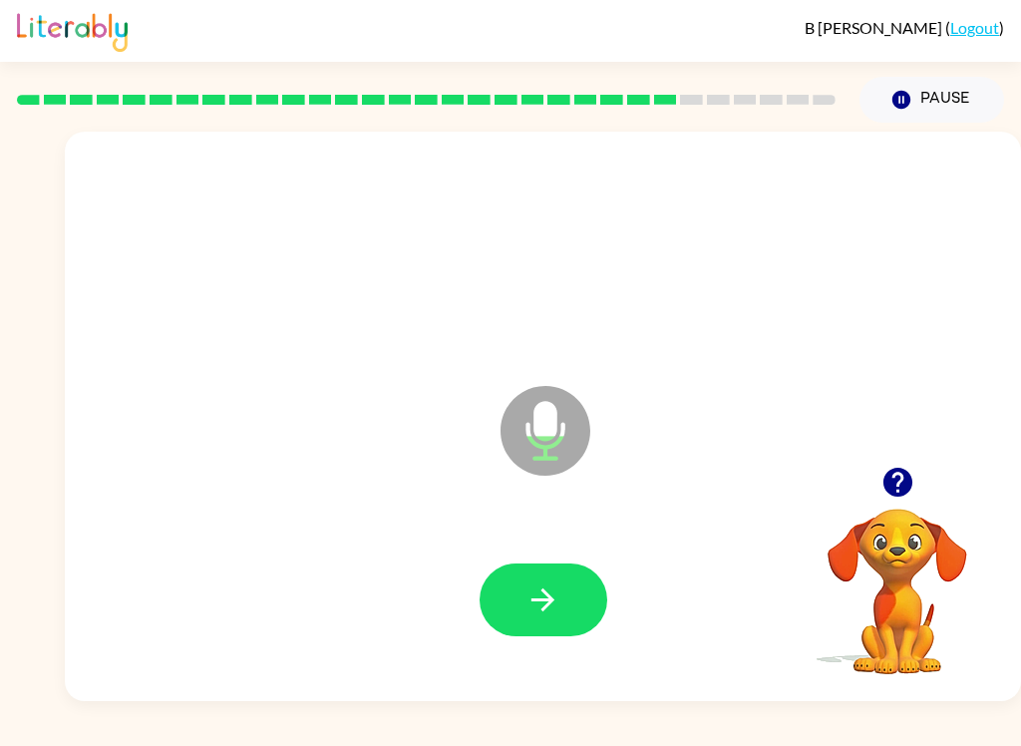
click at [530, 609] on icon "button" at bounding box center [543, 599] width 35 height 35
click at [541, 597] on icon "button" at bounding box center [543, 599] width 35 height 35
click at [540, 618] on button "button" at bounding box center [544, 600] width 128 height 73
click at [556, 606] on icon "button" at bounding box center [543, 599] width 35 height 35
click at [567, 606] on button "button" at bounding box center [544, 600] width 128 height 73
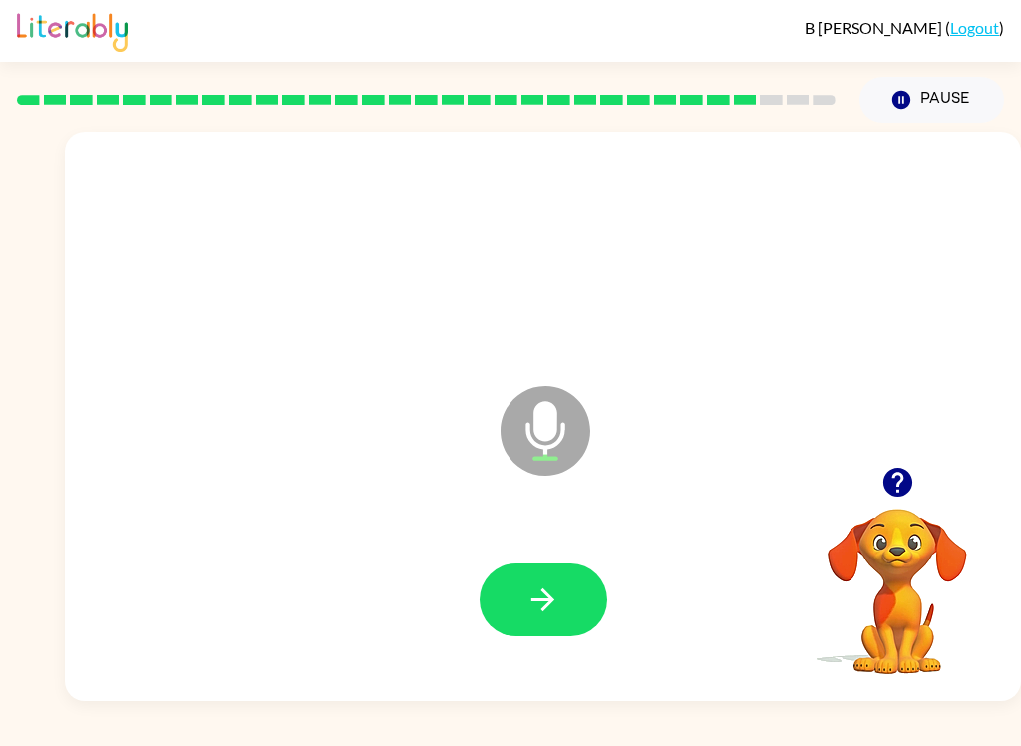
click at [560, 628] on button "button" at bounding box center [544, 600] width 128 height 73
click at [551, 600] on icon "button" at bounding box center [543, 599] width 23 height 23
click at [554, 601] on icon "button" at bounding box center [543, 599] width 23 height 23
click at [562, 594] on button "button" at bounding box center [544, 600] width 128 height 73
click at [533, 621] on button "button" at bounding box center [544, 600] width 128 height 73
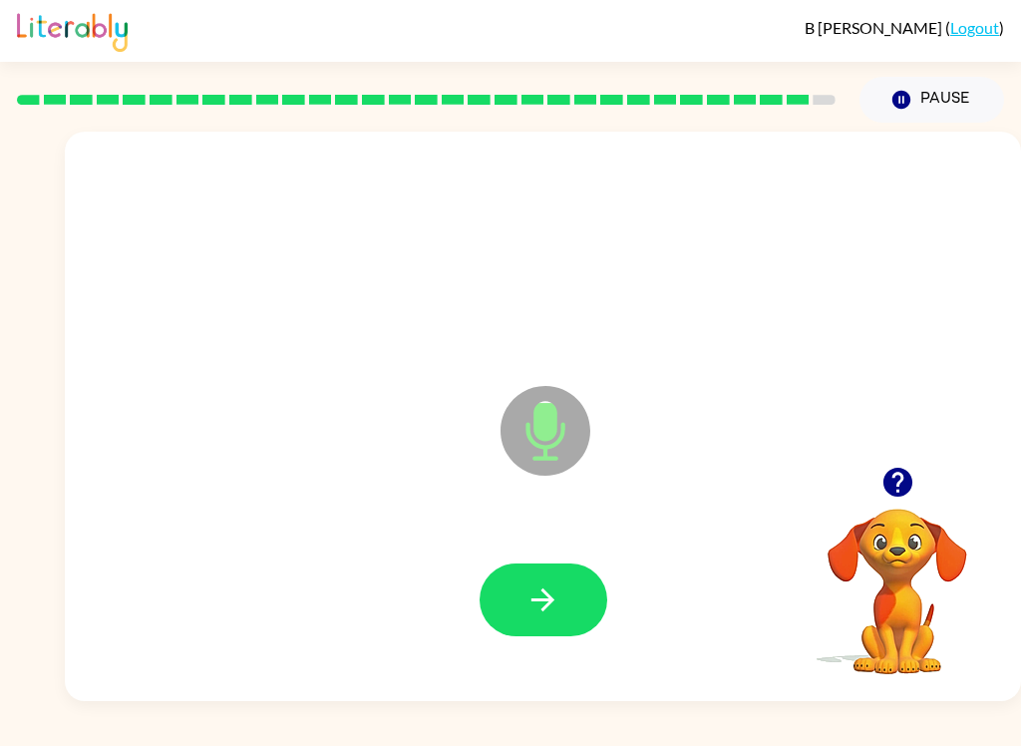
click at [553, 585] on icon "button" at bounding box center [543, 599] width 35 height 35
